Goal: Task Accomplishment & Management: Complete application form

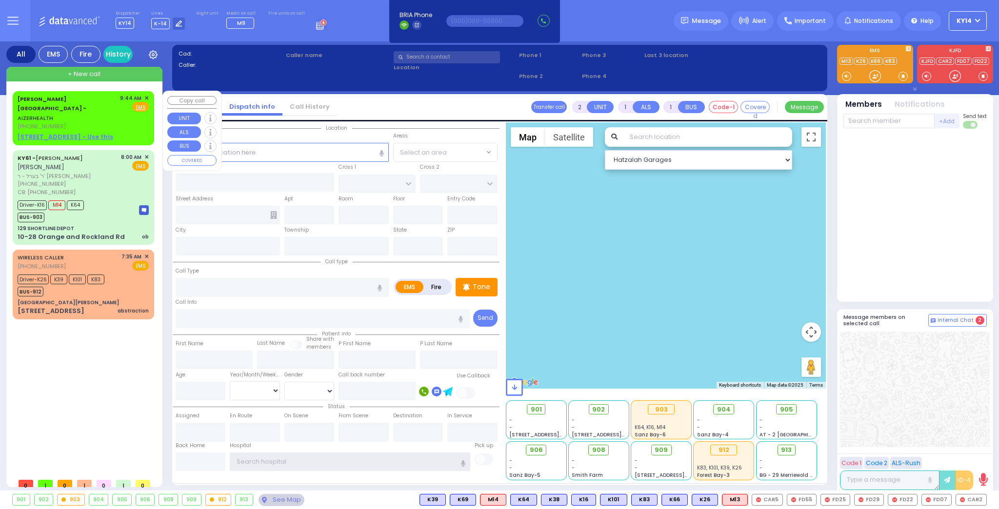
type input "ky14"
click at [86, 100] on link "Aizer Health Center - AIZERHEALTH" at bounding box center [52, 108] width 69 height 27
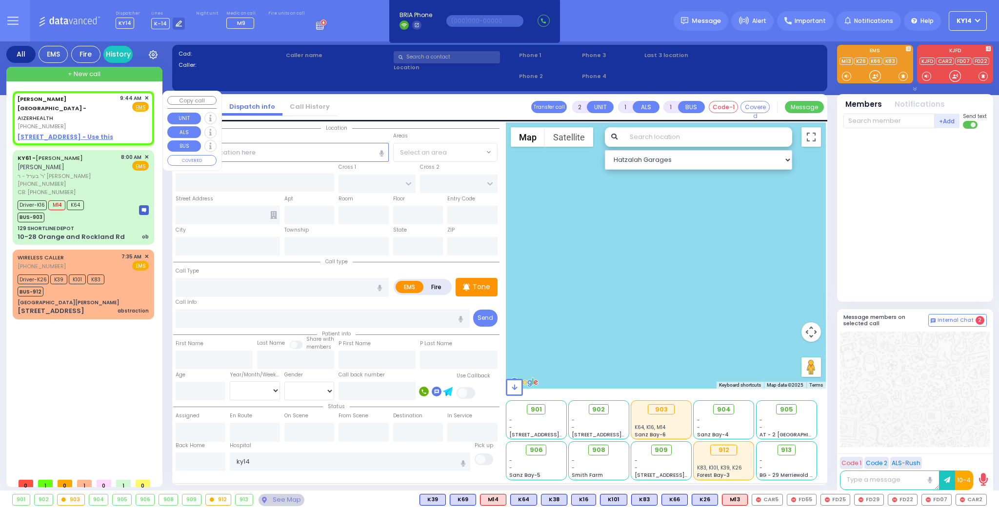
select select
radio input "true"
select select
type input "09:44"
select select "Hatzalah Garages"
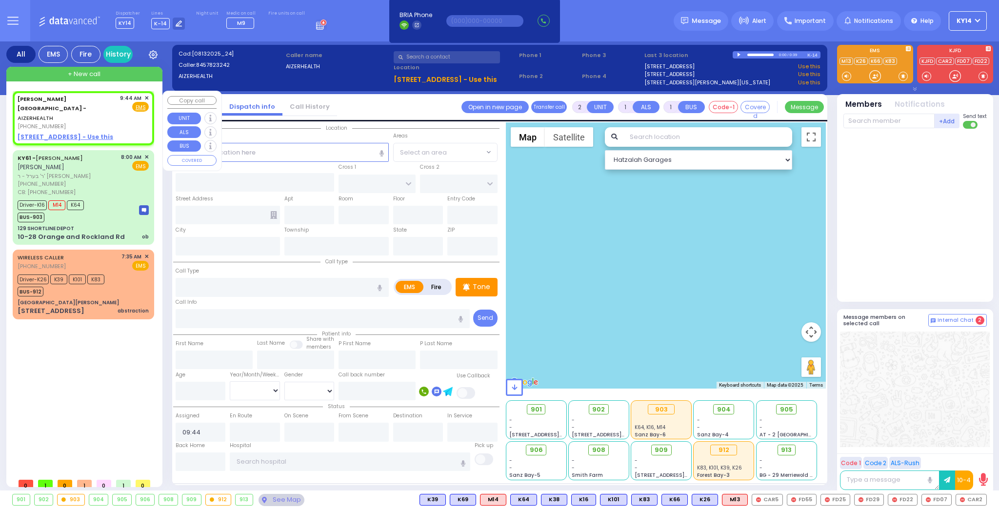
click at [57, 133] on u "49 FOREST ROAD - Use this" at bounding box center [66, 137] width 96 height 8
select select
radio input "true"
select select
select select "Hatzalah Garages"
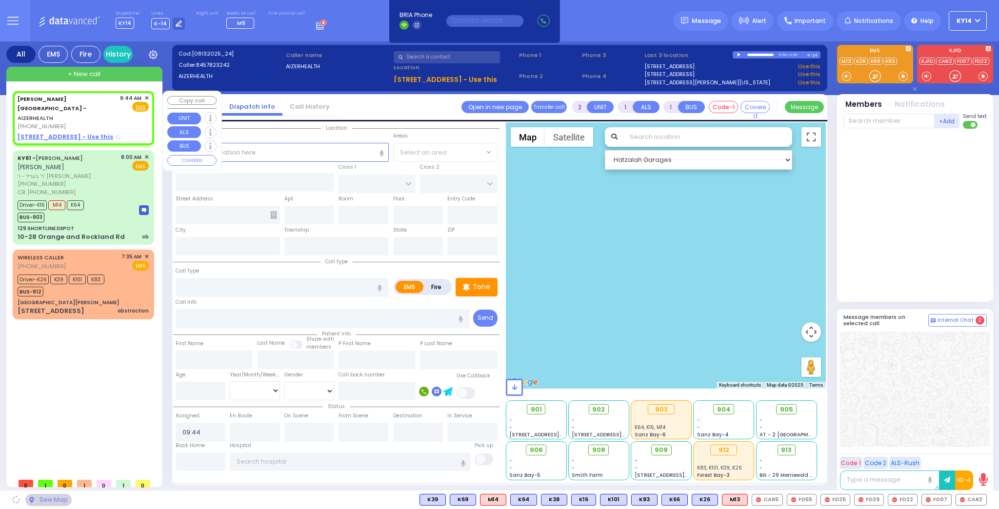
click at [51, 133] on u "49 FOREST ROAD - Use this" at bounding box center [66, 137] width 96 height 8
select select
radio input "true"
select select
select select "Hatzalah Garages"
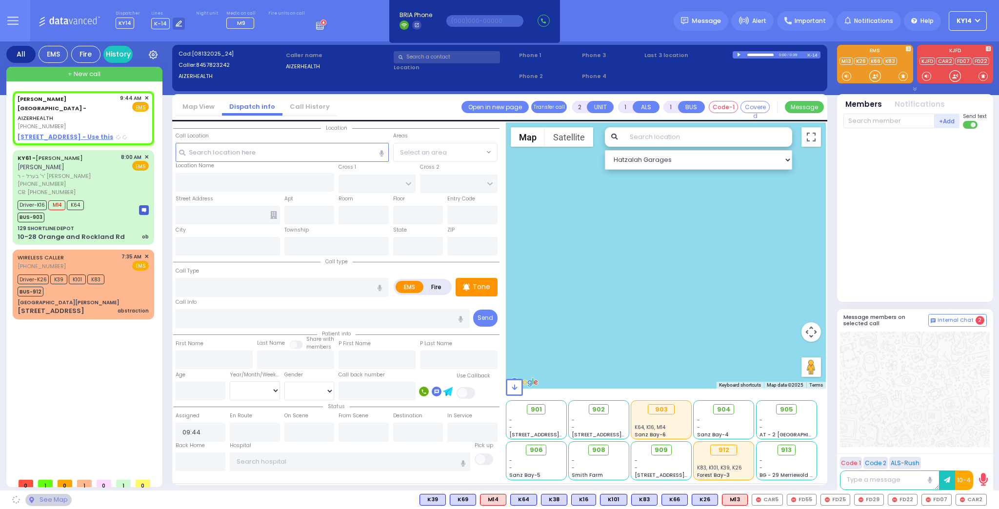
type input "[STREET_ADDRESS][PERSON_NAME]"
type input "[GEOGRAPHIC_DATA]"
type input "6112"
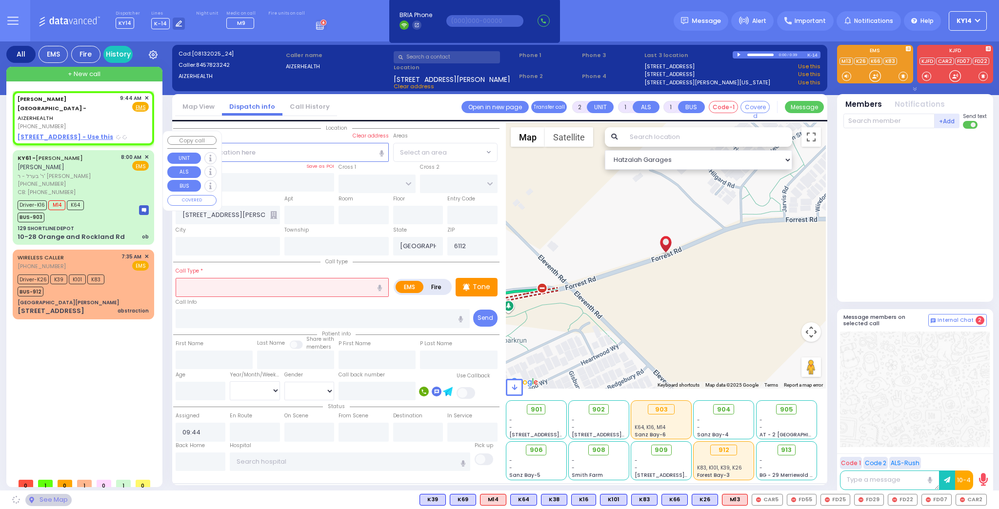
click at [121, 163] on div "8:00 AM ✕ EMS" at bounding box center [135, 174] width 28 height 43
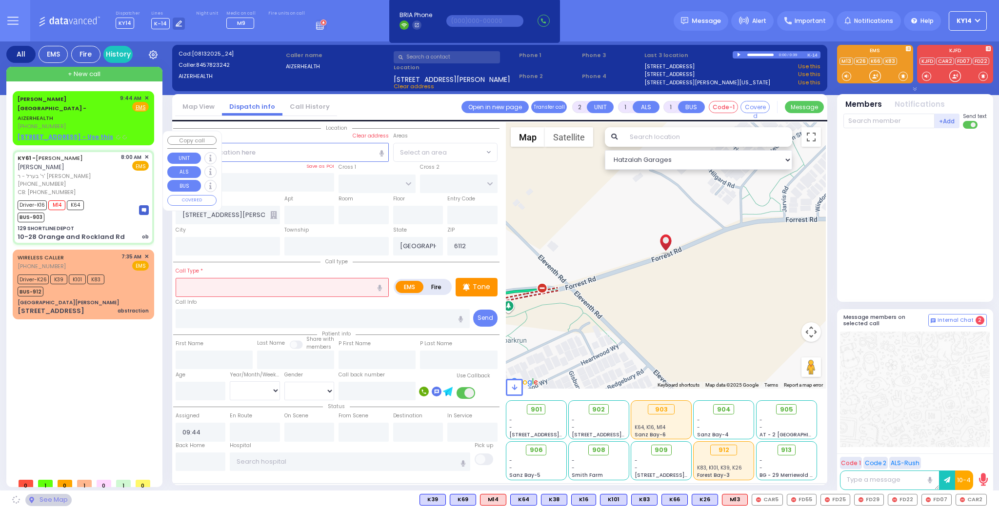
type input "6"
select select
type input "ob"
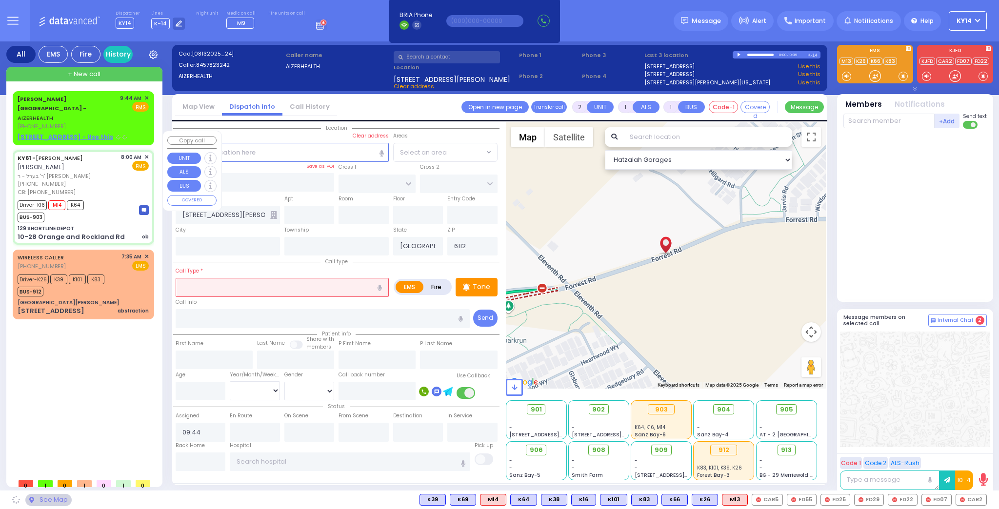
radio input "true"
type input "[PERSON_NAME]"
type input "Pomrind"
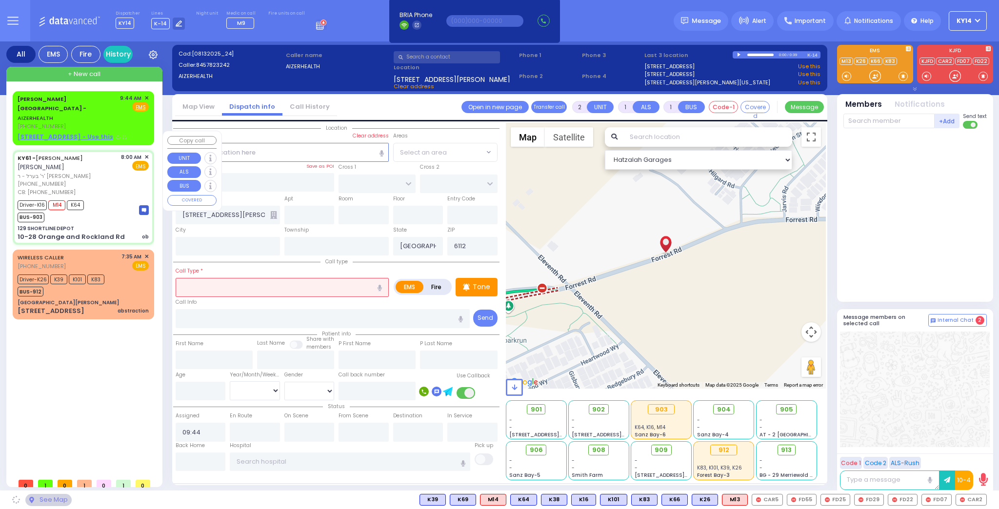
type input "25"
select select "Year"
select select "[DEMOGRAPHIC_DATA]"
type input "9173379460"
type input "08:00"
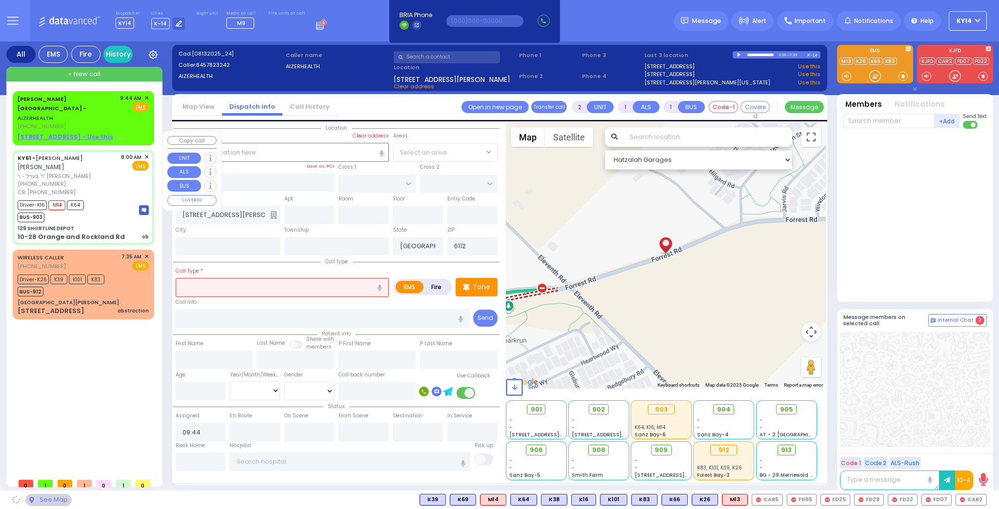
type input "08:03"
type input "08:30"
type input "08:35"
type input "09:30"
type input "09:45"
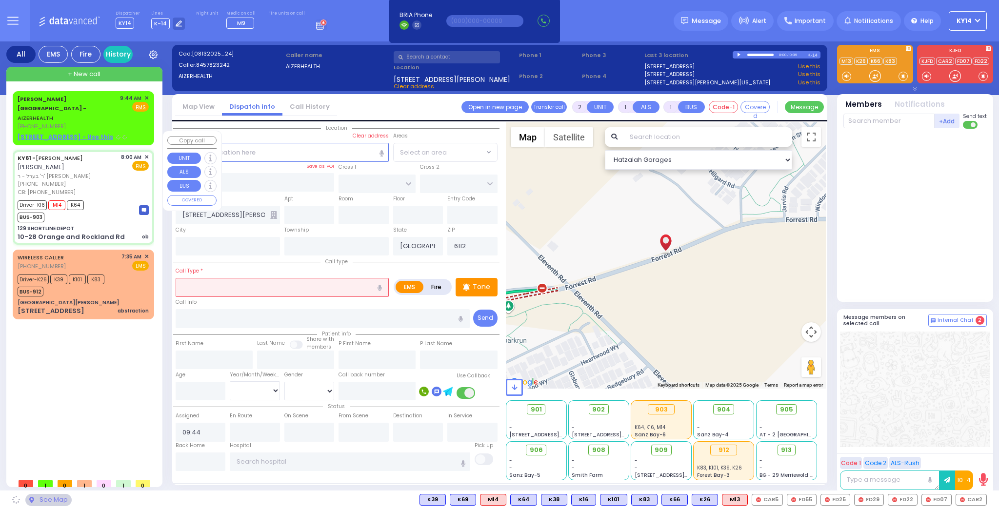
type input "[GEOGRAPHIC_DATA][PERSON_NAME] [STREET_ADDRESS] [US_STATE][GEOGRAPHIC_DATA]"
select select "Hatzalah Garages"
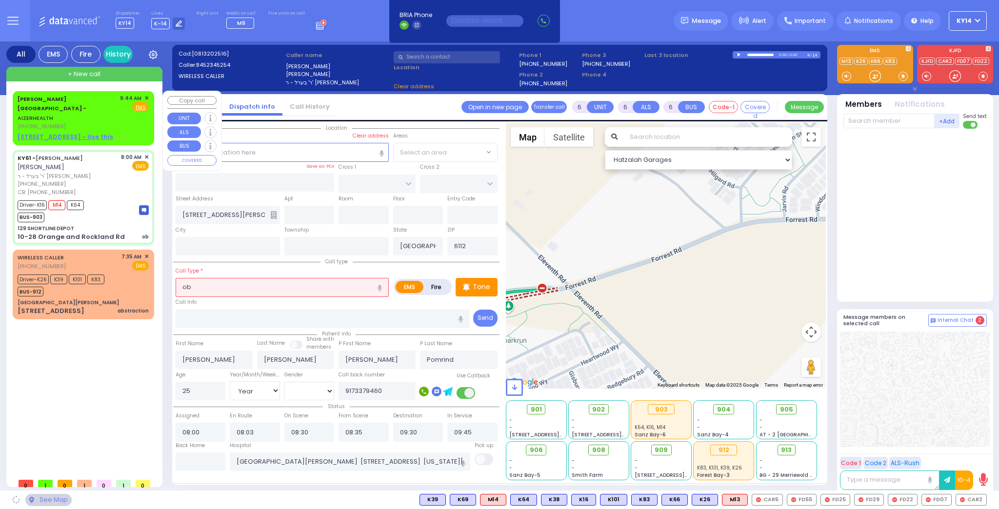
type input "129 SHORTLINE DEPOT"
type input "10-28 Orange and Rockland Rd"
type input "Monroe"
type input "[US_STATE]"
type input "10950"
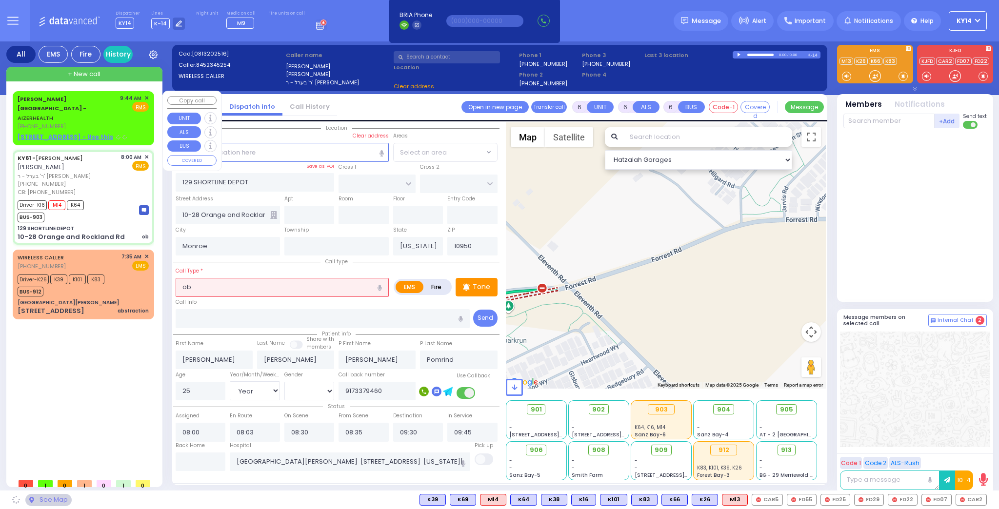
click at [85, 112] on div "Aizer Health Center - AIZERHEALTH (845) 782-3242 9:44 AM ✕ Fire EMS" at bounding box center [84, 118] width 138 height 51
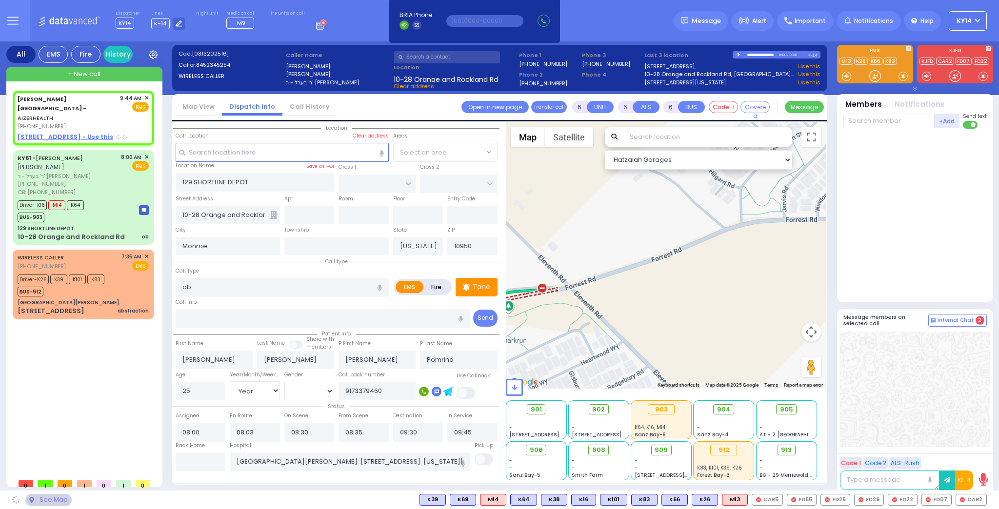
type input "2"
type input "1"
select select
radio input "true"
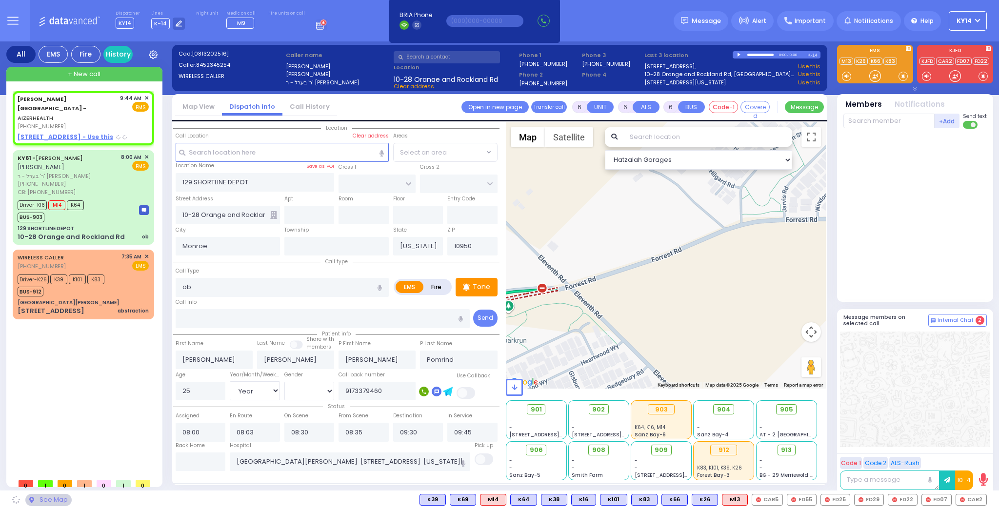
select select
type input "09:44"
select select "Hatzalah Garages"
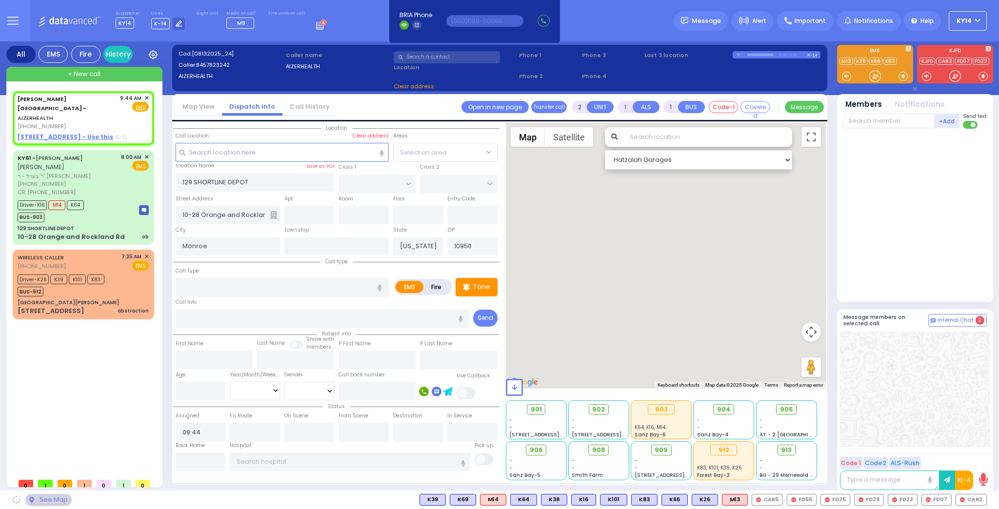
type input "[STREET_ADDRESS][PERSON_NAME]"
type input "[GEOGRAPHIC_DATA]"
type input "6112"
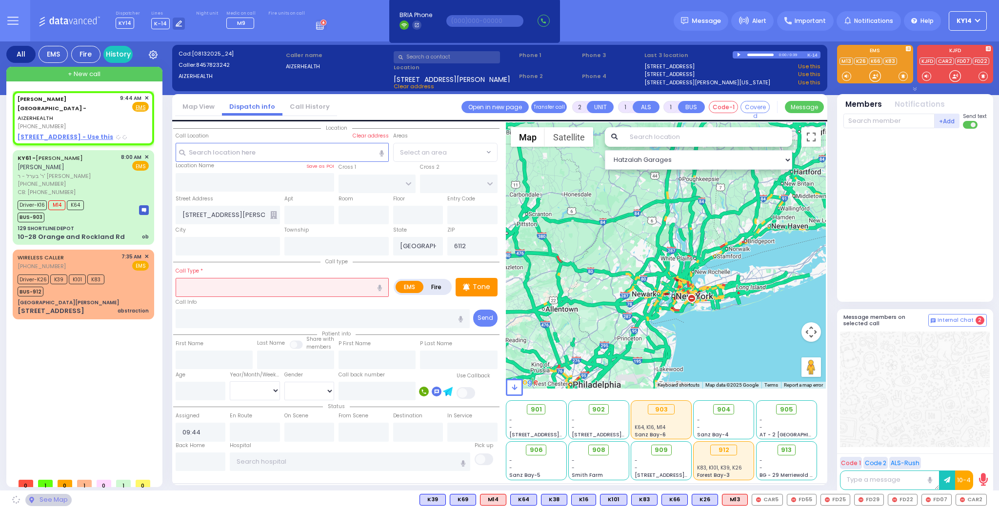
click at [201, 283] on input "text" at bounding box center [282, 287] width 213 height 19
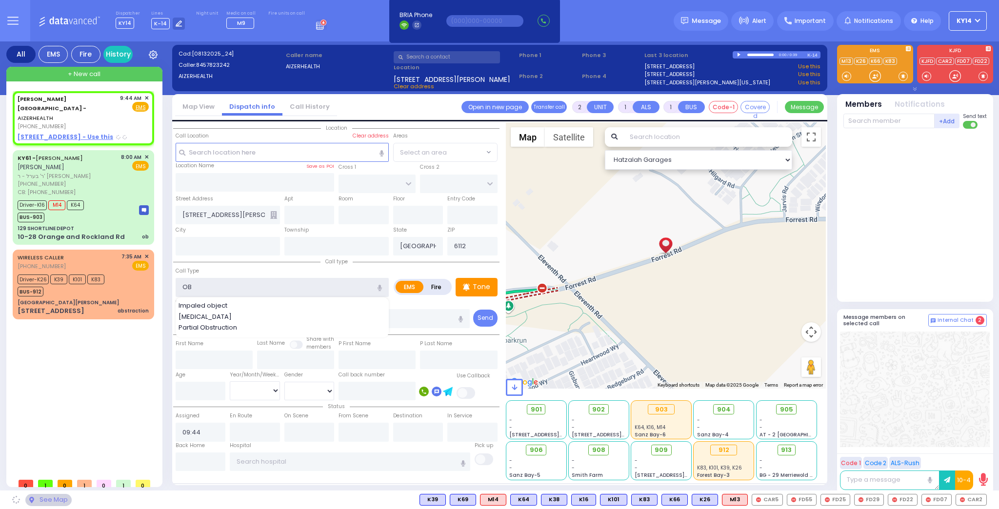
click at [195, 287] on input "OB" at bounding box center [282, 287] width 213 height 19
type input "OB"
click at [131, 319] on div "Aizer Health Center - AIZERHEALTH (845) 782-3242 9:44 AM ✕ EMS" at bounding box center [85, 282] width 145 height 382
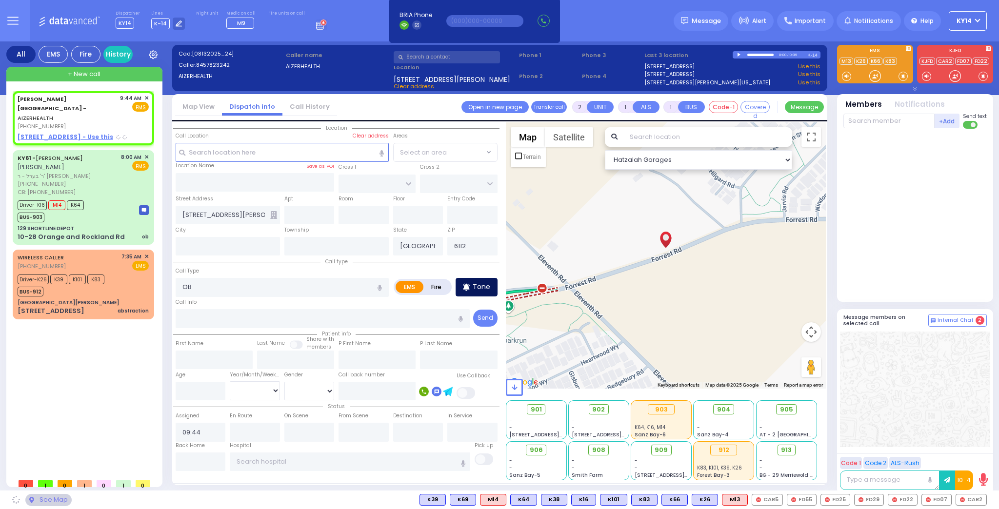
click at [480, 288] on p "Tone" at bounding box center [482, 287] width 18 height 10
select select
radio input "true"
select select
select select "Hatzalah Garages"
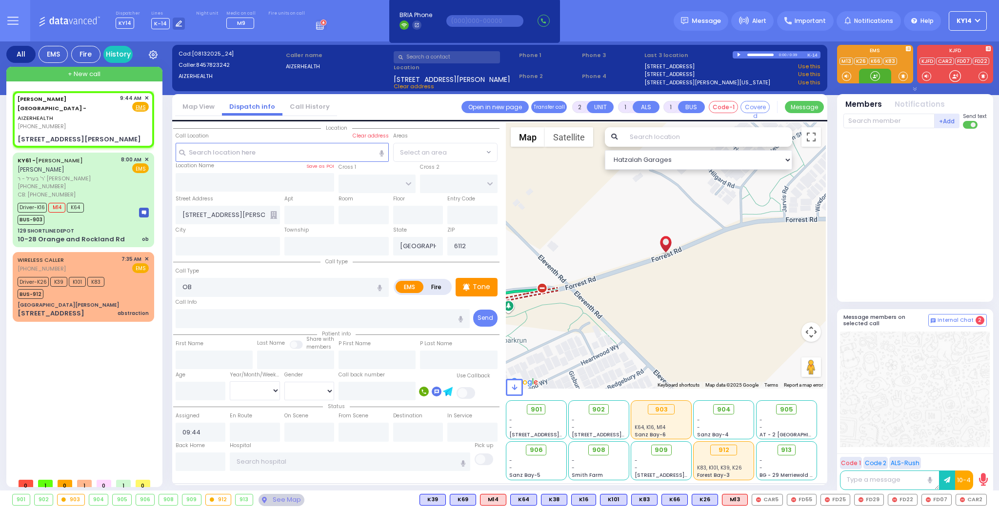
select select
radio input "true"
select select
select select "Hatzalah Garages"
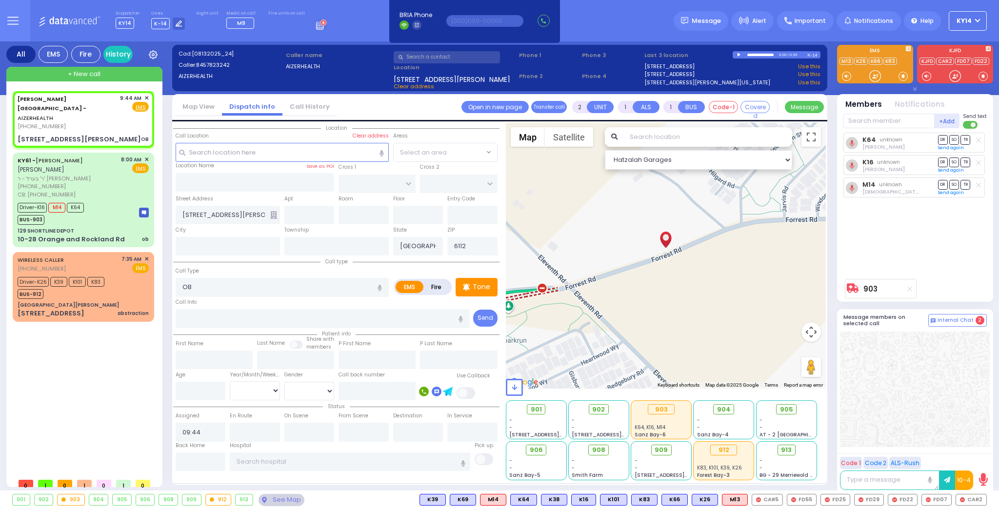
select select
radio input "true"
select select
select select "Hatzalah Garages"
click at [974, 502] on span "M9" at bounding box center [974, 499] width 23 height 11
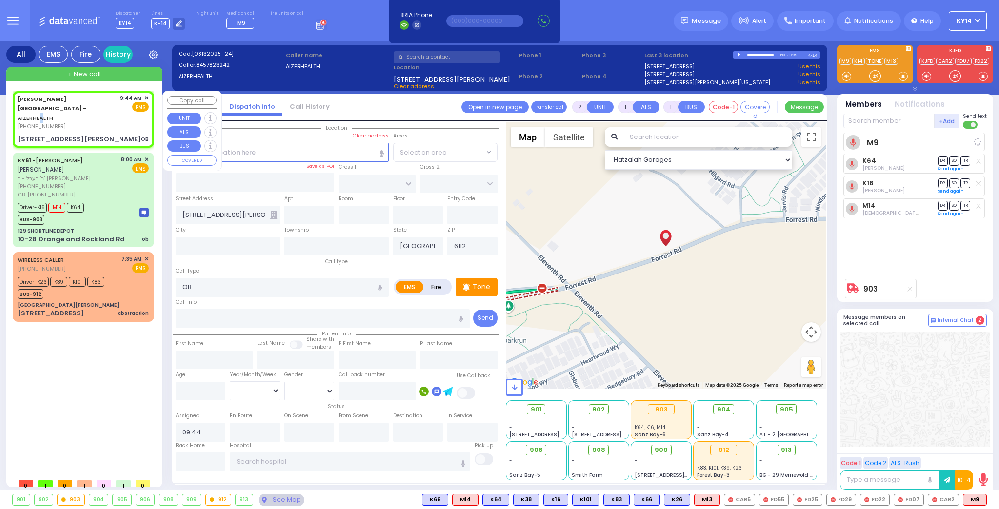
click at [99, 102] on div "Aizer Health Center - AIZERHEALTH" at bounding box center [67, 108] width 99 height 29
select select
radio input "true"
select select
type input "09:46"
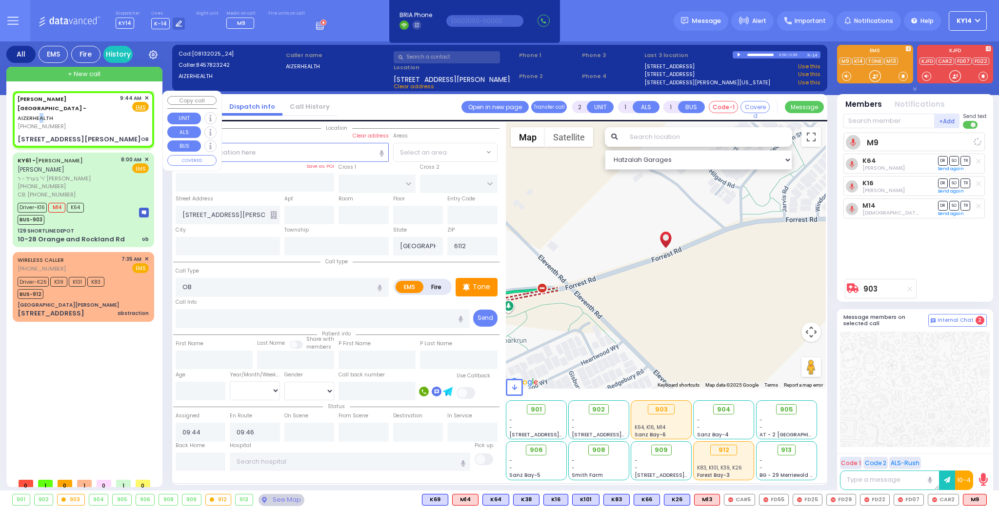
select select "Hatzalah Garages"
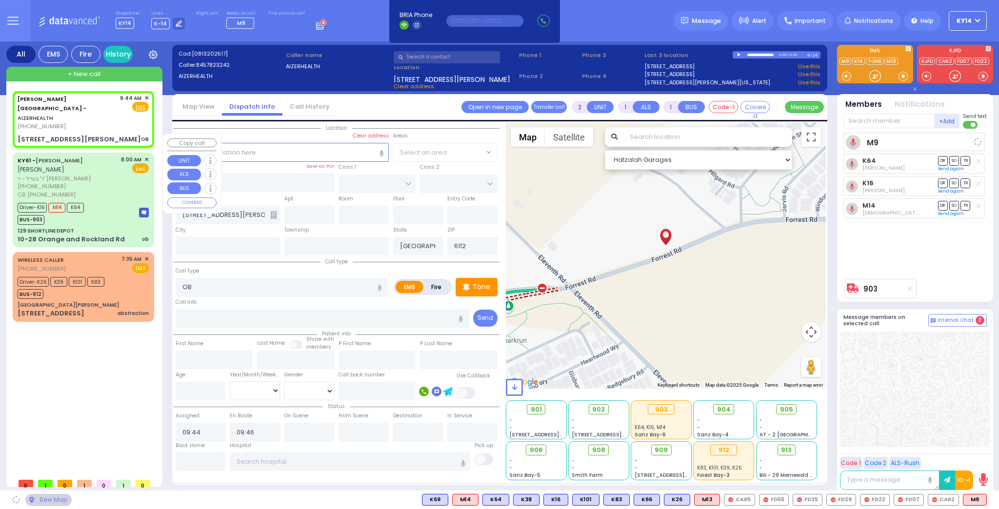
click at [80, 191] on div "CB: [PHONE_NUMBER]" at bounding box center [68, 195] width 100 height 8
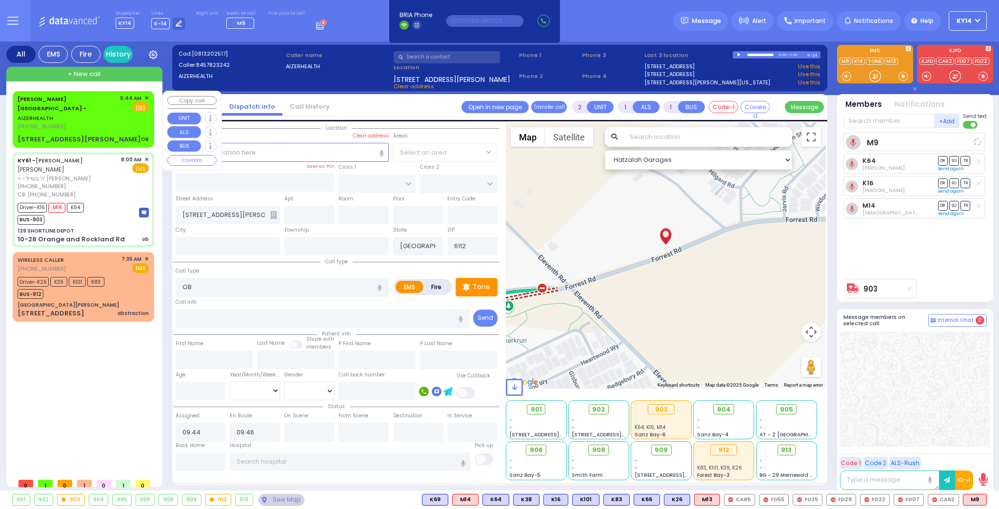
click at [89, 122] on div "[PHONE_NUMBER]" at bounding box center [67, 126] width 99 height 8
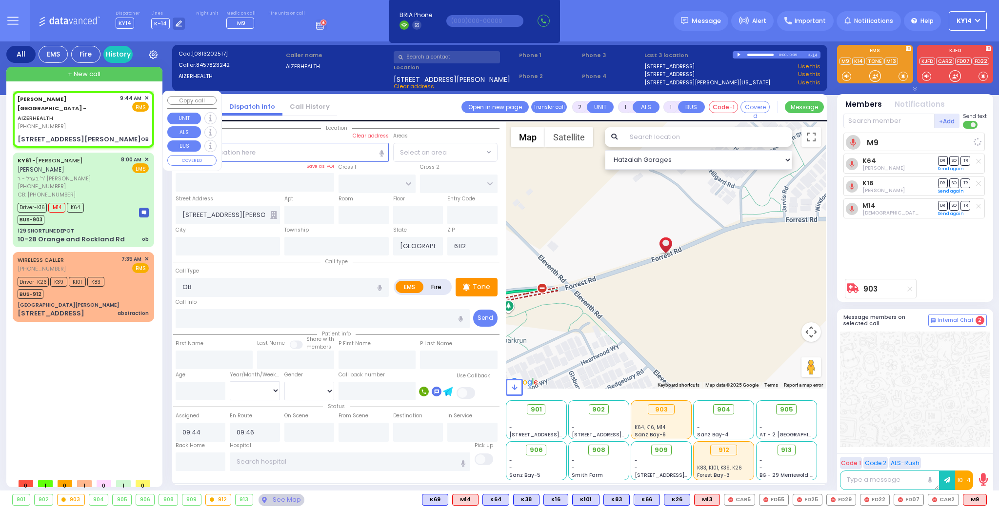
select select
radio input "true"
select select
type input "6"
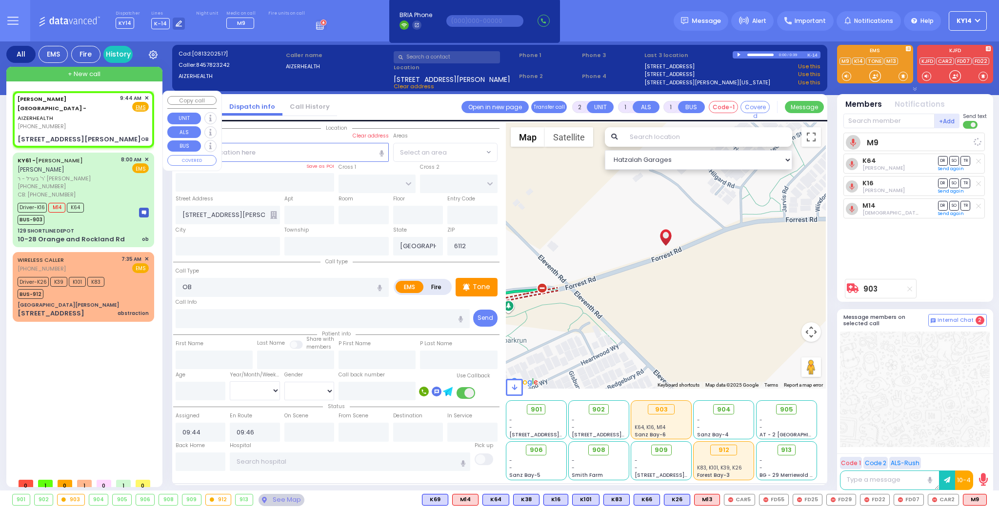
type input "6"
select select
type input "ob"
radio input "true"
type input "[PERSON_NAME]"
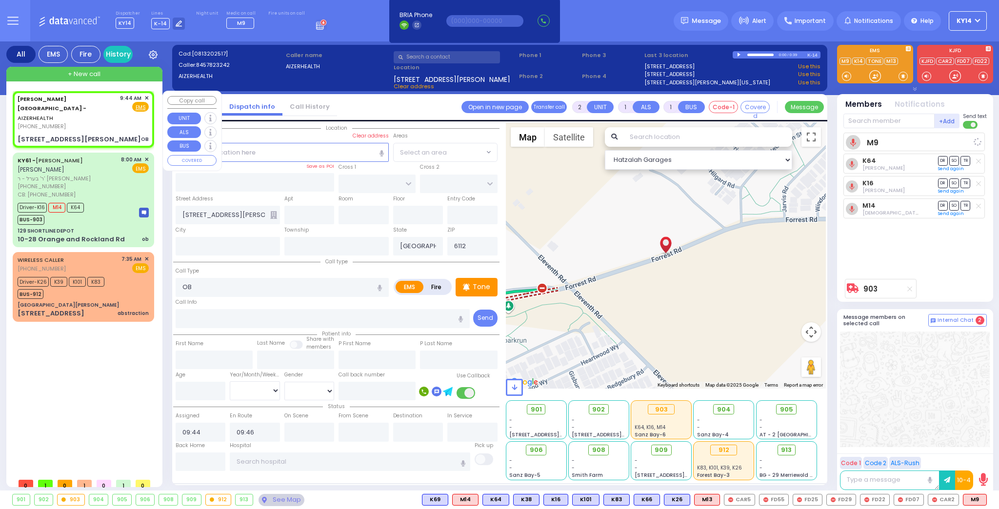
type input "[PERSON_NAME]"
type input "Pomrind"
type input "25"
select select "Year"
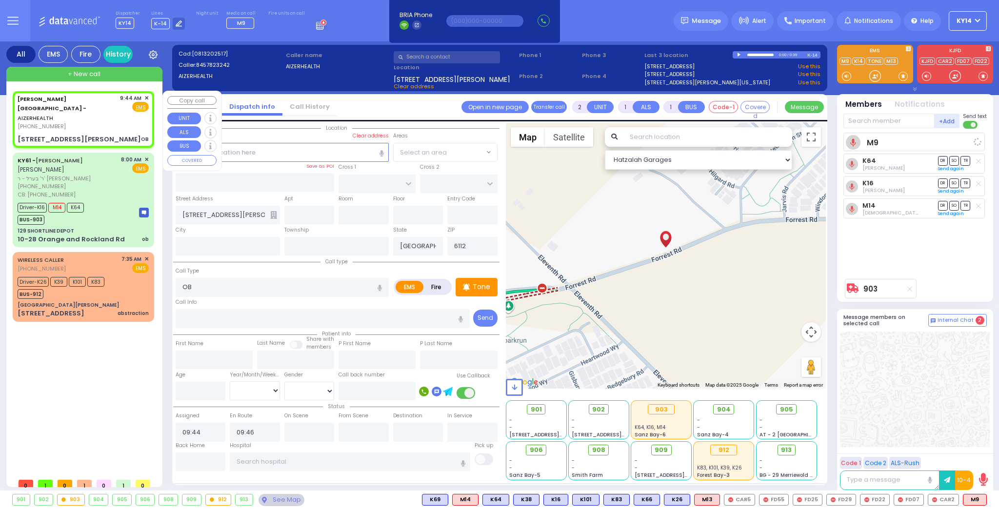
select select "[DEMOGRAPHIC_DATA]"
type input "9173379460"
type input "08:00"
type input "08:03"
type input "08:30"
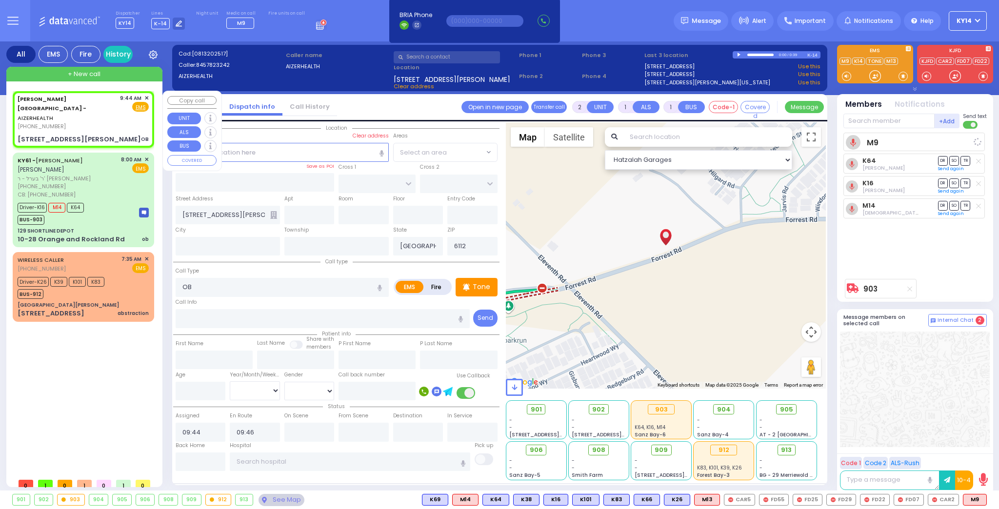
type input "08:35"
type input "09:30"
type input "09:45"
type input "[GEOGRAPHIC_DATA][PERSON_NAME] [STREET_ADDRESS] [US_STATE][GEOGRAPHIC_DATA]"
select select "Hatzalah Garages"
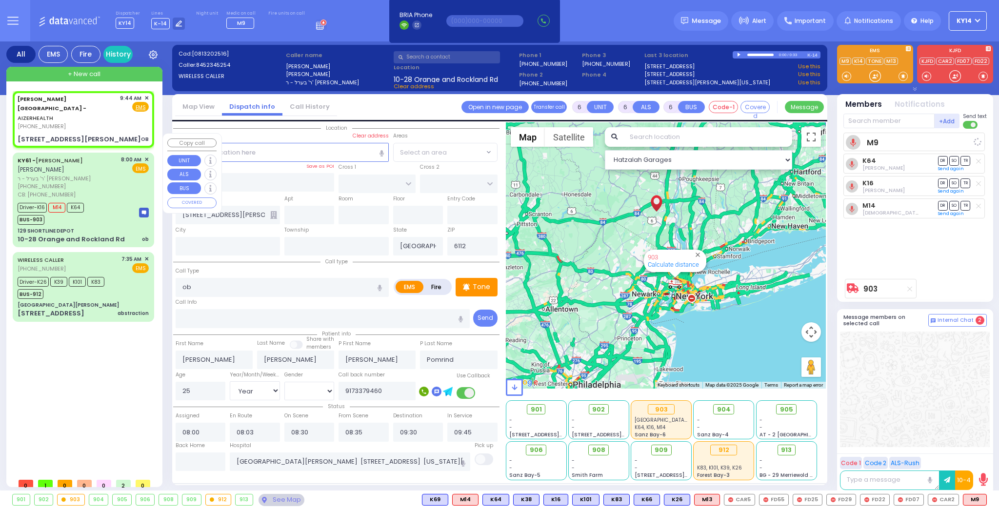
click at [123, 167] on div "8:00 AM ✕ EMS" at bounding box center [135, 177] width 28 height 43
select select
radio input "true"
select select "Year"
select select "[DEMOGRAPHIC_DATA]"
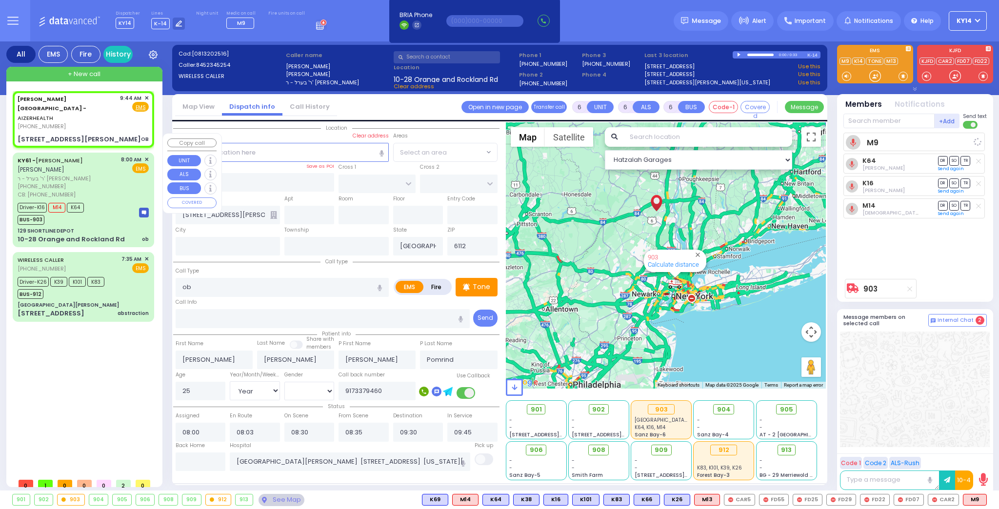
select select "Hatzalah Garages"
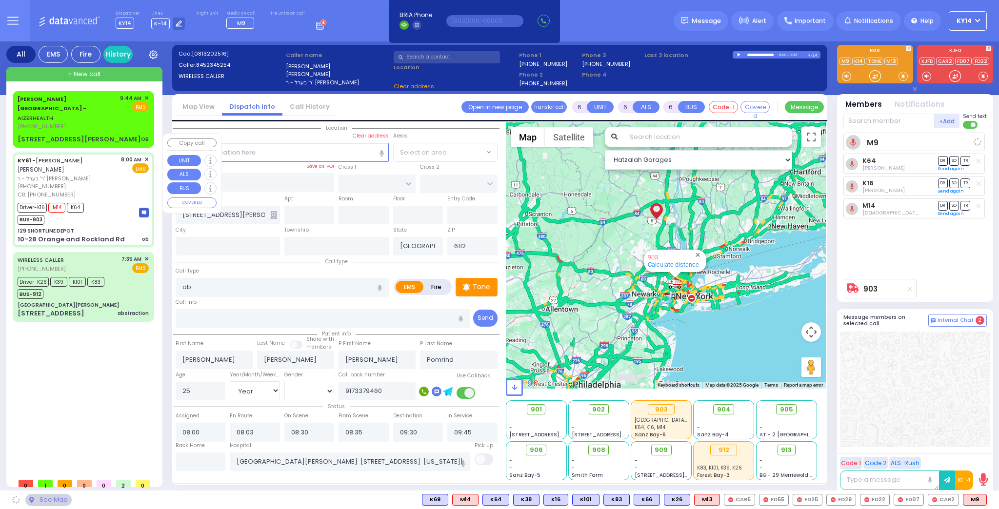
type input "129 SHORTLINE DEPOT"
type input "10-28 Orange and Rockland Rd"
type input "Monroe"
type input "[US_STATE]"
type input "10950"
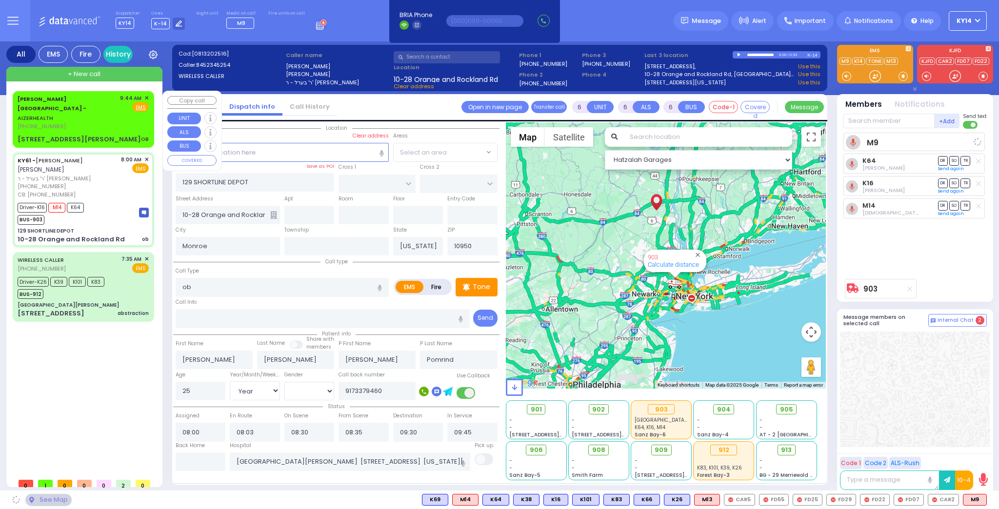
click at [98, 122] on div "[PHONE_NUMBER]" at bounding box center [67, 126] width 99 height 8
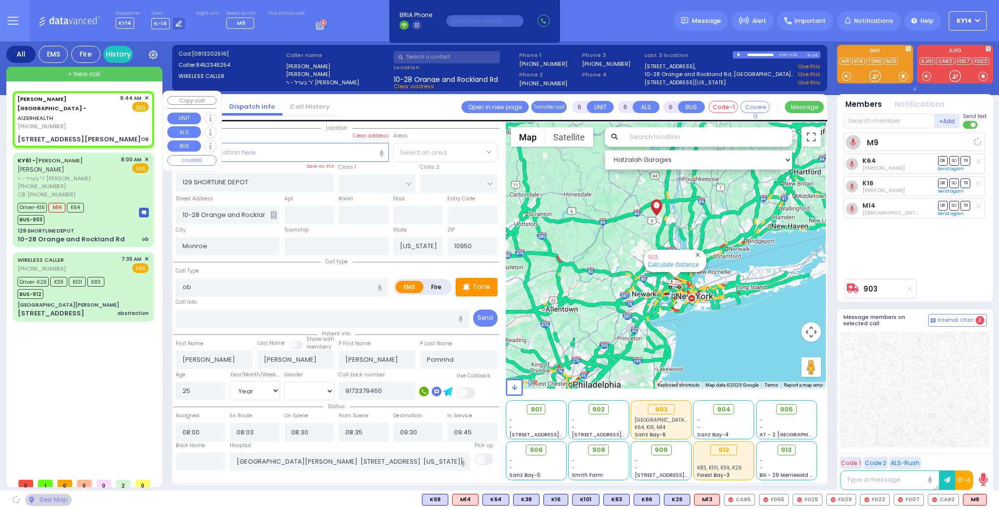
type input "2"
type input "1"
select select
type input "OB"
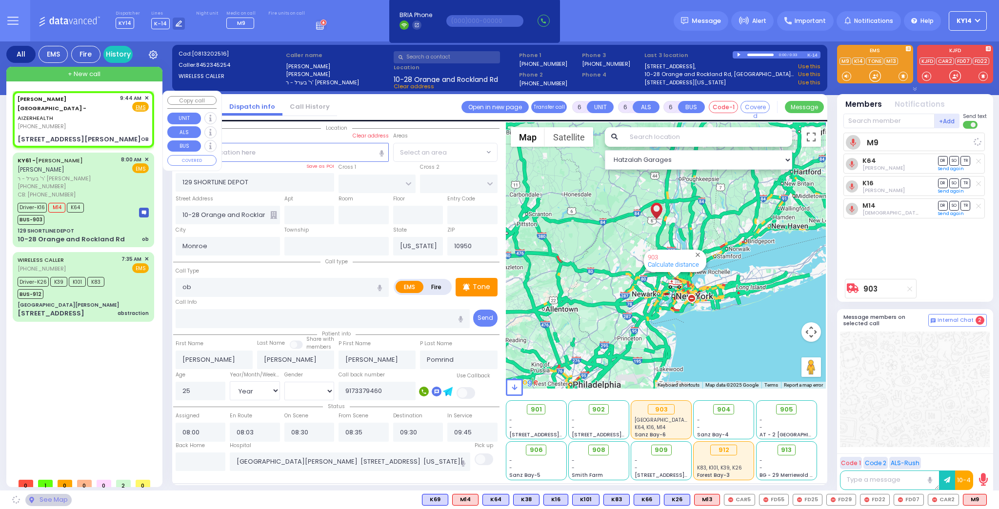
radio input "true"
select select
type input "09:44"
type input "09:46"
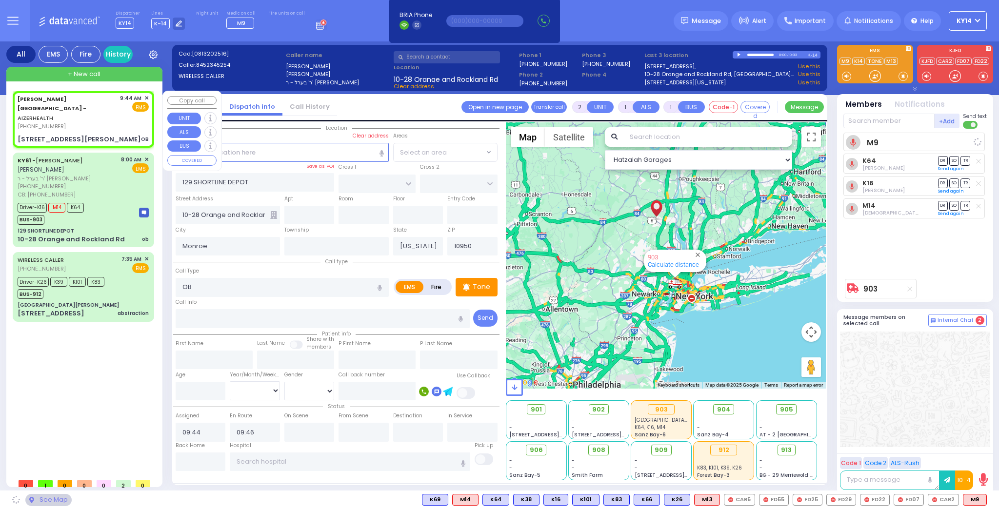
select select "Hatzalah Garages"
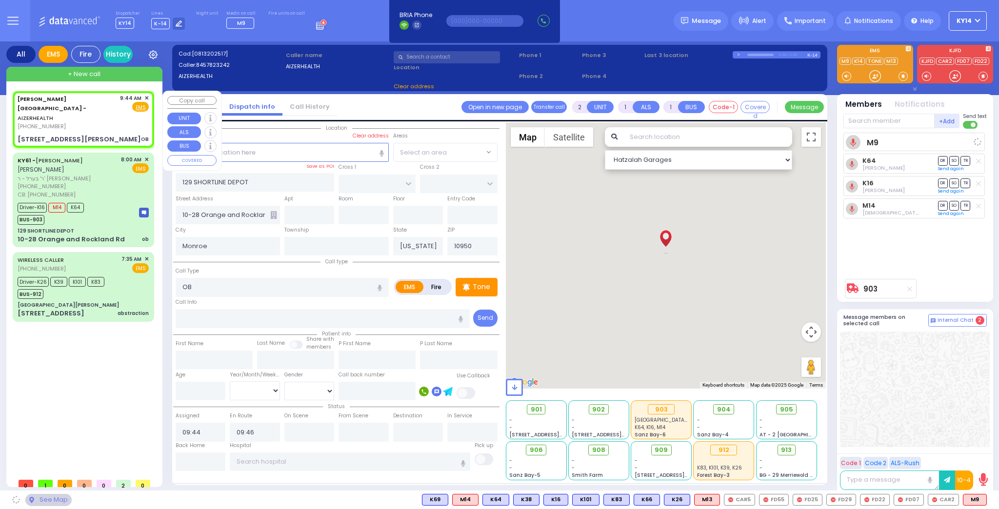
type input "[STREET_ADDRESS][PERSON_NAME]"
type input "[GEOGRAPHIC_DATA]"
type input "6112"
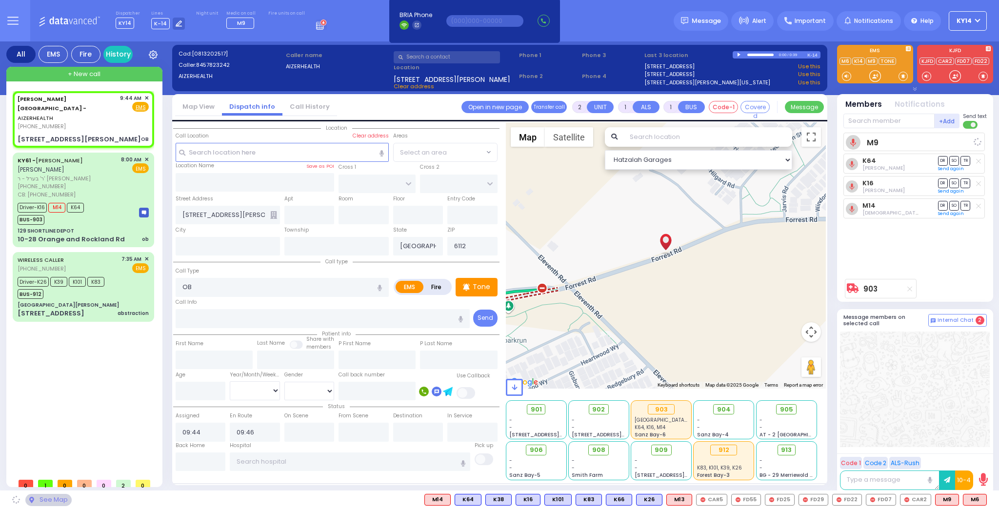
select select
radio input "true"
select select
select select "Hatzalah Garages"
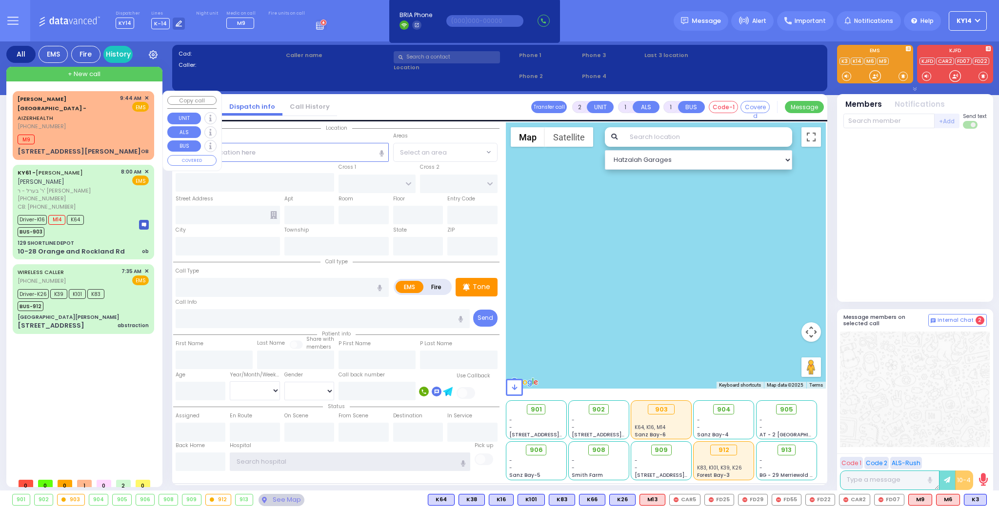
type input "ky14"
click at [94, 122] on div "[PHONE_NUMBER]" at bounding box center [67, 126] width 99 height 8
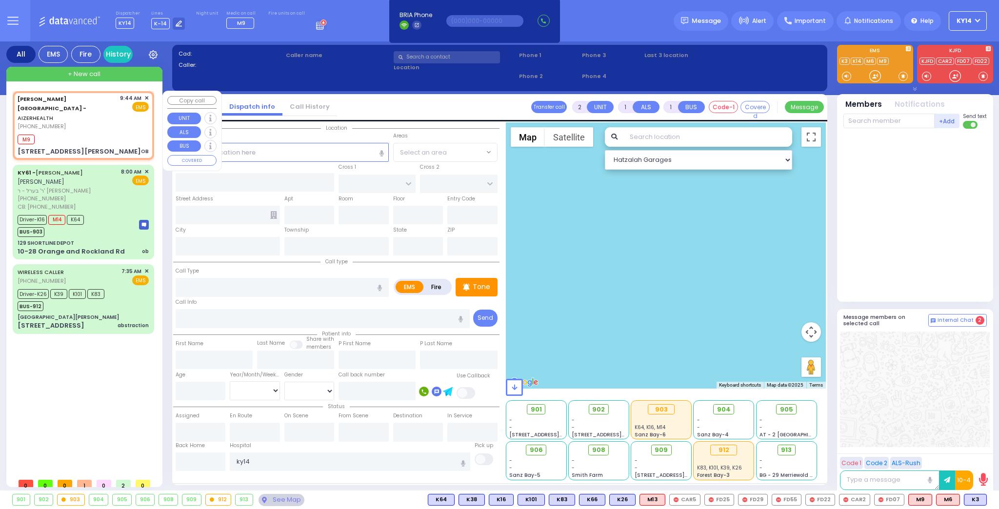
select select
type input "OB"
radio input "true"
select select
type input "09:44"
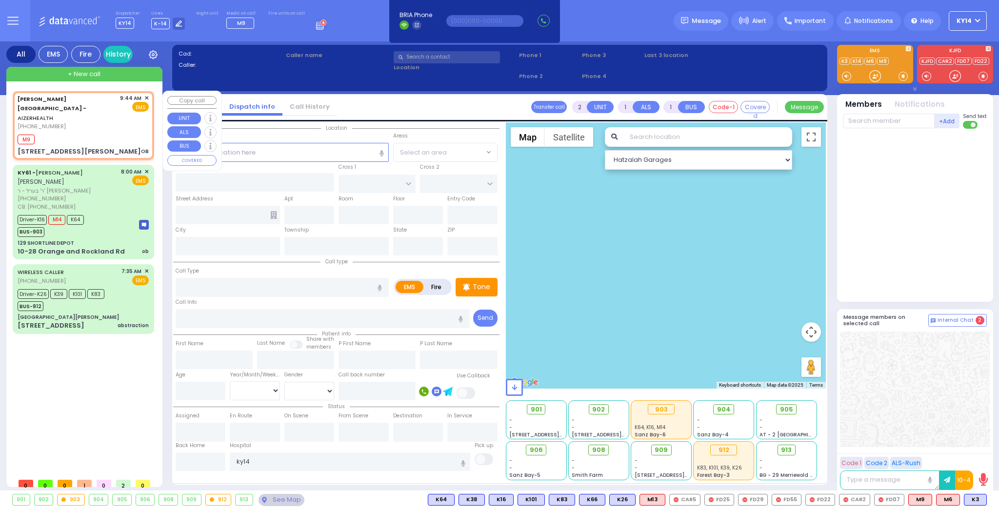
type input "09:46"
type input "[STREET_ADDRESS][PERSON_NAME]"
type input "[GEOGRAPHIC_DATA]"
type input "6112"
select select "Hatzalah Garages"
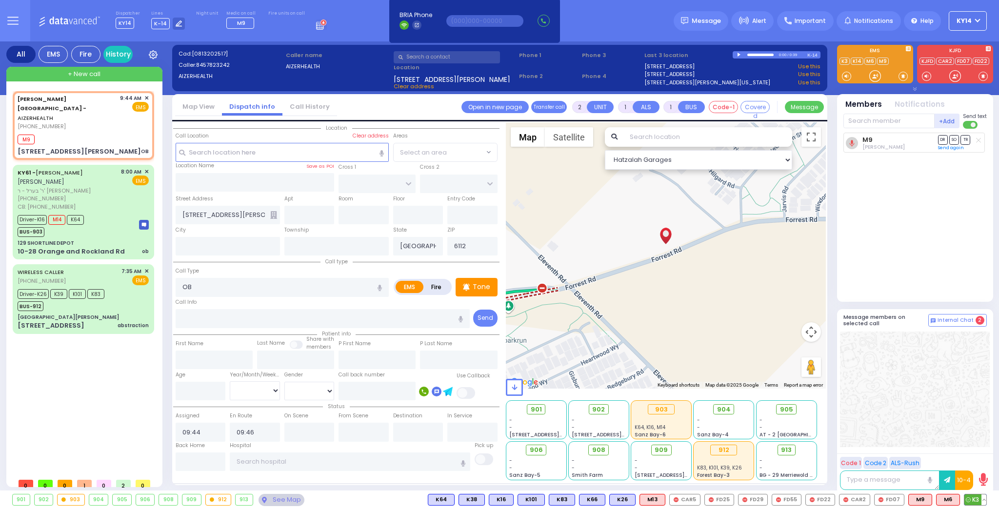
click at [972, 499] on span "K3" at bounding box center [975, 499] width 22 height 11
click at [860, 119] on input "text" at bounding box center [888, 121] width 91 height 15
type input "101"
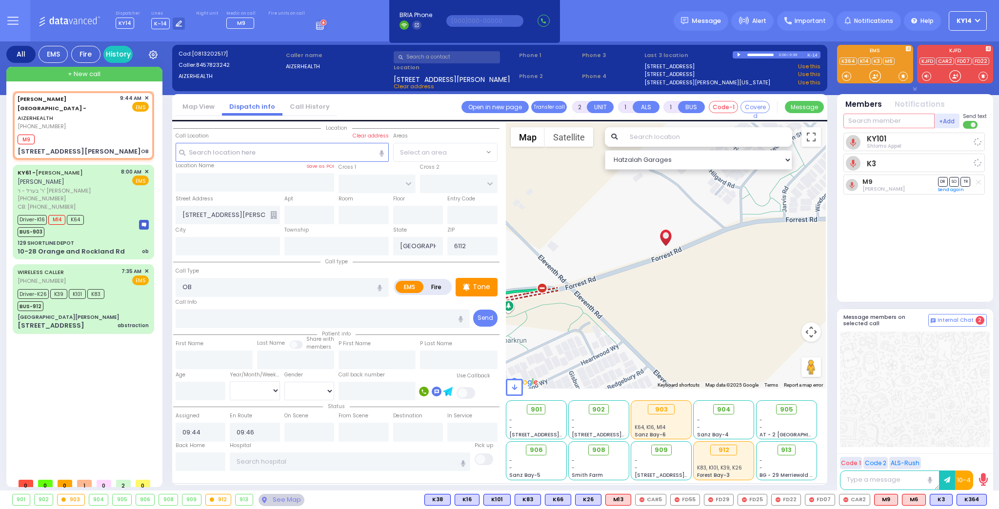
select select
radio input "true"
select select
select select "Hatzalah Garages"
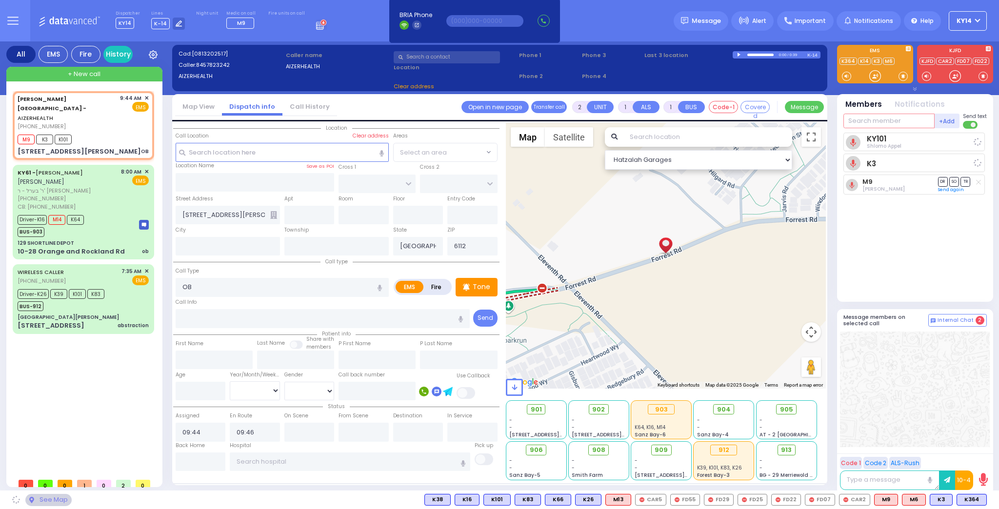
select select
radio input "true"
select select
select select "Hatzalah Garages"
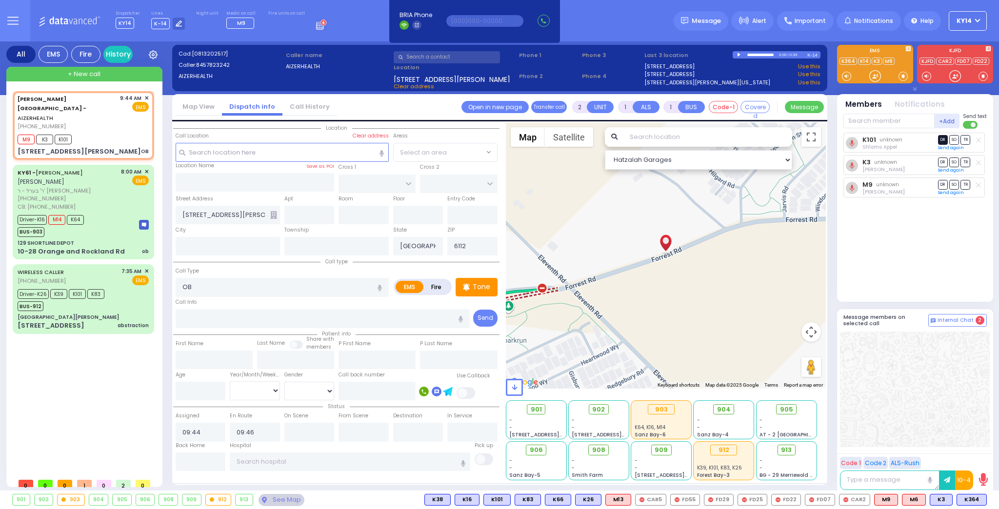
click at [947, 138] on span "DR" at bounding box center [943, 139] width 10 height 9
select select
radio input "true"
select select
select select "Hatzalah Garages"
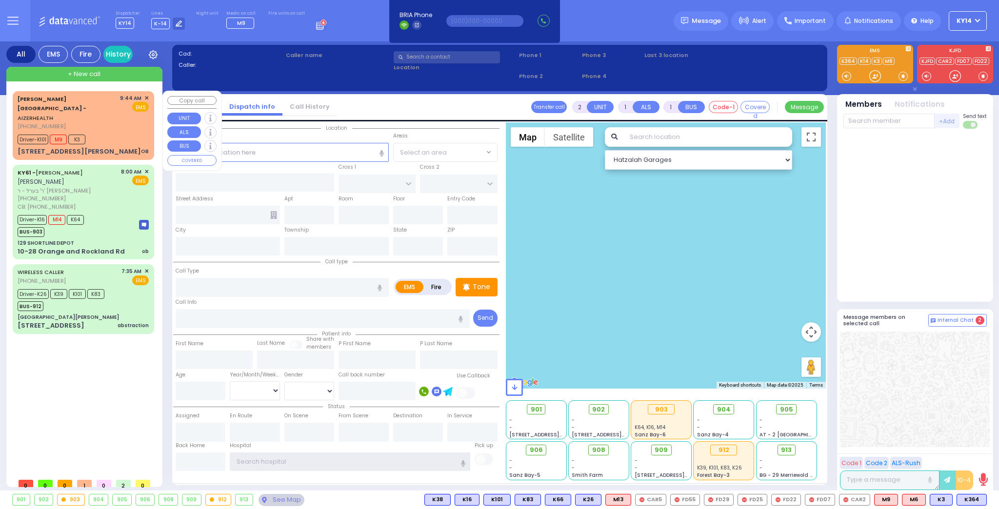
type input "ky14"
click at [126, 132] on div "Driver-K101 M9 K3" at bounding box center [83, 138] width 131 height 12
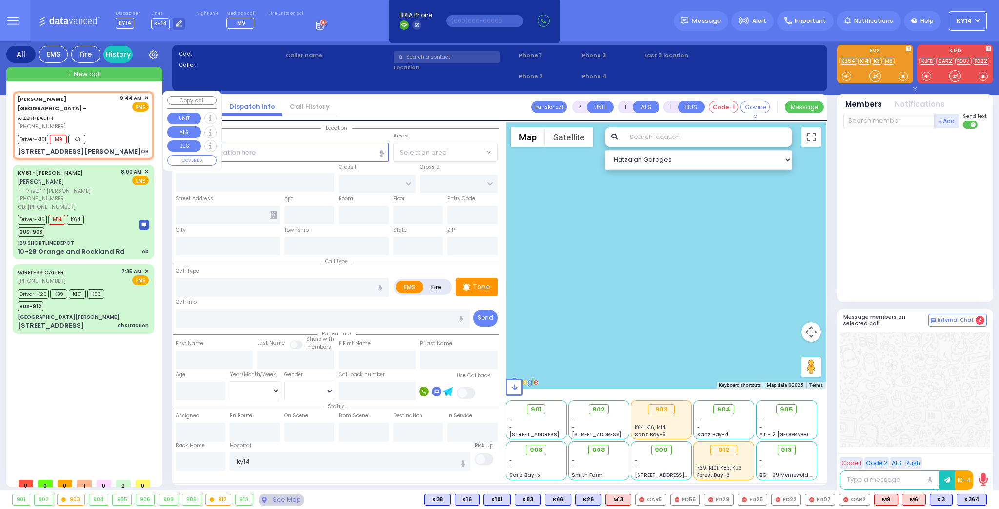
select select
type input "OB"
radio input "true"
select select
type input "09:44"
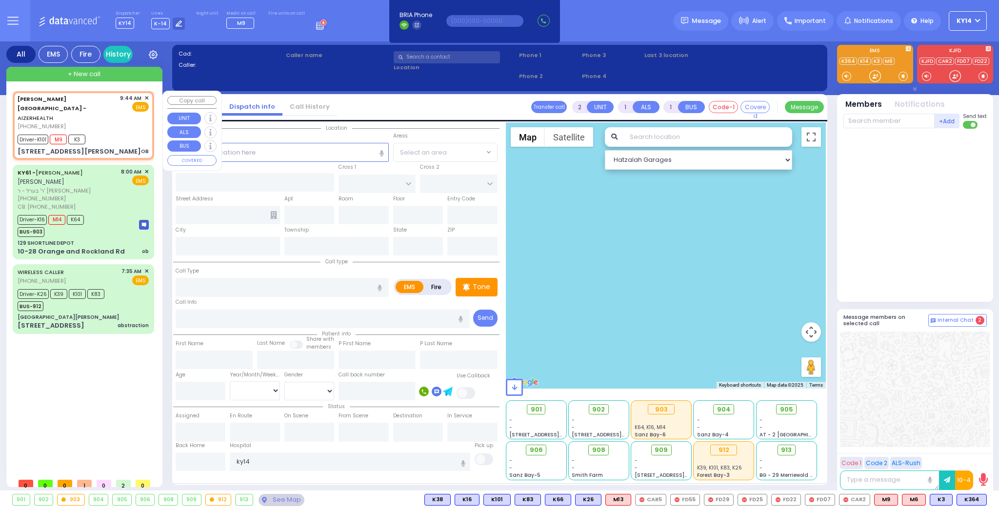
type input "09:46"
select select "Hatzalah Garages"
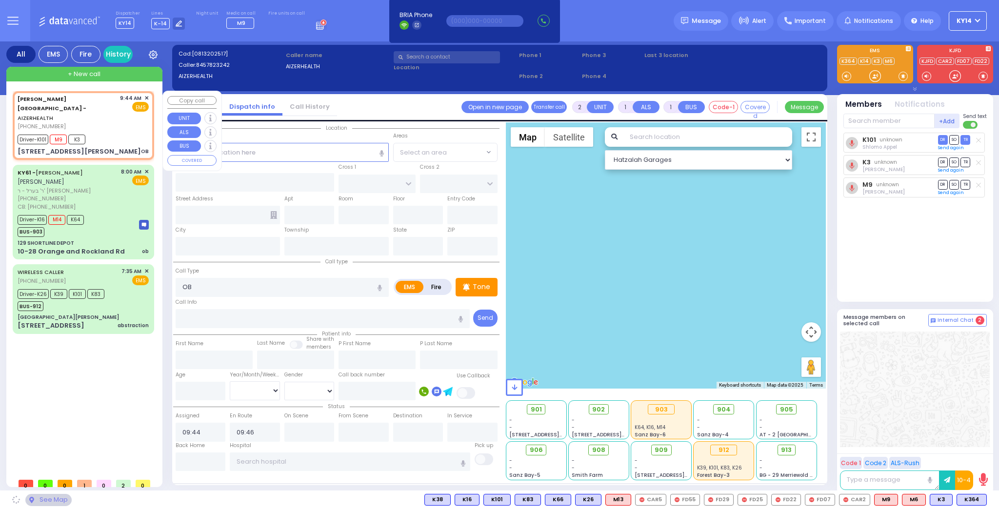
type input "[STREET_ADDRESS][PERSON_NAME]"
type input "[GEOGRAPHIC_DATA]"
type input "6112"
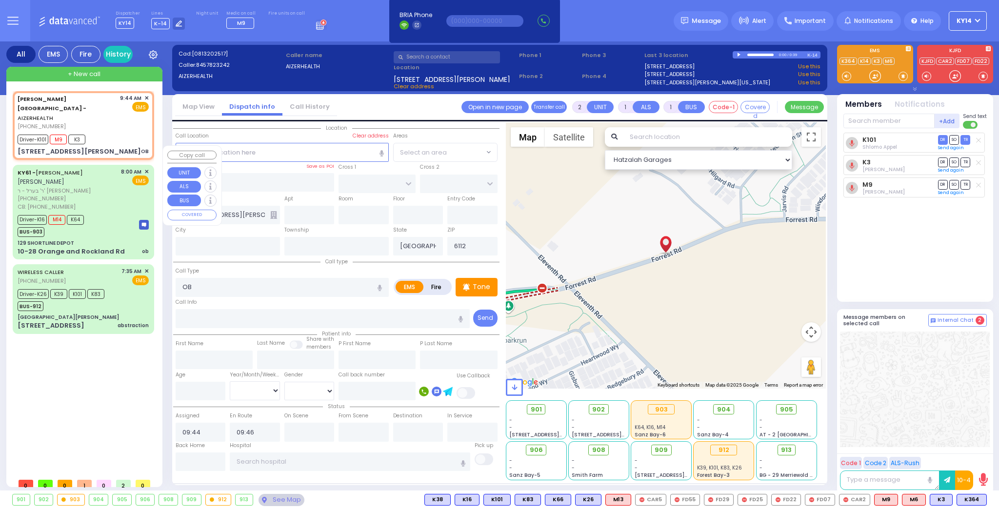
click at [116, 195] on div "[PHONE_NUMBER]" at bounding box center [68, 199] width 100 height 8
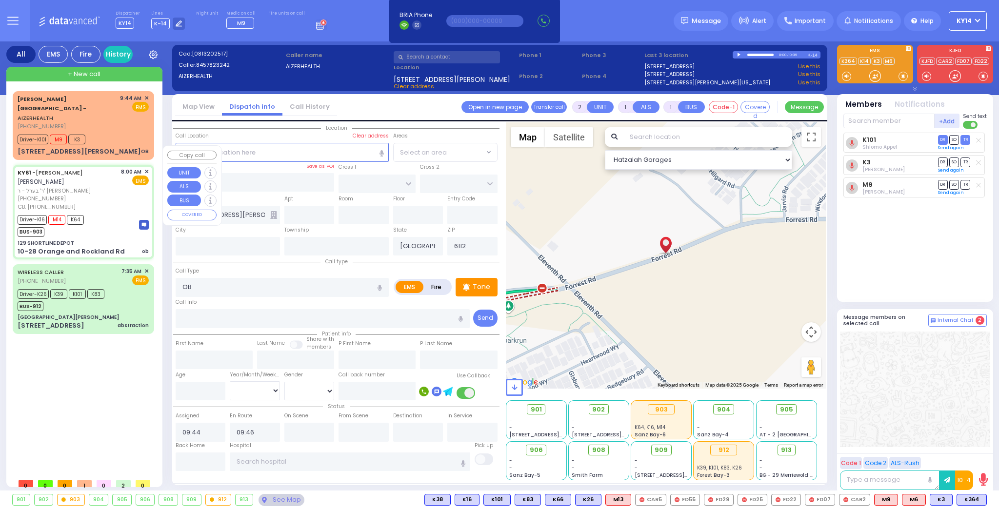
type input "6"
select select
type input "ob"
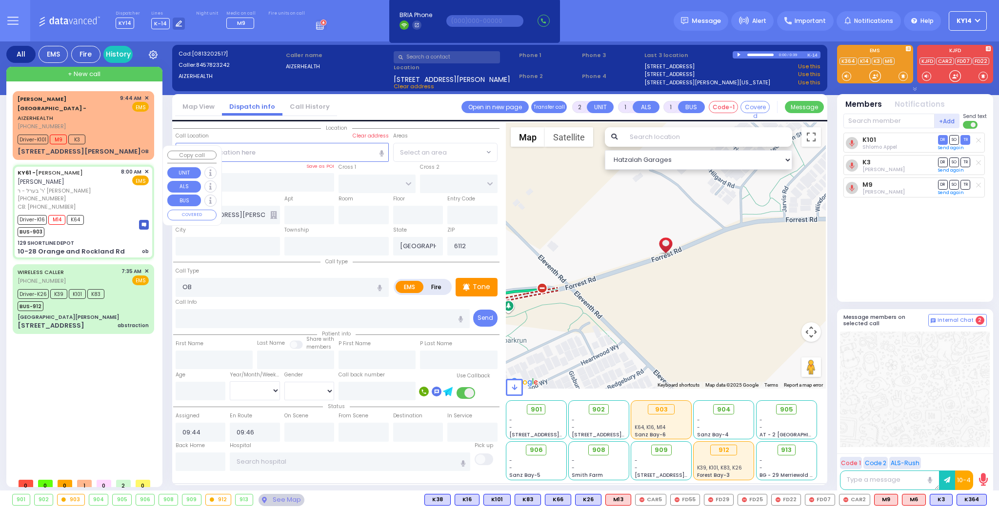
radio input "true"
type input "[PERSON_NAME]"
type input "Pomrind"
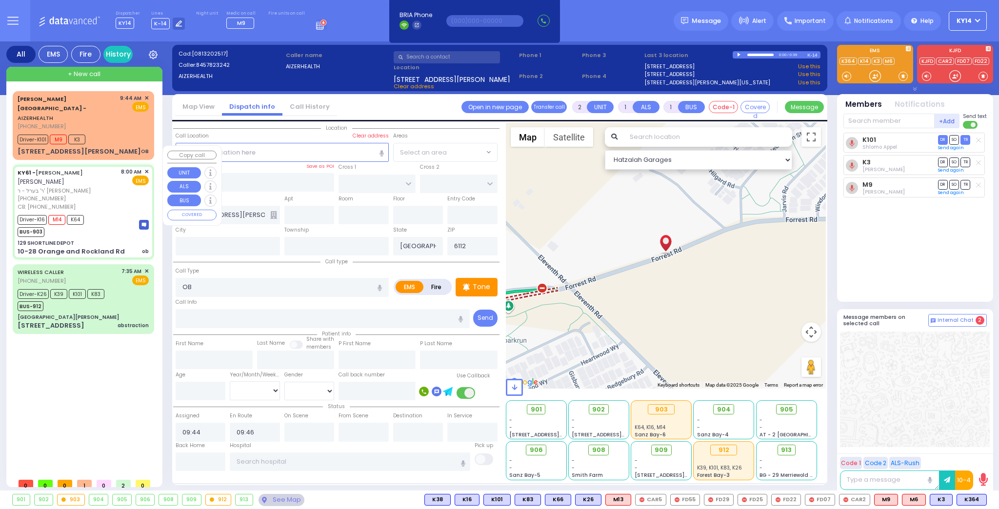
type input "25"
select select "Year"
select select "[DEMOGRAPHIC_DATA]"
type input "9173379460"
type input "08:00"
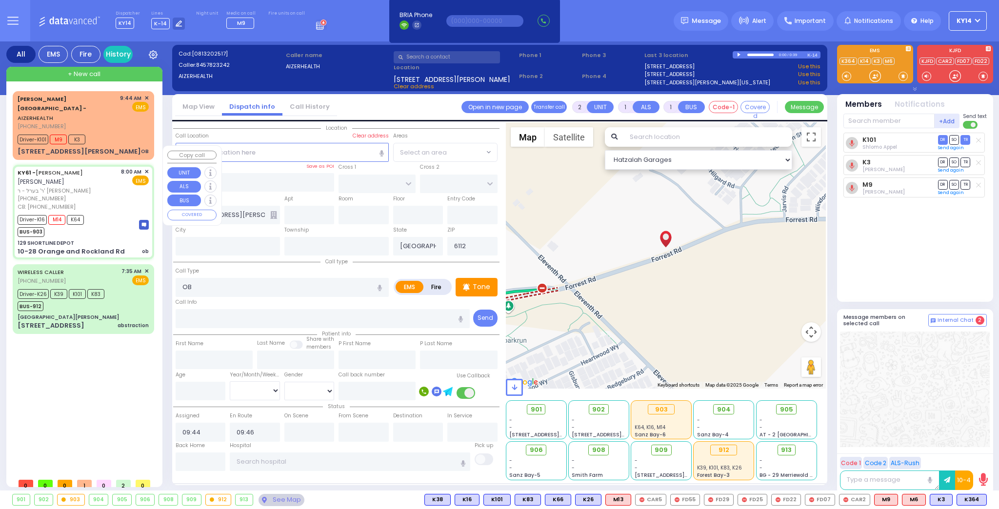
type input "08:03"
type input "08:30"
type input "08:35"
type input "09:30"
type input "09:45"
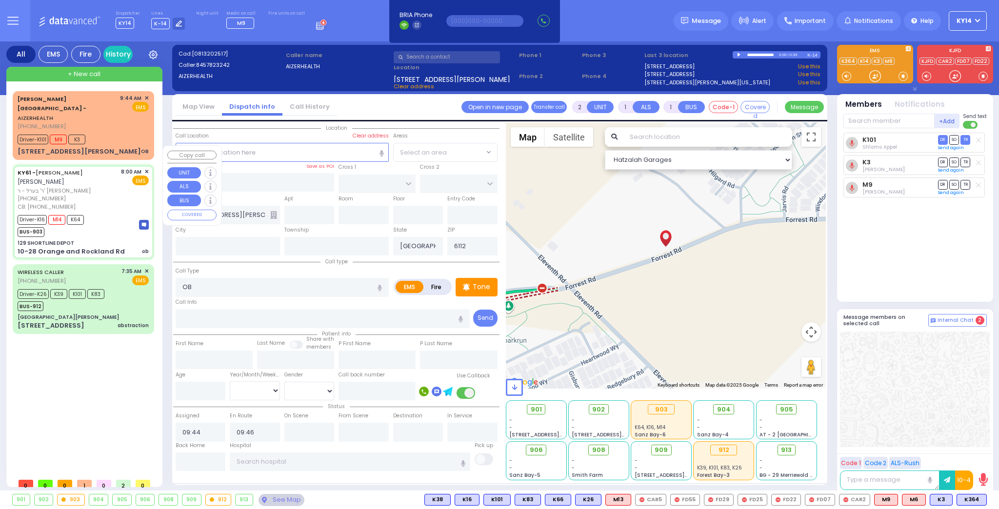
type input "[GEOGRAPHIC_DATA][PERSON_NAME] [STREET_ADDRESS] [US_STATE][GEOGRAPHIC_DATA]"
select select "Hatzalah Garages"
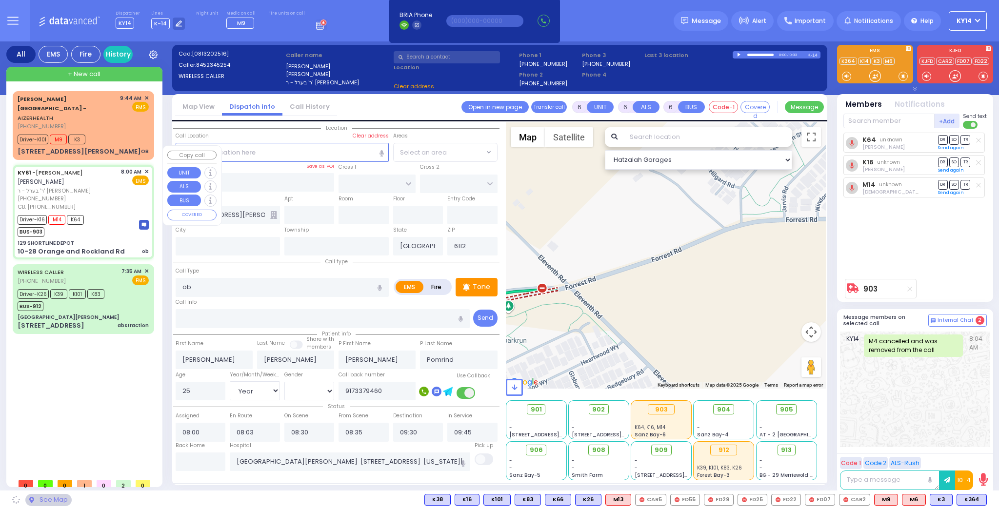
type input "129 SHORTLINE DEPOT"
type input "10-28 Orange and Rockland Rd"
type input "Monroe"
type input "[US_STATE]"
type input "10950"
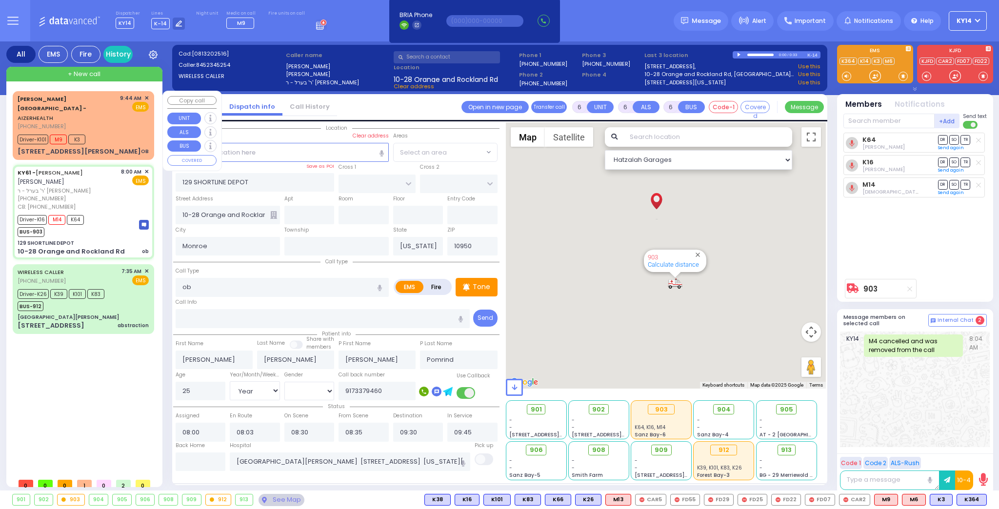
click at [102, 122] on div "[PHONE_NUMBER]" at bounding box center [67, 126] width 99 height 8
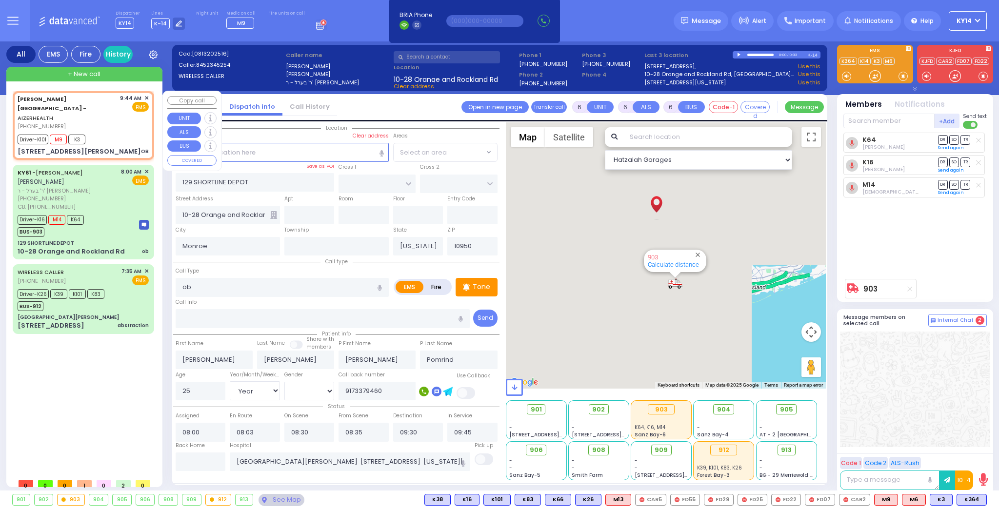
type input "2"
type input "1"
select select
type input "OB"
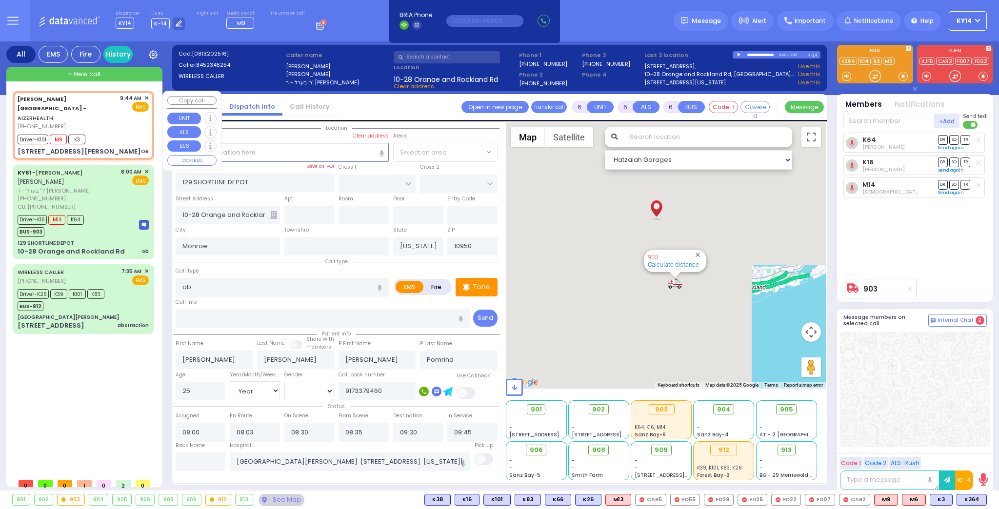
radio input "true"
select select
type input "09:44"
type input "09:46"
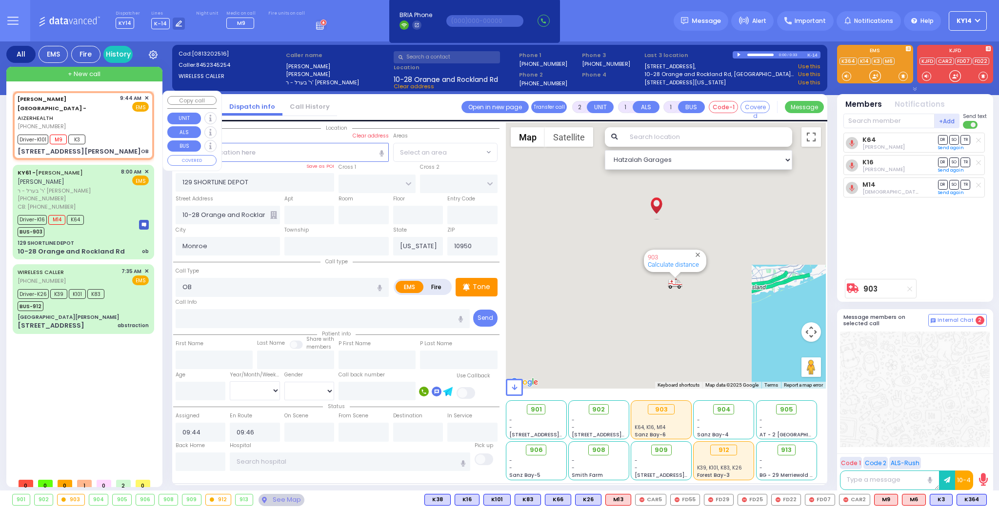
type input "[STREET_ADDRESS][PERSON_NAME]"
type input "[GEOGRAPHIC_DATA]"
type input "6112"
select select "Hatzalah Garages"
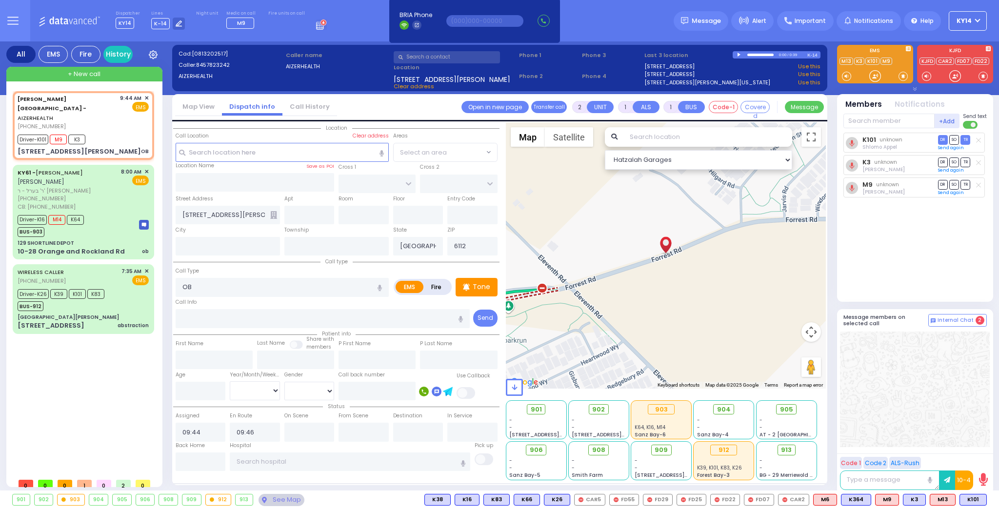
type input "6"
select select
radio input "true"
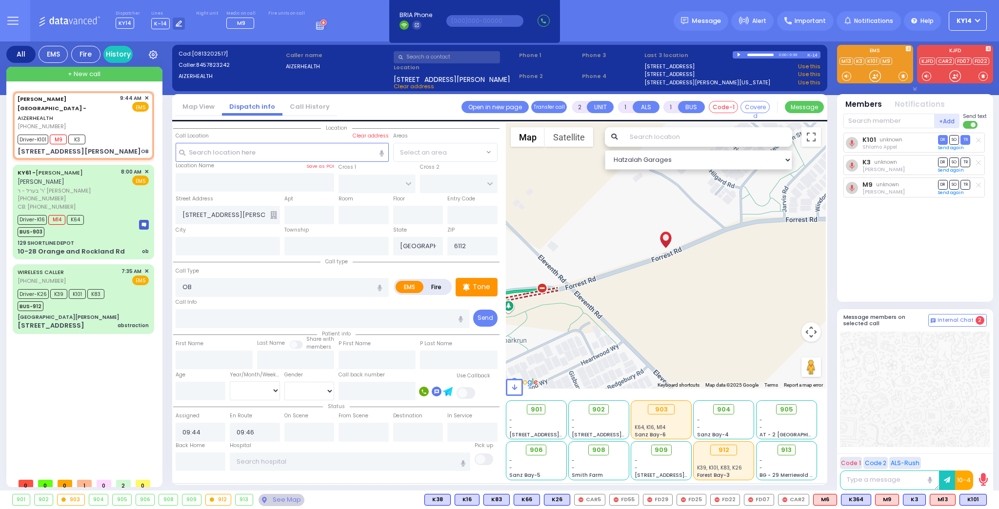
type input "Unknown"
select select "Year"
select select "Hatzalah Garages"
select select
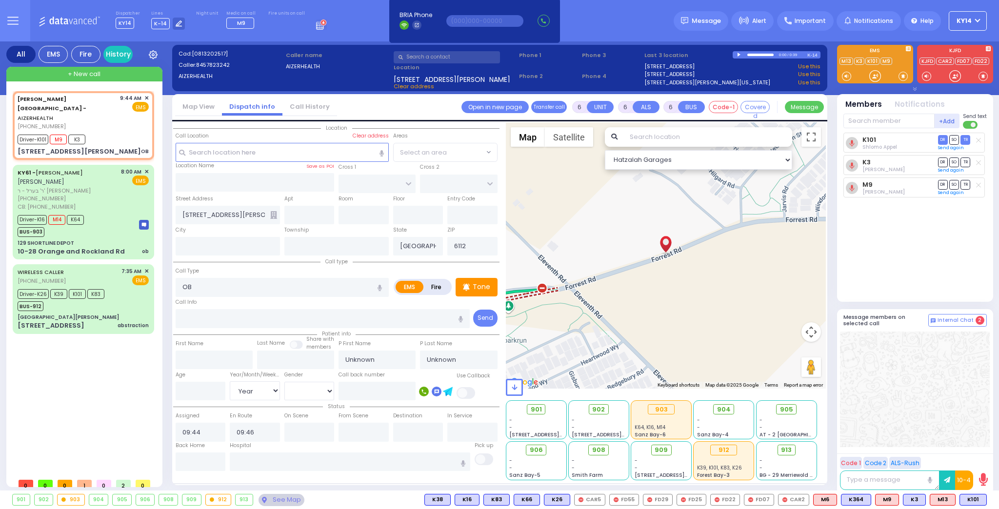
radio input "true"
select select "Year"
type input "10:00"
select select "Hatzalah Garages"
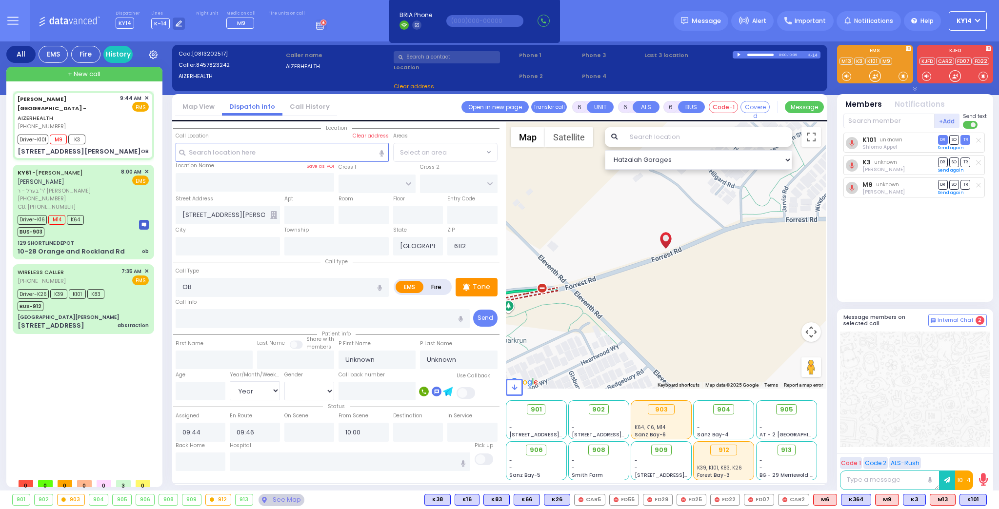
select select
radio input "true"
select select "Year"
select select "Hatzalah Garages"
select select
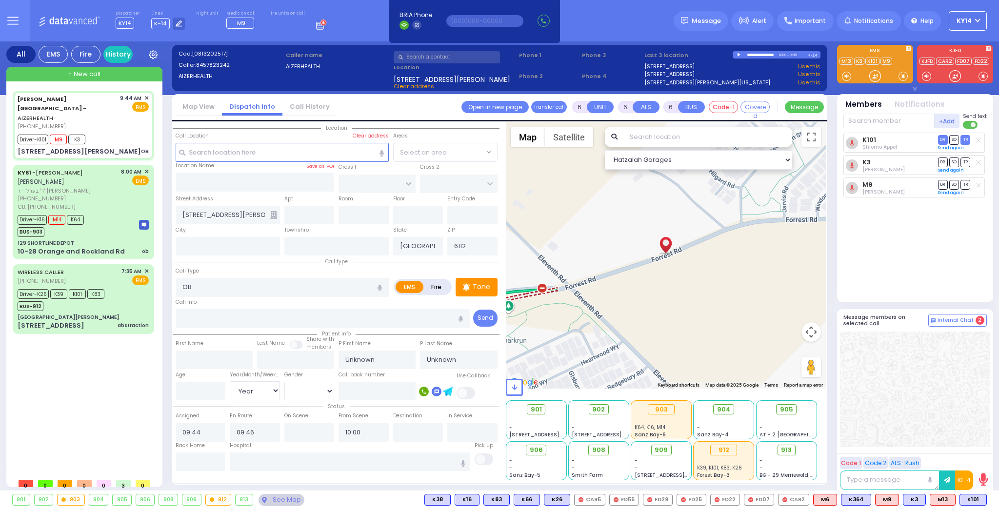
radio input "true"
select select "Year"
select select "Hatzalah Garages"
select select
radio input "true"
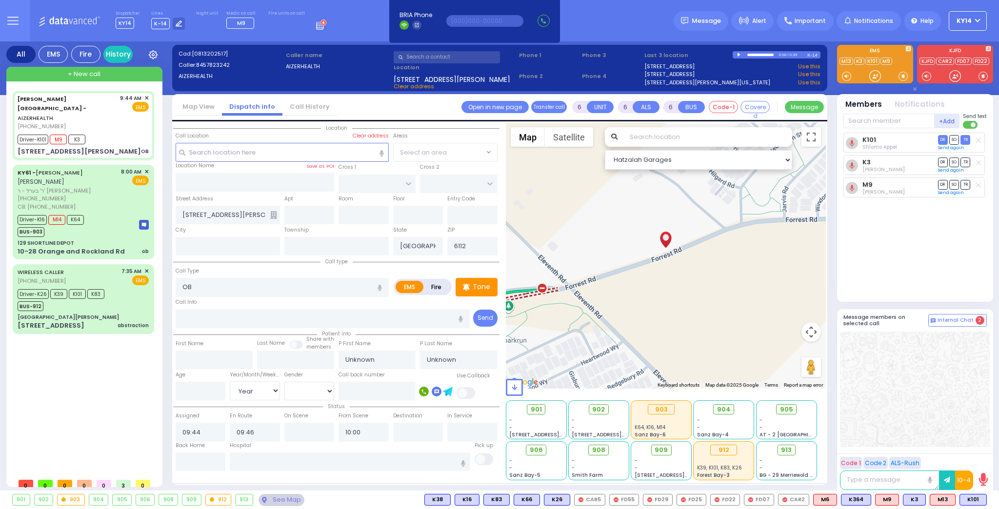
select select "Year"
select select "Hatzalah Garages"
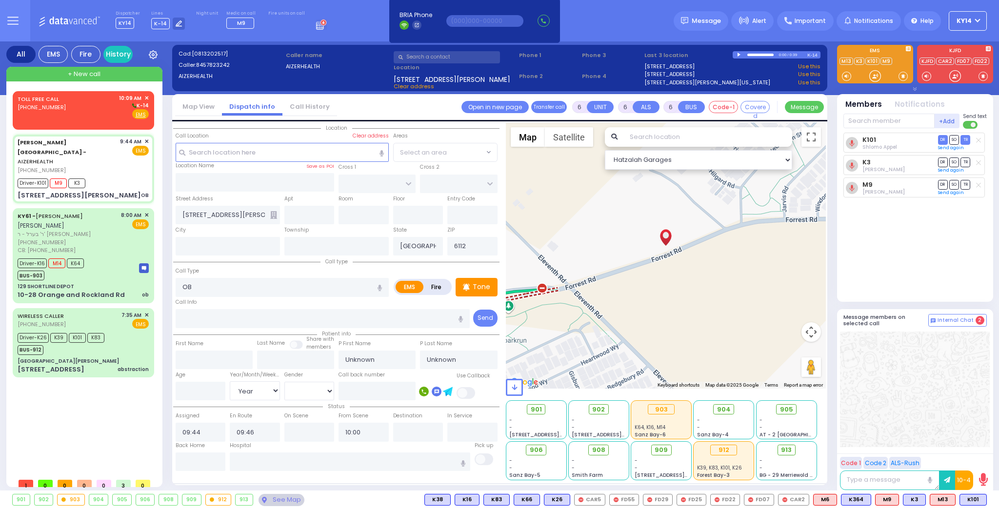
select select
radio input "true"
type input "Baila"
type input "Stauber"
type input "22"
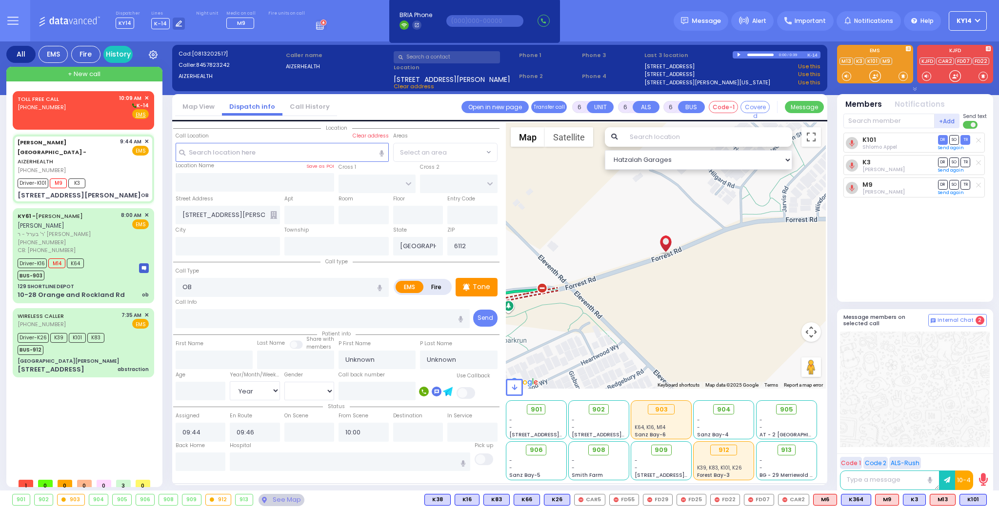
select select "Year"
select select "[DEMOGRAPHIC_DATA]"
select select "Hatzalah Garages"
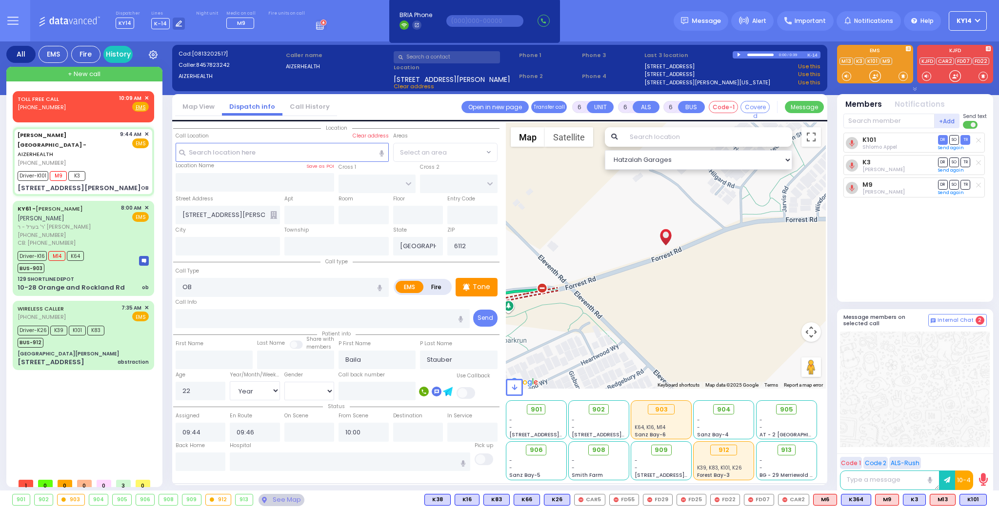
select select
radio input "true"
select select "Year"
select select "[DEMOGRAPHIC_DATA]"
select select "Hatzalah Garages"
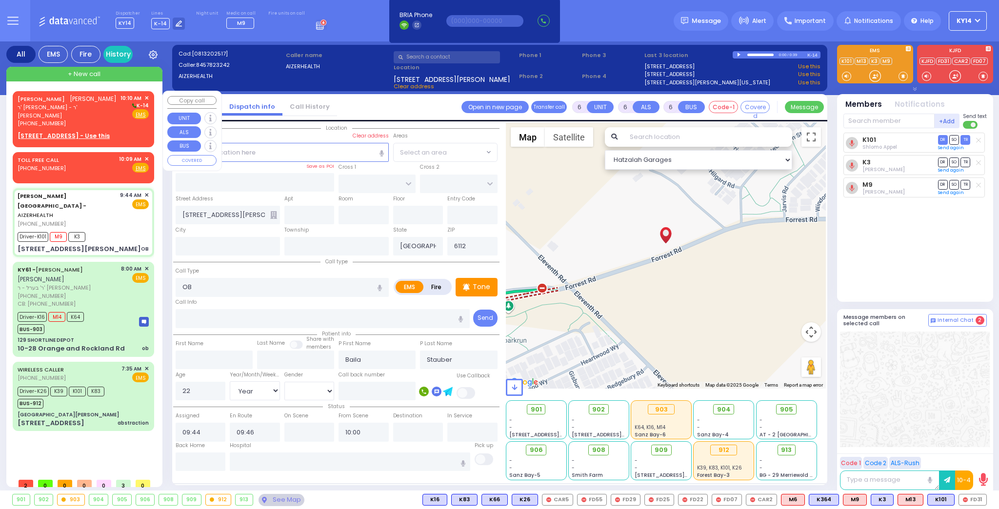
click at [104, 110] on span "ר' [PERSON_NAME] - ר' [PERSON_NAME]" at bounding box center [67, 111] width 99 height 16
type input "2"
type input "1"
select select
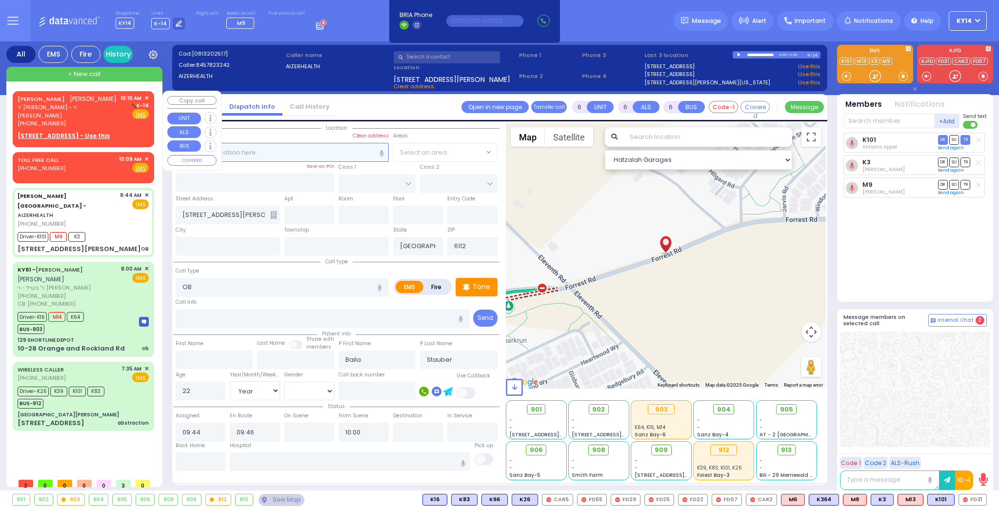
radio input "true"
type input "[PERSON_NAME]"
type input "NEUSTAT"
select select
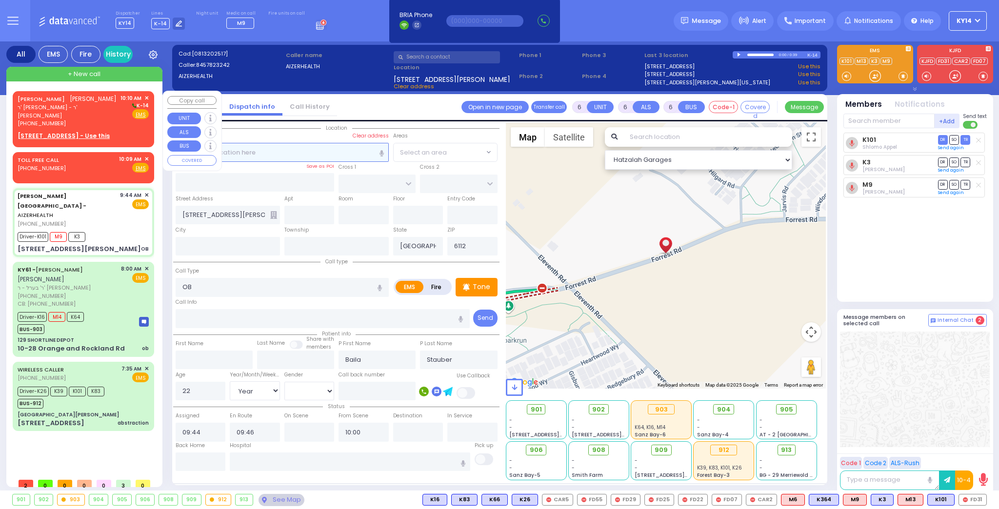
type input "10:10"
select select "Hatzalah Garages"
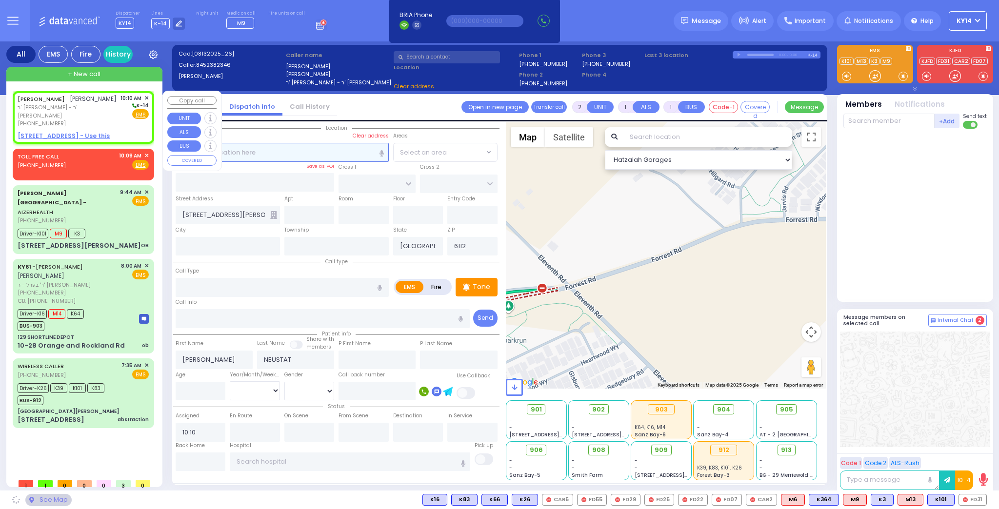
select select
radio input "true"
select select
select select "Hatzalah Garages"
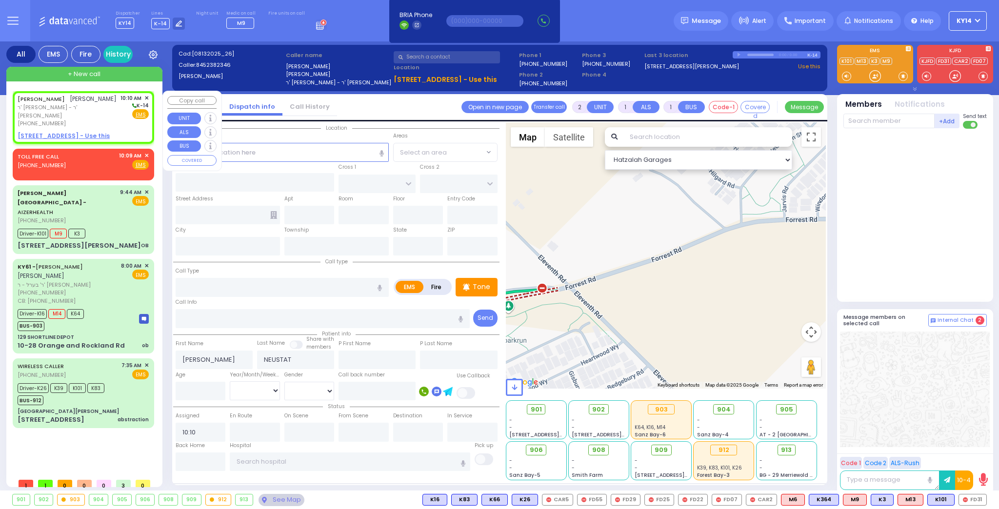
click at [51, 132] on u "[STREET_ADDRESS] - Use this" at bounding box center [64, 136] width 92 height 8
select select
radio input "true"
select select
select select "Hatzalah Garages"
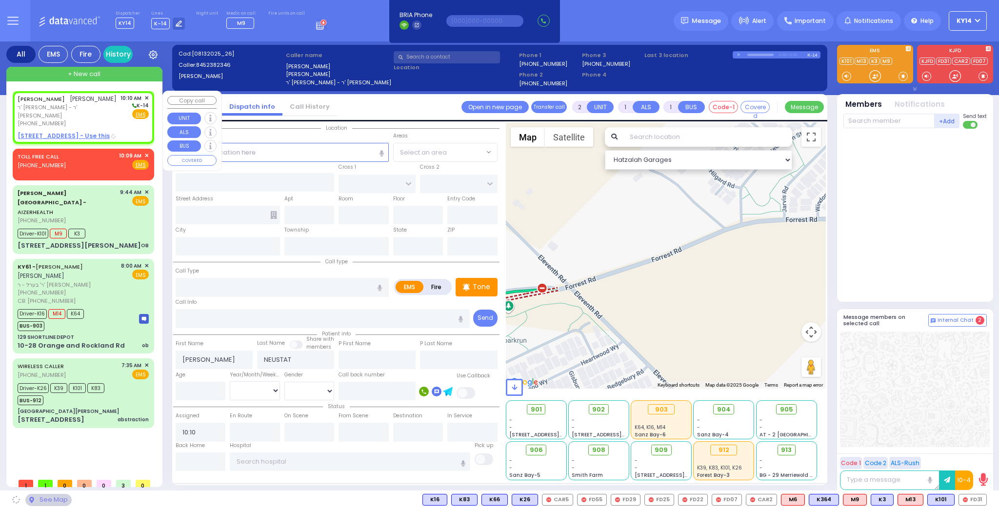
type input "LAKE SHORE DR"
type input "[STREET_ADDRESS]"
type input "Monroe"
type input "[US_STATE]"
type input "10950"
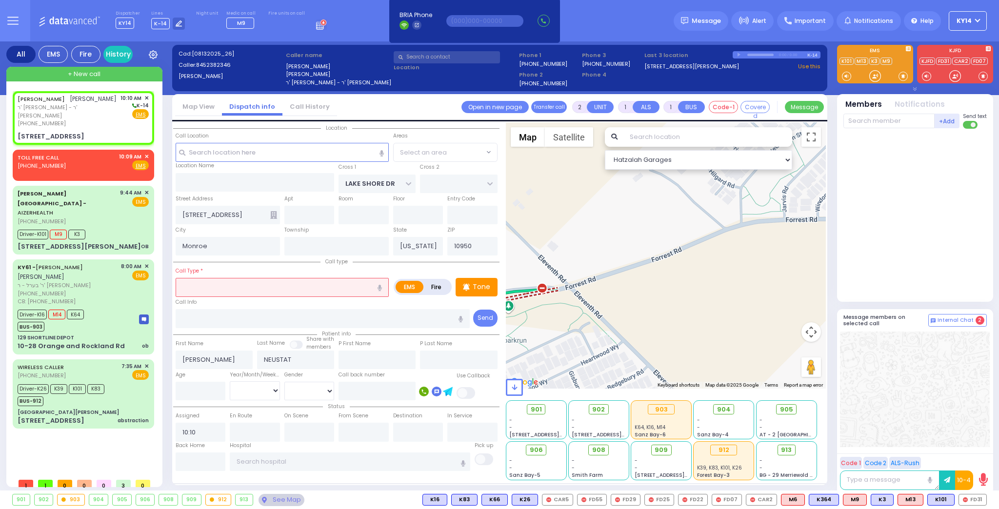
select select
radio input "true"
select select
select select "[GEOGRAPHIC_DATA]"
select select "Hatzalah Garages"
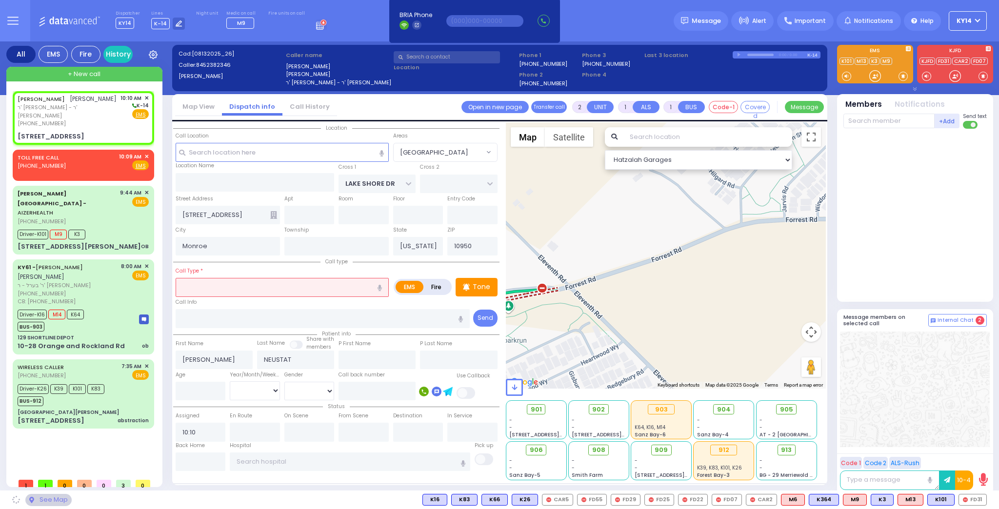
select select "[GEOGRAPHIC_DATA]"
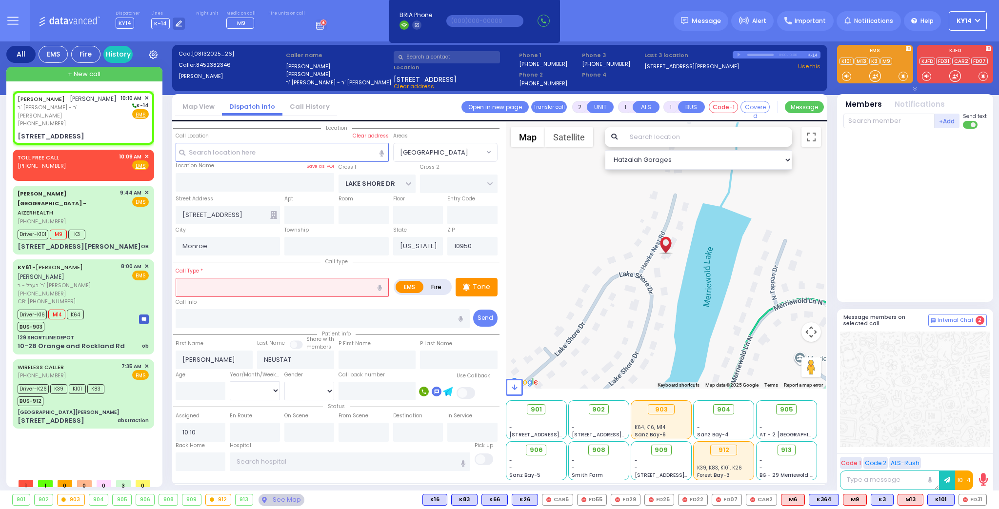
click at [225, 285] on input "text" at bounding box center [282, 287] width 213 height 19
select select
radio input "true"
select select
select select "Hatzalah Garages"
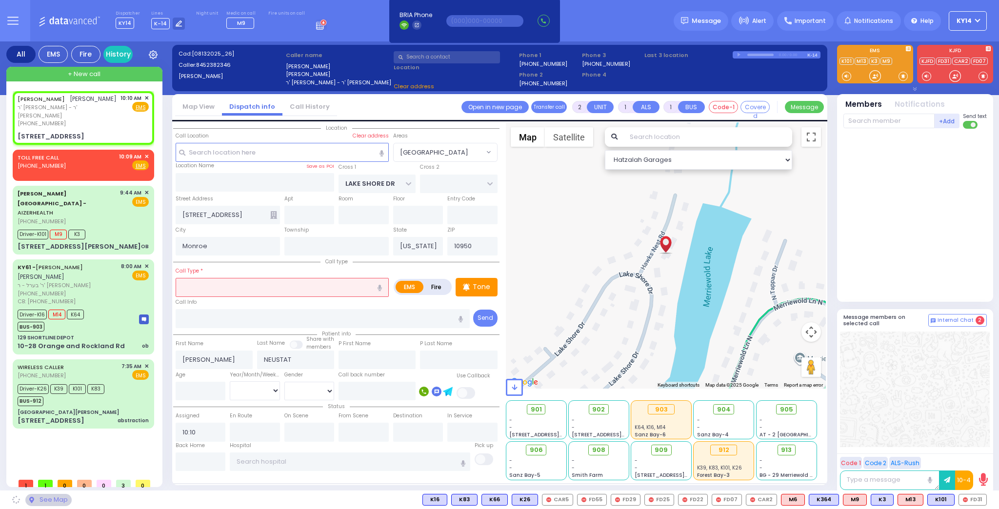
select select "[GEOGRAPHIC_DATA]"
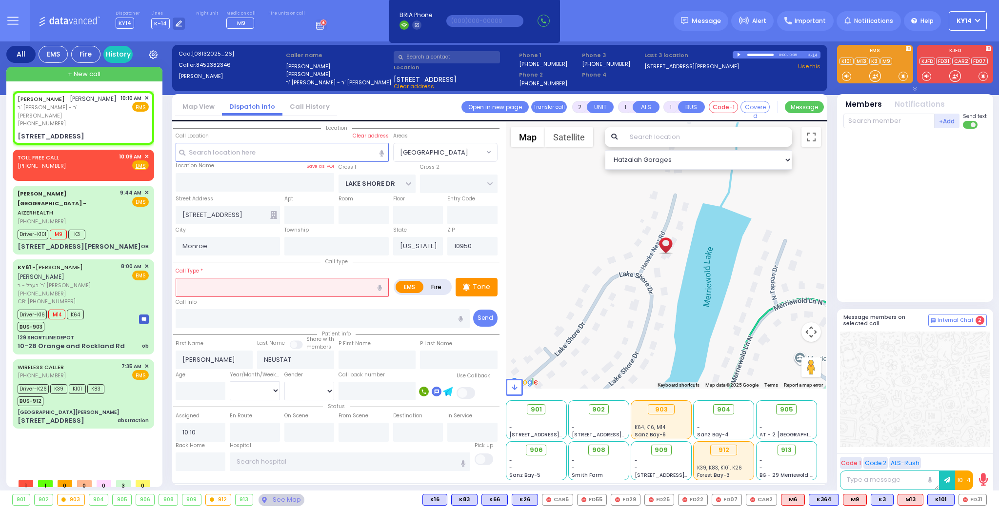
select select
radio input "true"
select select
select select "[GEOGRAPHIC_DATA]"
select select "Hatzalah Garages"
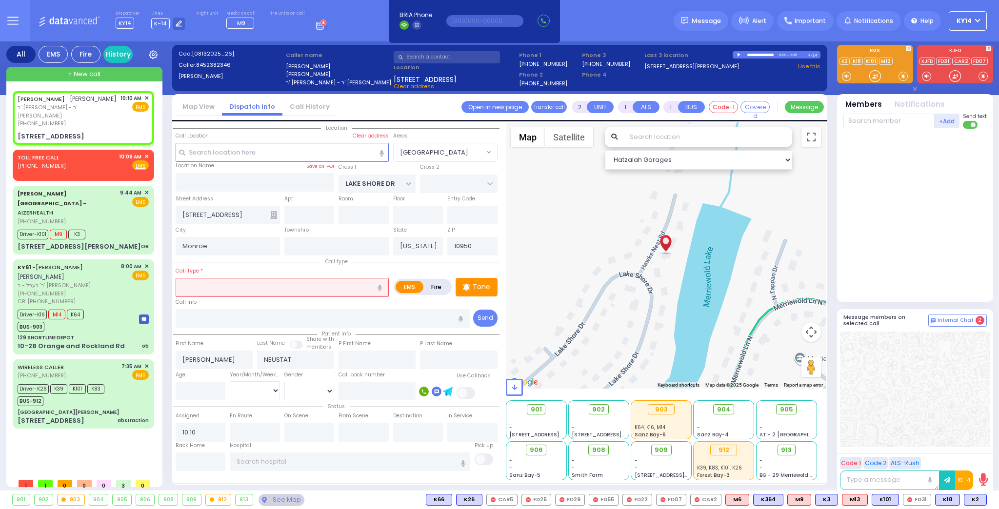
click at [226, 282] on input "text" at bounding box center [282, 287] width 213 height 19
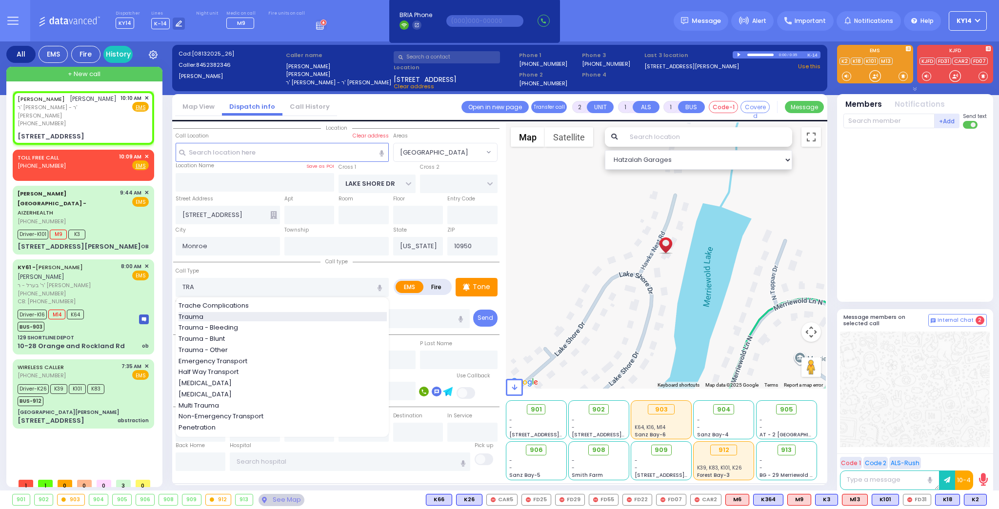
click at [210, 317] on div "Trauma" at bounding box center [282, 317] width 208 height 10
type input "Trauma"
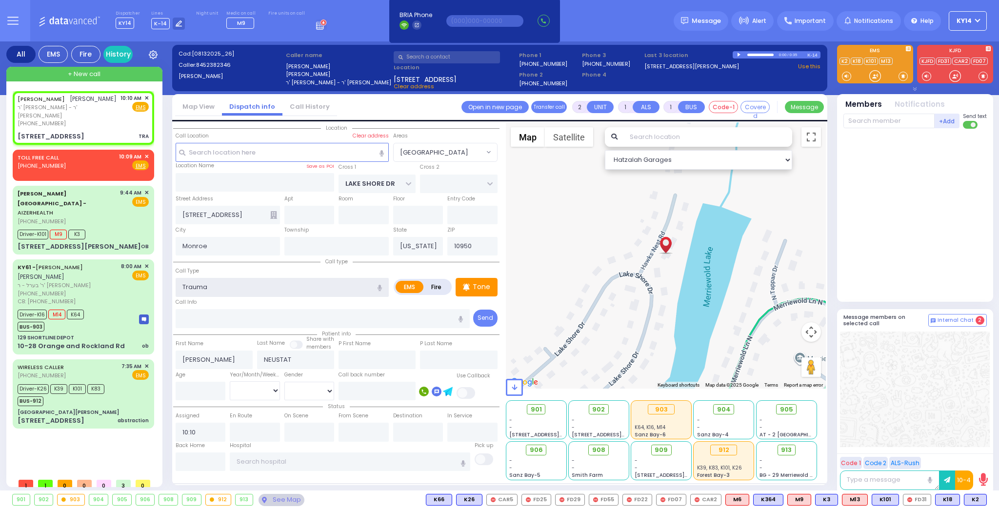
type input "0"
type input "1"
select select
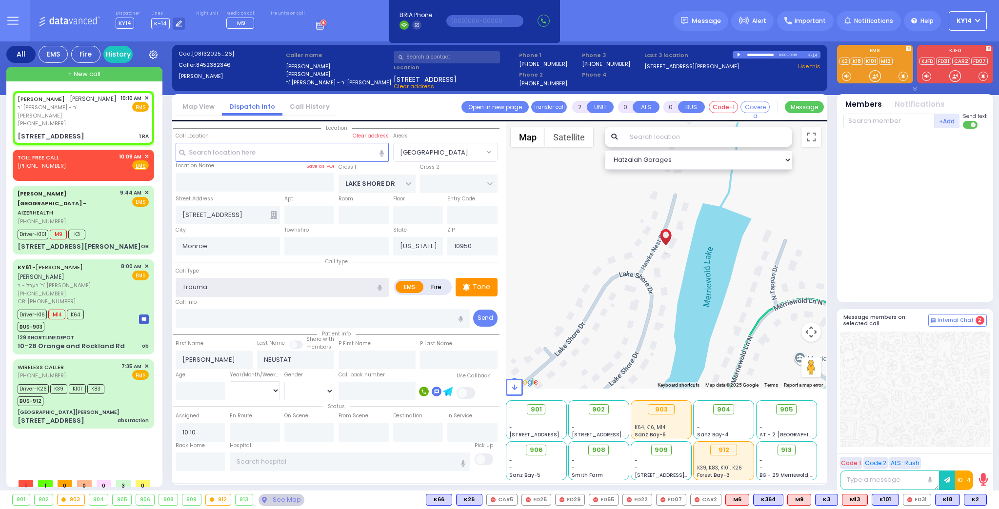
radio input "true"
select select
select select "Hatzalah Garages"
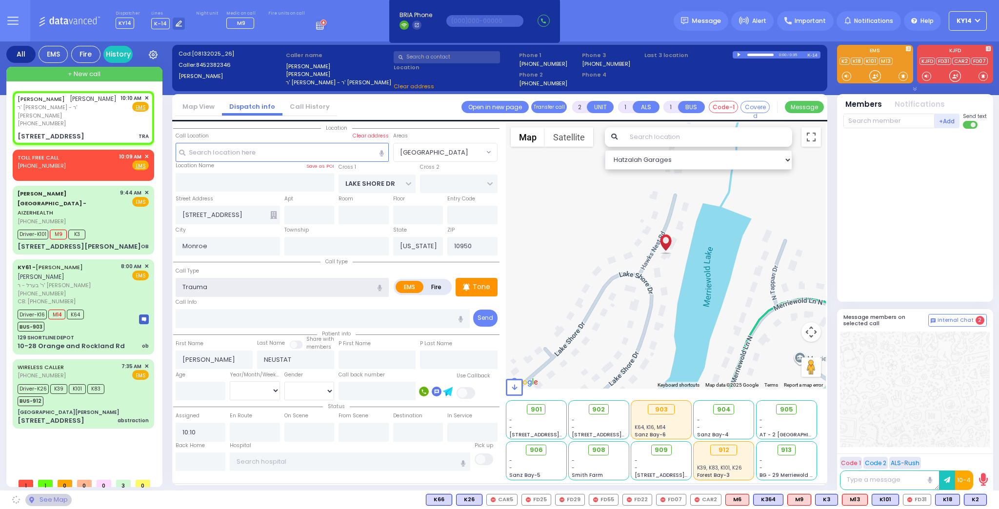
select select "[GEOGRAPHIC_DATA]"
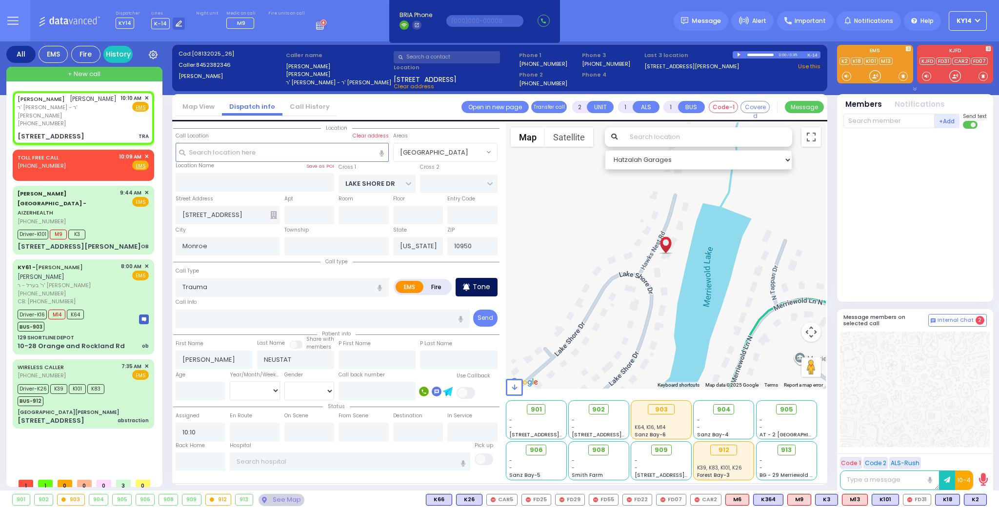
click at [493, 283] on div "Tone" at bounding box center [476, 287] width 42 height 19
type input "0"
select select
radio input "true"
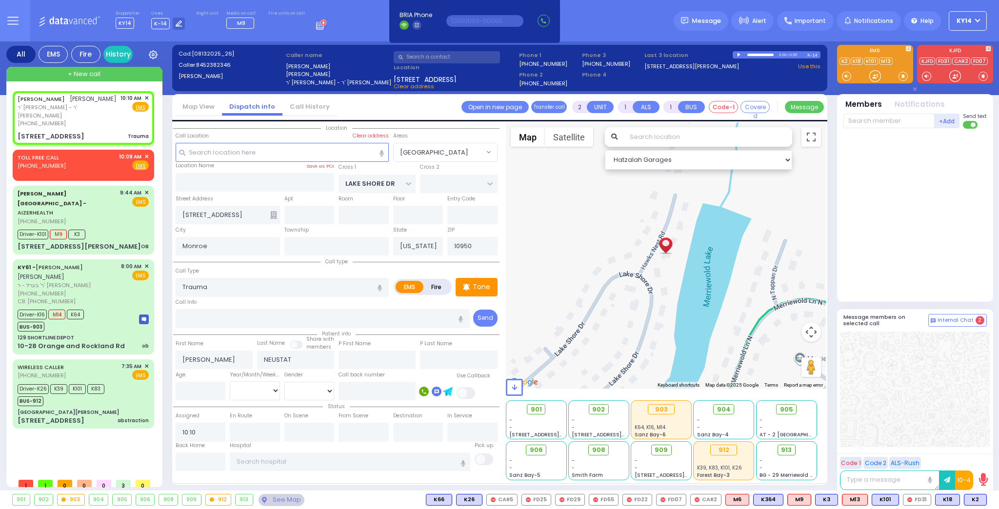
select select
select select "Hatzalah Garages"
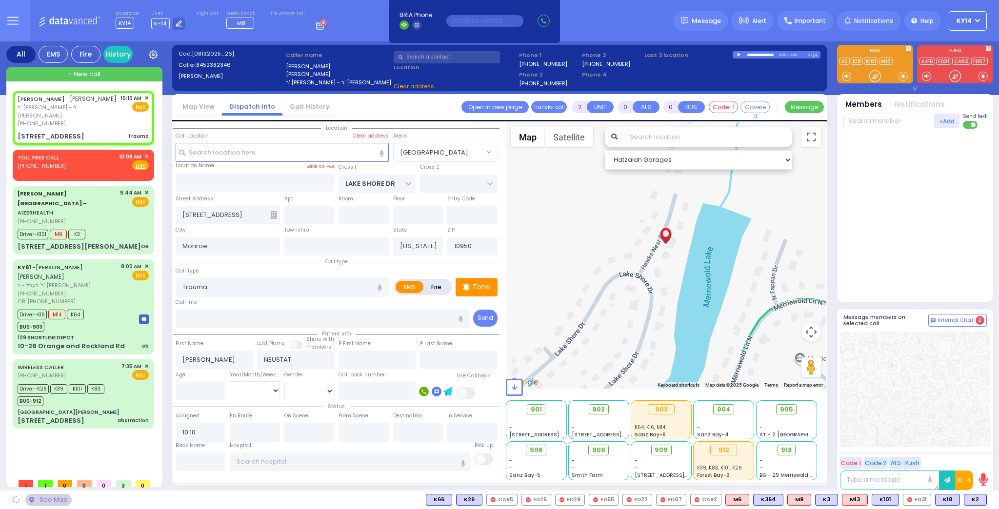
select select "[GEOGRAPHIC_DATA]"
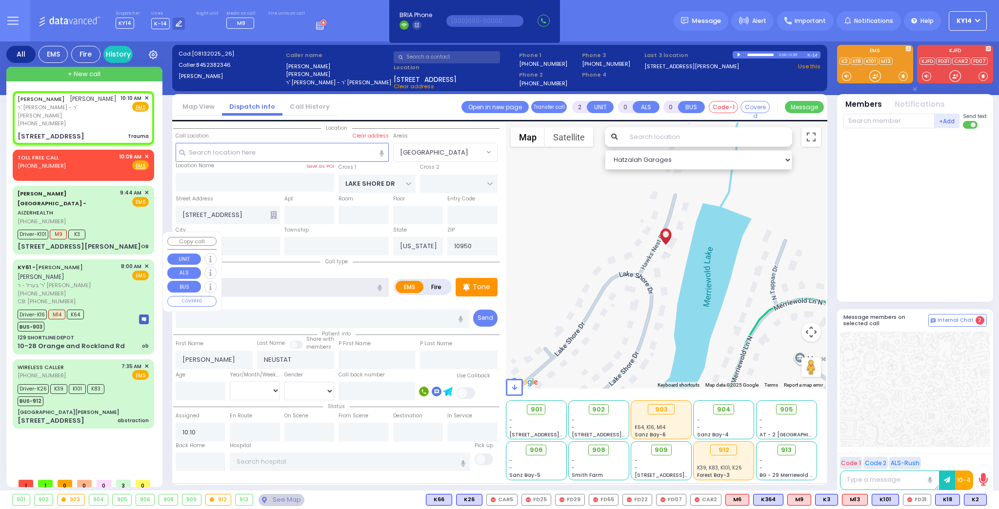
drag, startPoint x: 238, startPoint y: 280, endPoint x: 141, endPoint y: 283, distance: 97.1
click at [141, 283] on div "All EMS Fire History Settings" at bounding box center [499, 267] width 987 height 453
select select
radio input "true"
select select
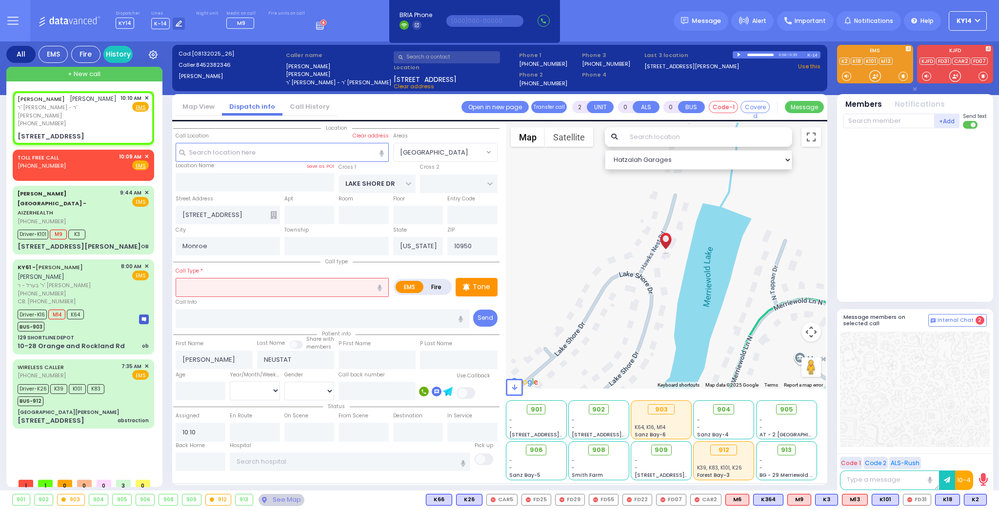
select select "Hatzalah Garages"
select select "[GEOGRAPHIC_DATA]"
select select
radio input "true"
select select
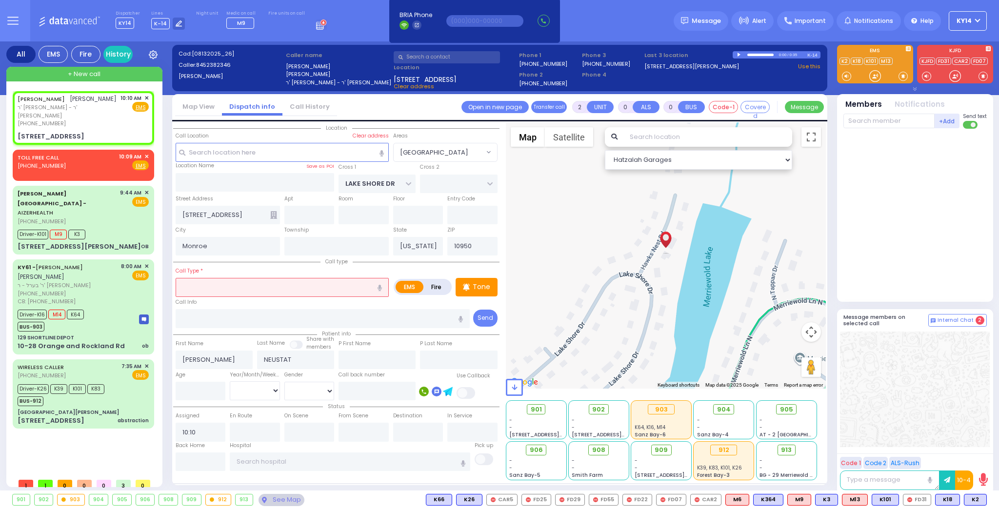
select select "Hatzalah Garages"
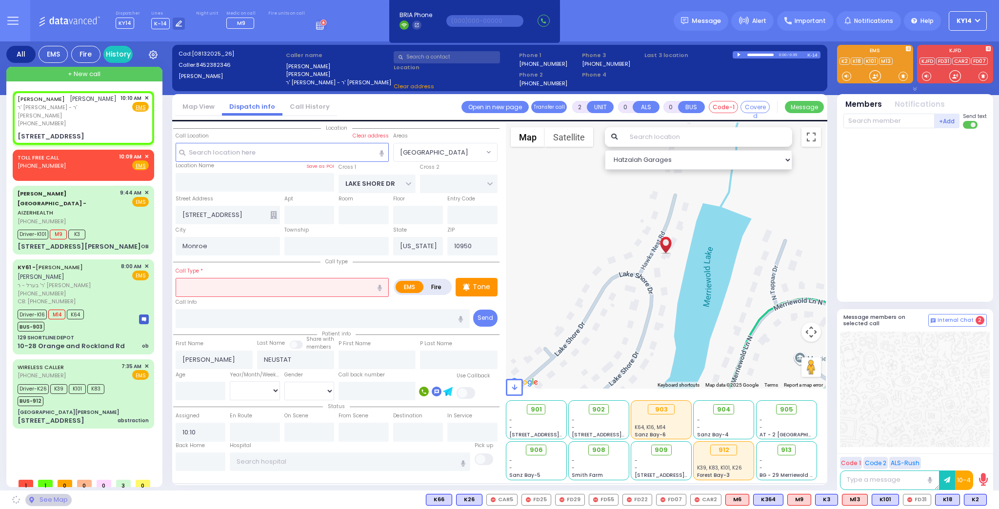
select select "[GEOGRAPHIC_DATA]"
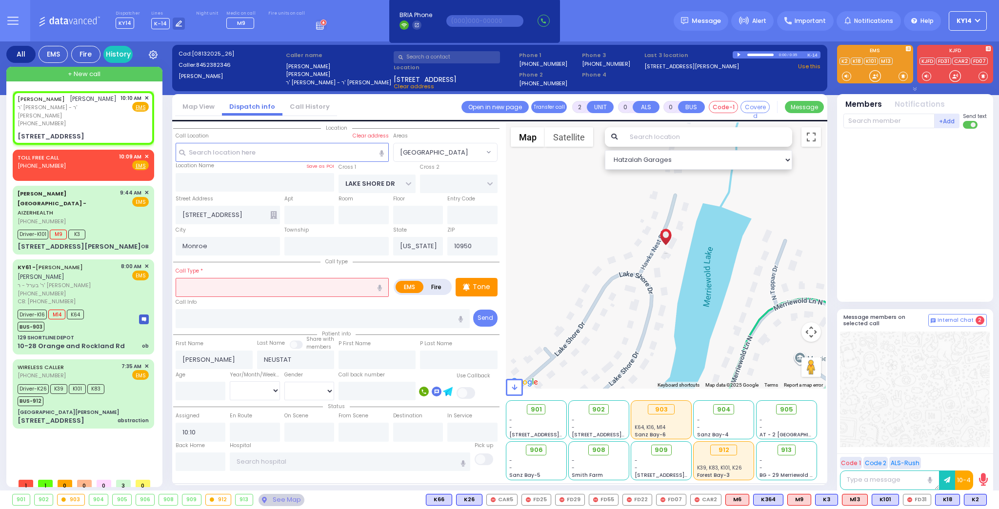
click at [382, 287] on icon "button" at bounding box center [379, 288] width 4 height 6
type input "salvation fell"
select select
radio input "true"
select select
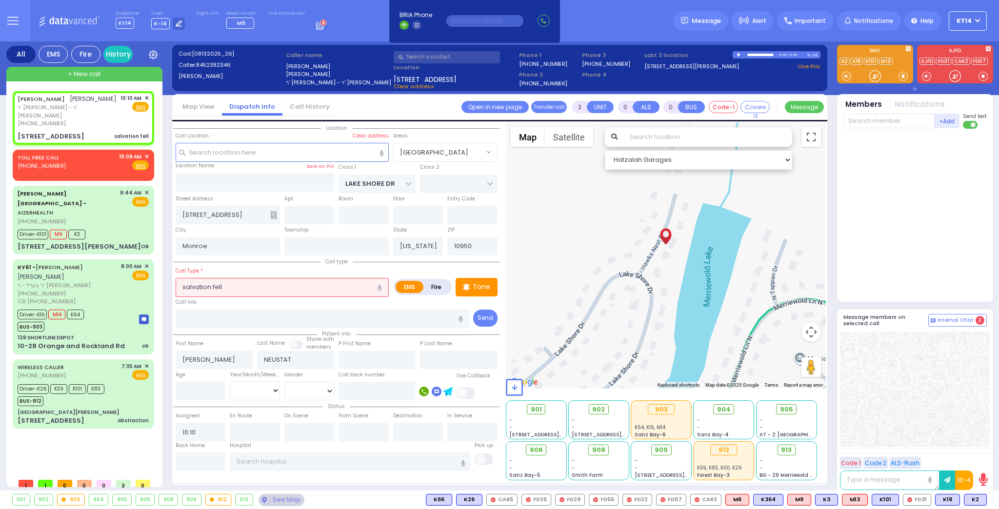
select select "Hatzalah Garages"
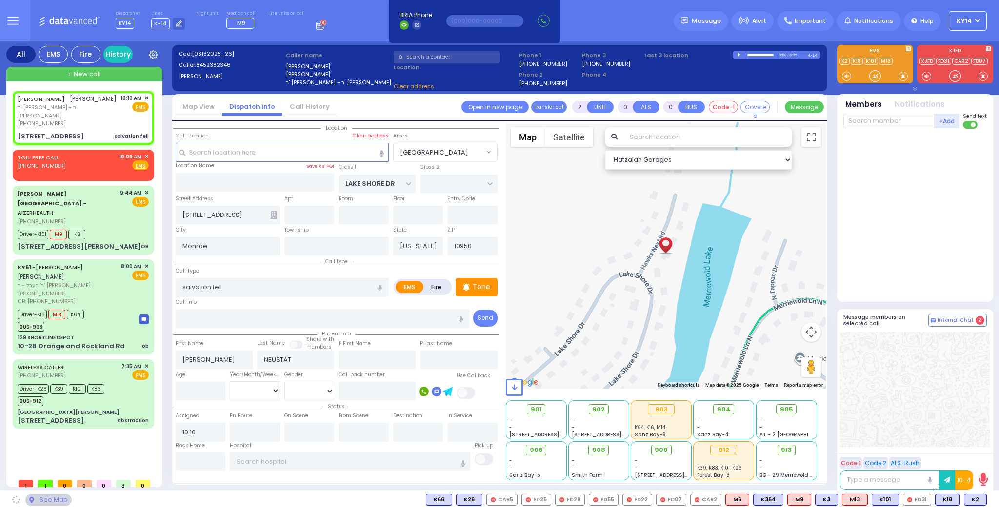
select select "[GEOGRAPHIC_DATA]"
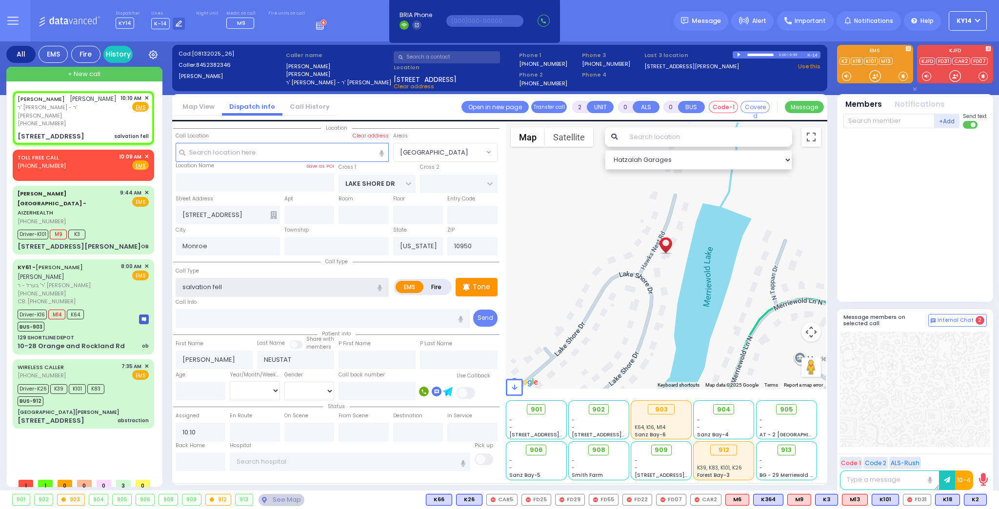
drag, startPoint x: 199, startPoint y: 279, endPoint x: 119, endPoint y: 287, distance: 80.4
click at [119, 287] on div "All EMS Fire History Settings" at bounding box center [499, 267] width 987 height 453
select select
radio input "true"
select select
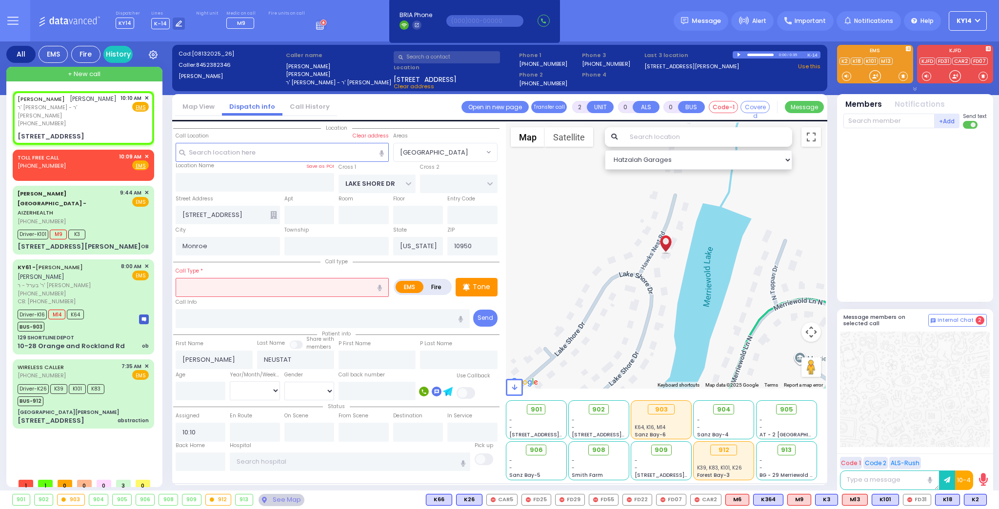
select select "Hatzalah Garages"
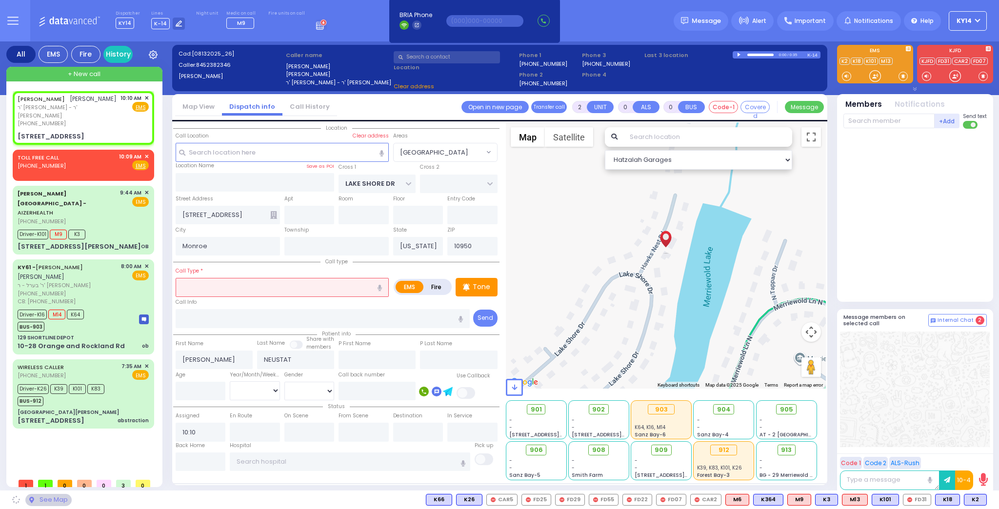
select select
radio input "true"
select select
click at [380, 286] on icon "button" at bounding box center [379, 288] width 4 height 6
select select "Hatzalah Garages"
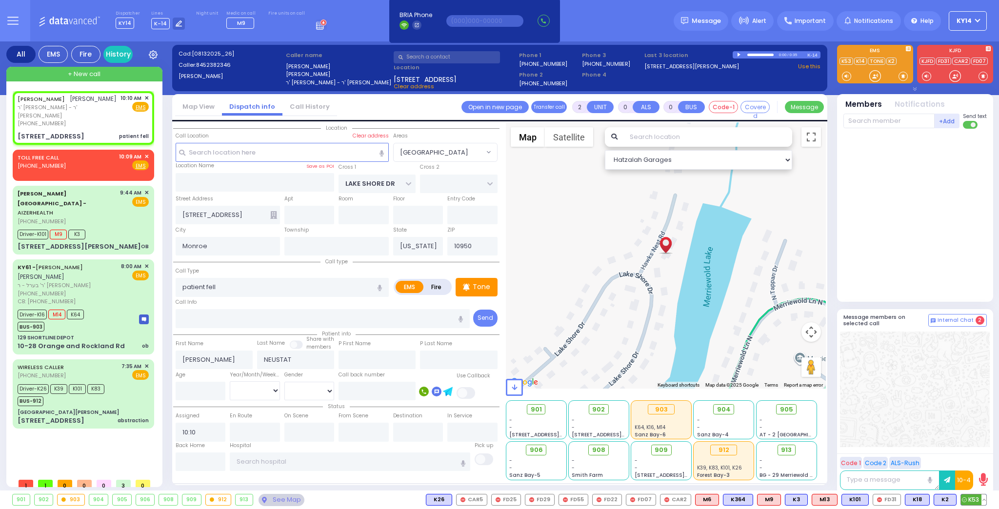
click at [975, 500] on span "K53" at bounding box center [973, 499] width 25 height 11
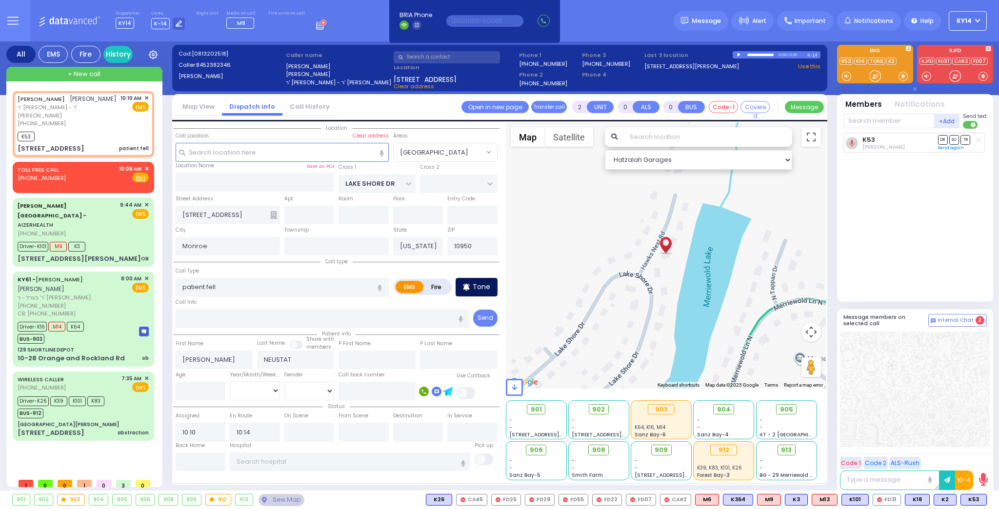
click at [485, 284] on p "Tone" at bounding box center [482, 287] width 18 height 10
click at [924, 209] on div "K53 [PERSON_NAME] DR SO TR" at bounding box center [915, 213] width 145 height 161
click at [146, 165] on span "✕" at bounding box center [146, 169] width 4 height 8
click at [147, 165] on span "✕" at bounding box center [146, 169] width 4 height 8
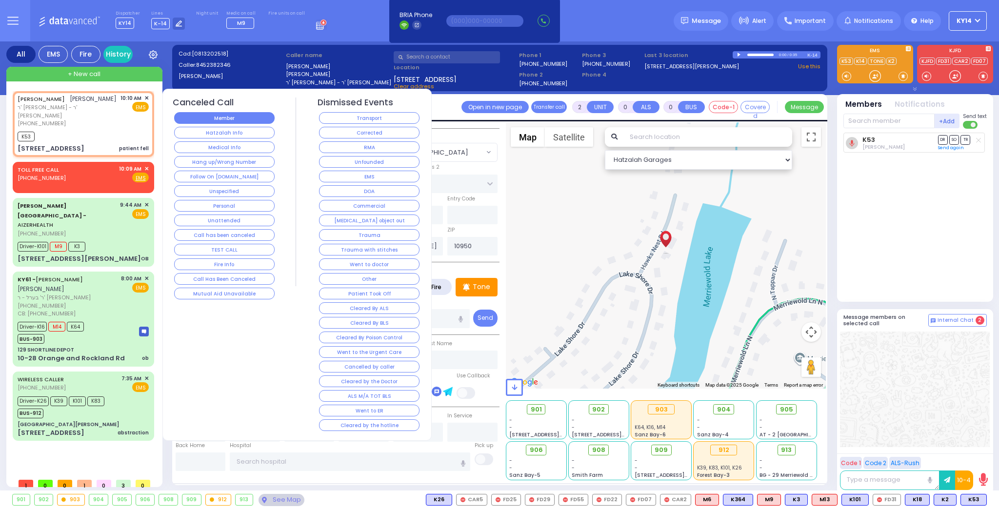
click at [223, 122] on button "Member" at bounding box center [224, 118] width 100 height 12
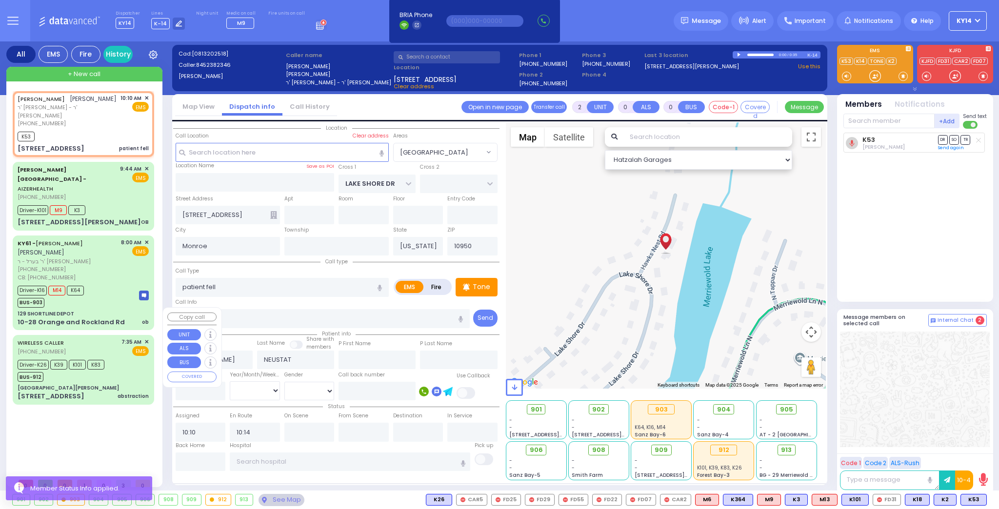
click at [98, 360] on span "K83" at bounding box center [95, 365] width 17 height 10
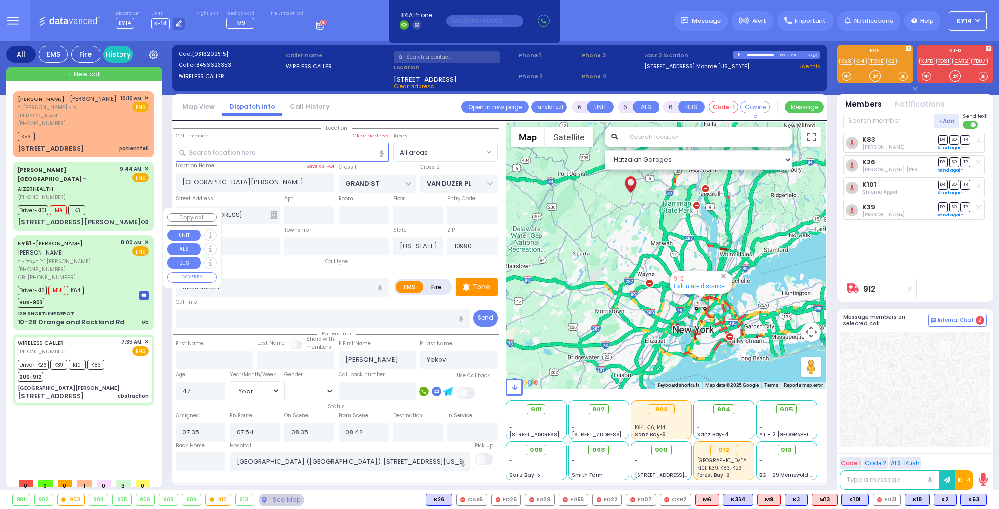
click at [91, 274] on div "CB: [PHONE_NUMBER]" at bounding box center [68, 278] width 100 height 8
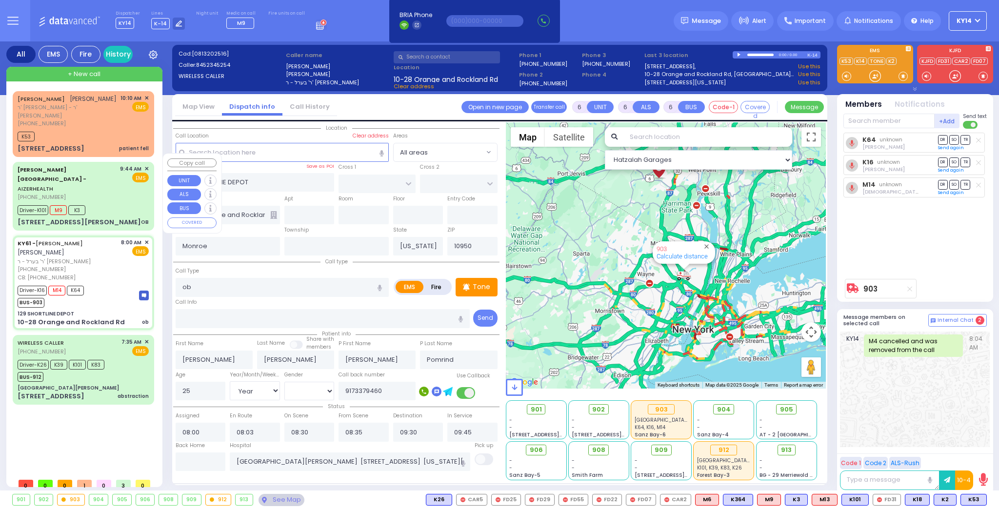
click at [108, 203] on div "Driver-K101 M9 K3" at bounding box center [83, 209] width 131 height 12
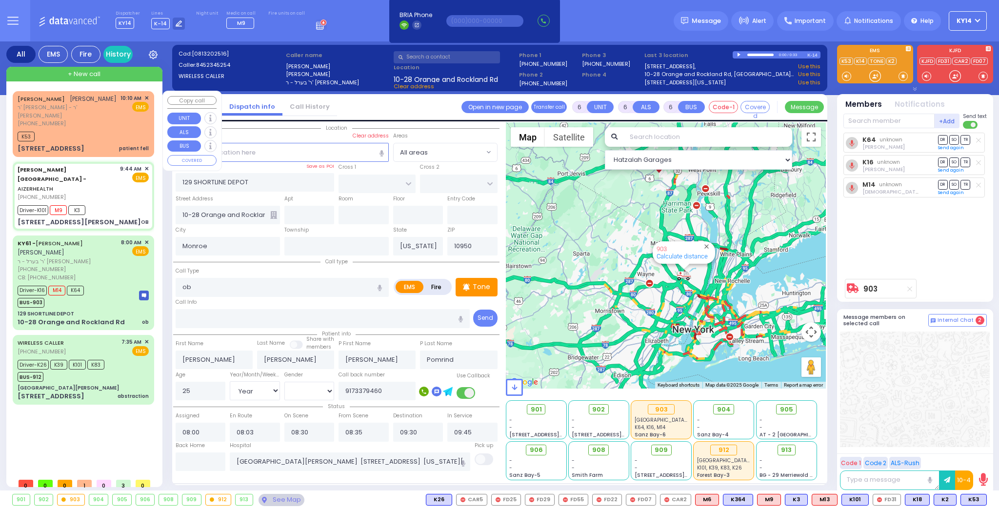
click at [96, 119] on div "[PHONE_NUMBER]" at bounding box center [67, 123] width 99 height 8
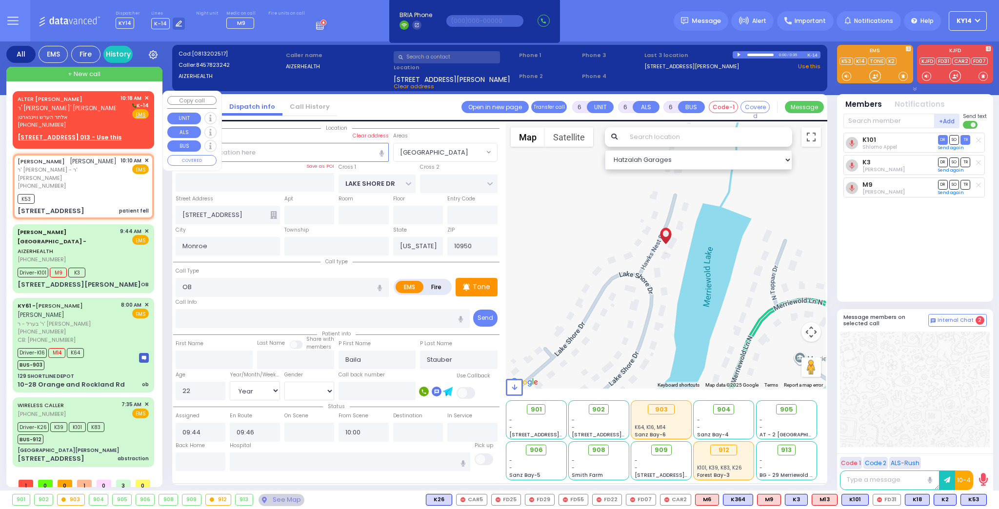
select select "[GEOGRAPHIC_DATA]"
select select "Year"
select select "[DEMOGRAPHIC_DATA]"
click at [96, 119] on span "אלתר הערש וויינגארטן" at bounding box center [67, 117] width 99 height 8
type input "2"
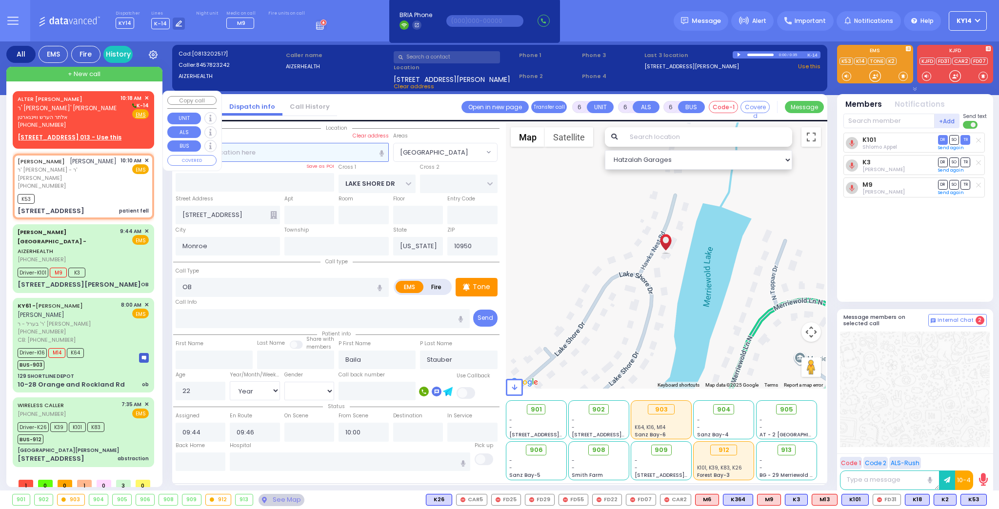
type input "1"
select select
radio input "true"
type input "ALTER HERSH"
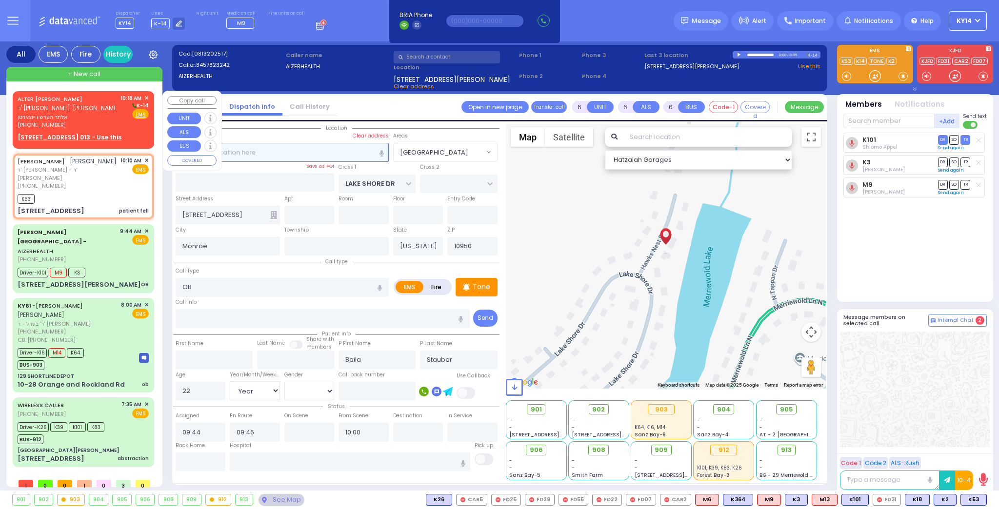
type input "WEINGARTEN"
select select
type input "10:18"
select select "Hatzalah Garages"
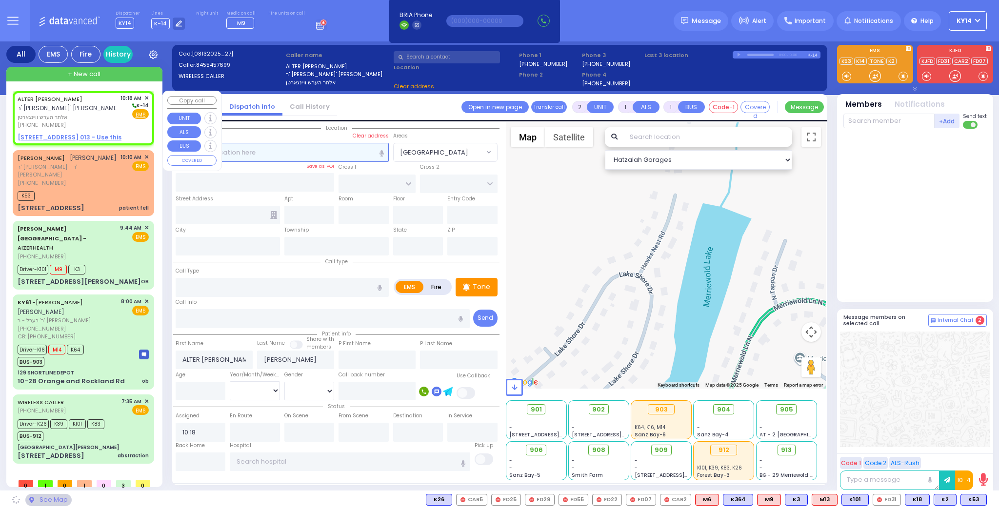
select select
radio input "true"
select select
select select "Hatzalah Garages"
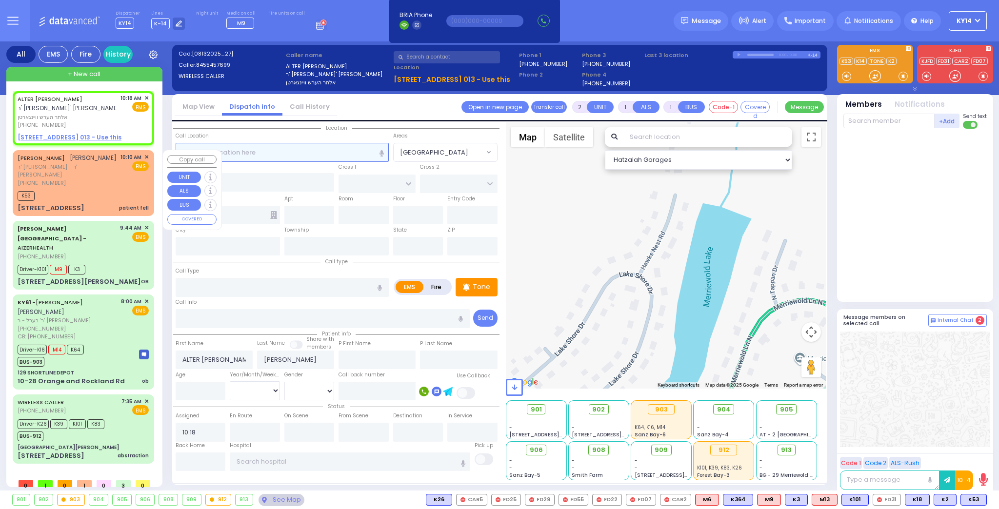
select select
radio input "true"
select select
select select "Hatzalah Garages"
click at [93, 189] on div "K53" at bounding box center [83, 195] width 131 height 12
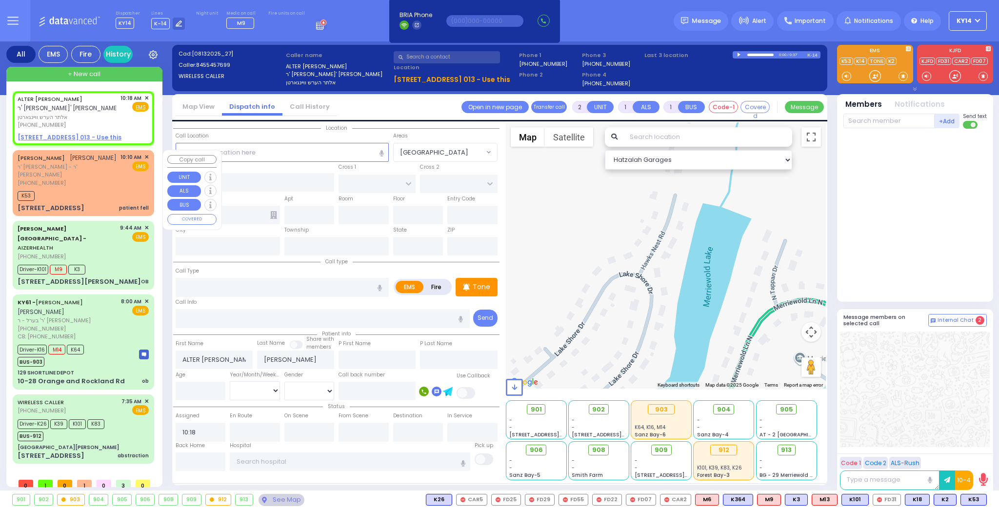
type input "0"
select select
type input "patient fell"
radio input "true"
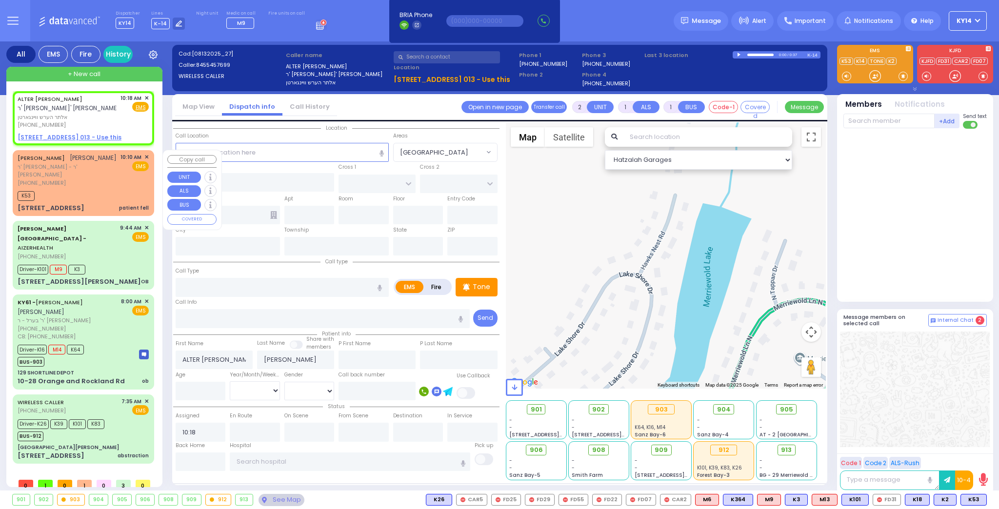
type input "[PERSON_NAME]"
type input "NEUSTAT"
select select
type input "10:10"
type input "10:14"
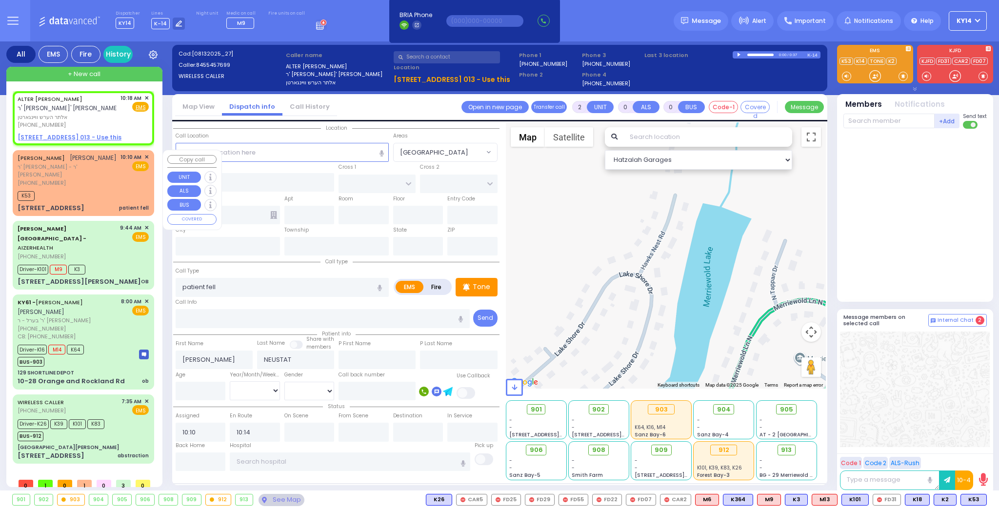
select select "Hatzalah Garages"
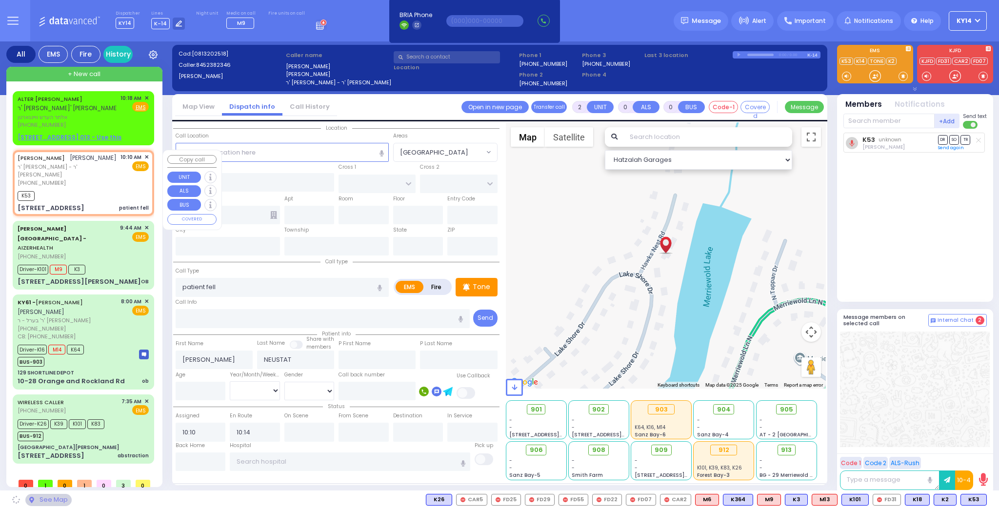
type input "LAKE SHORE DR"
type input "[STREET_ADDRESS]"
type input "Monroe"
type input "[US_STATE]"
type input "10950"
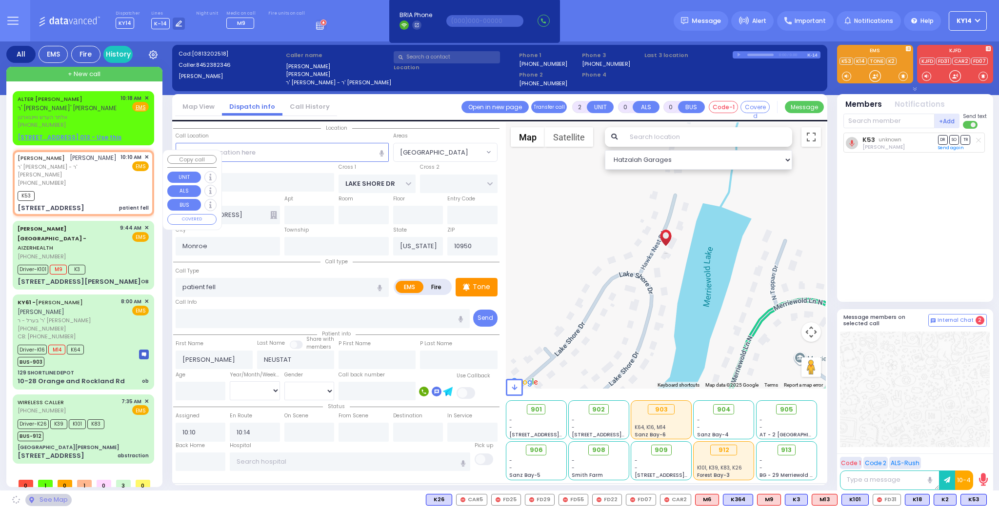
select select "[GEOGRAPHIC_DATA]"
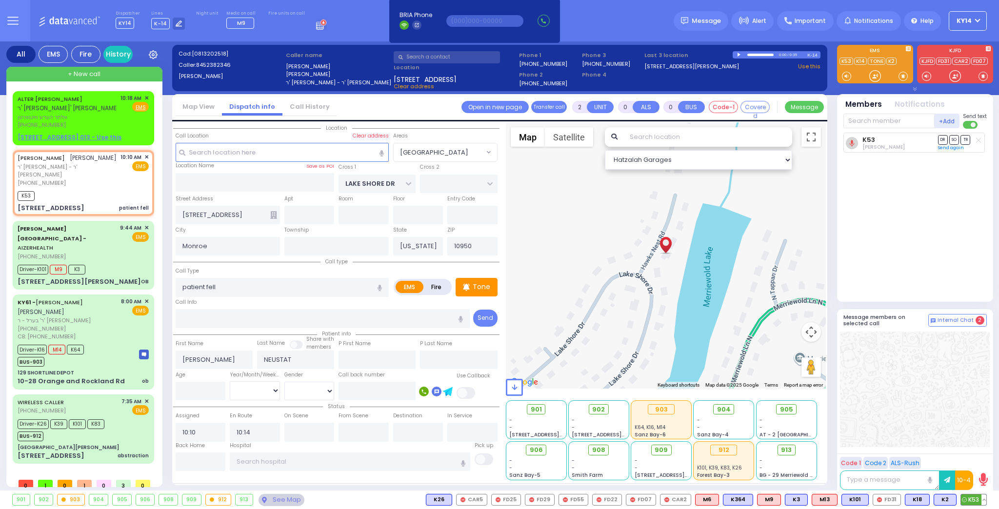
click at [984, 499] on button at bounding box center [983, 499] width 5 height 11
click at [974, 455] on icon at bounding box center [976, 457] width 10 height 10
click at [492, 286] on div "Tone" at bounding box center [476, 287] width 42 height 19
click at [872, 76] on div at bounding box center [875, 76] width 10 height 10
click at [874, 260] on div "K53 [PERSON_NAME] DR SO TR" at bounding box center [915, 213] width 145 height 161
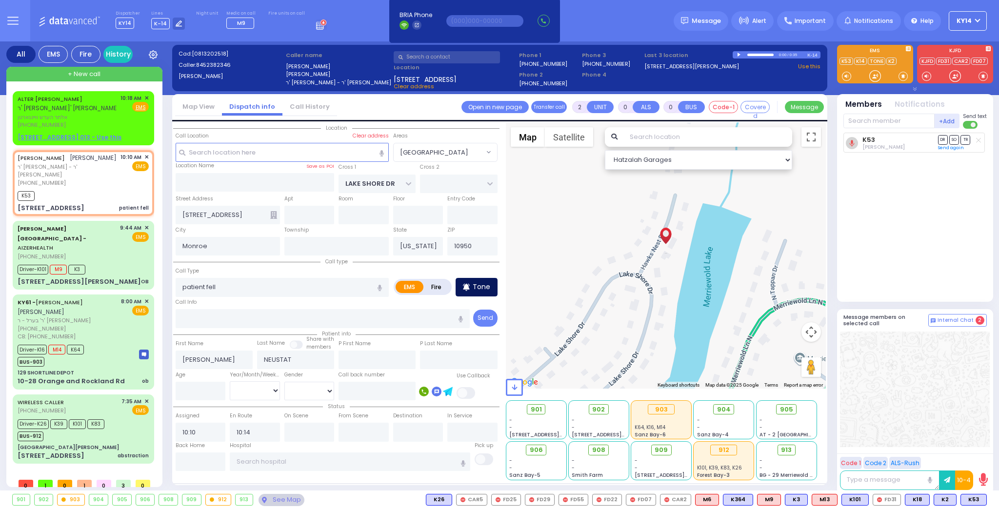
click at [484, 284] on p "Tone" at bounding box center [482, 287] width 18 height 10
click at [874, 78] on div at bounding box center [875, 76] width 10 height 10
click at [878, 75] on div at bounding box center [875, 76] width 10 height 10
click at [871, 78] on div at bounding box center [875, 76] width 10 height 10
click at [67, 123] on icon at bounding box center [71, 124] width 8 height 8
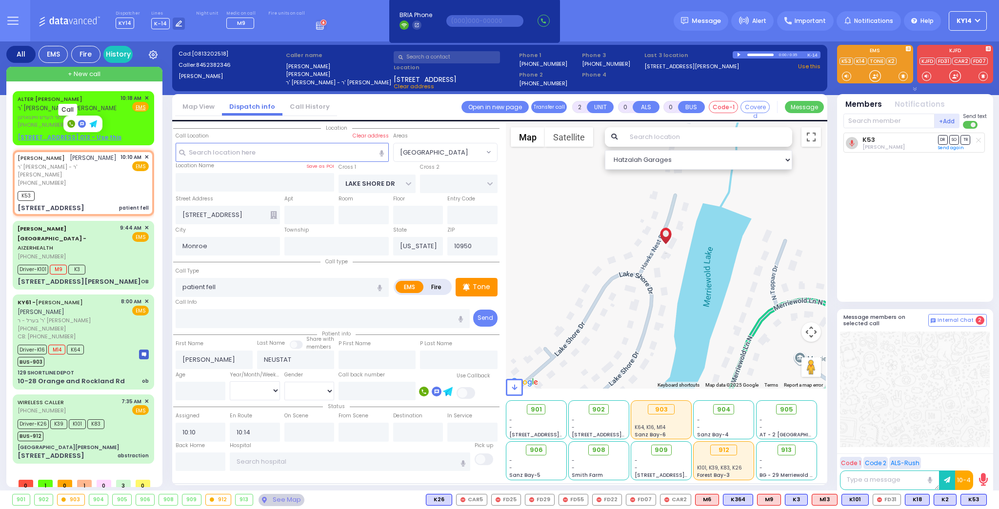
type input "8455457699"
click at [83, 108] on span "ר' [PERSON_NAME]' [PERSON_NAME]" at bounding box center [69, 108] width 102 height 8
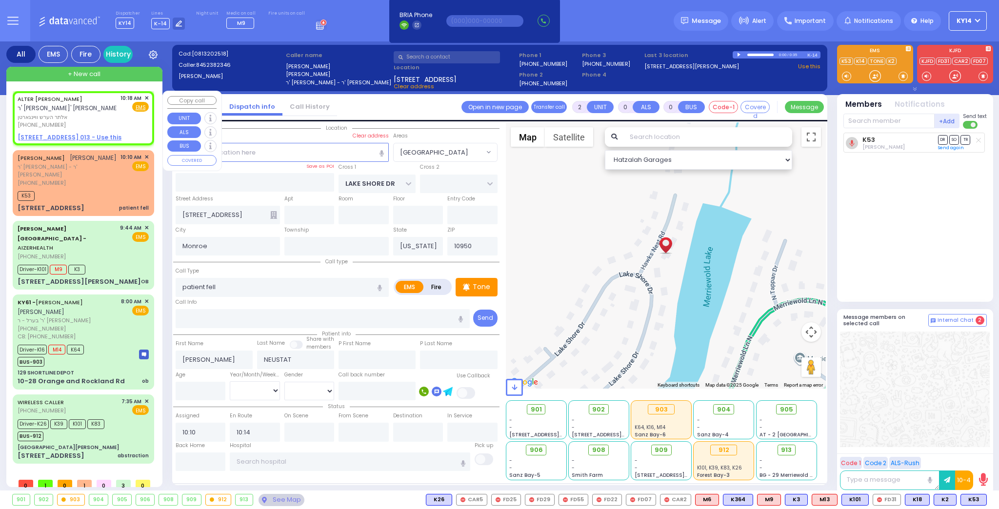
type input "1"
select select
radio input "true"
type input "ALTER HERSH"
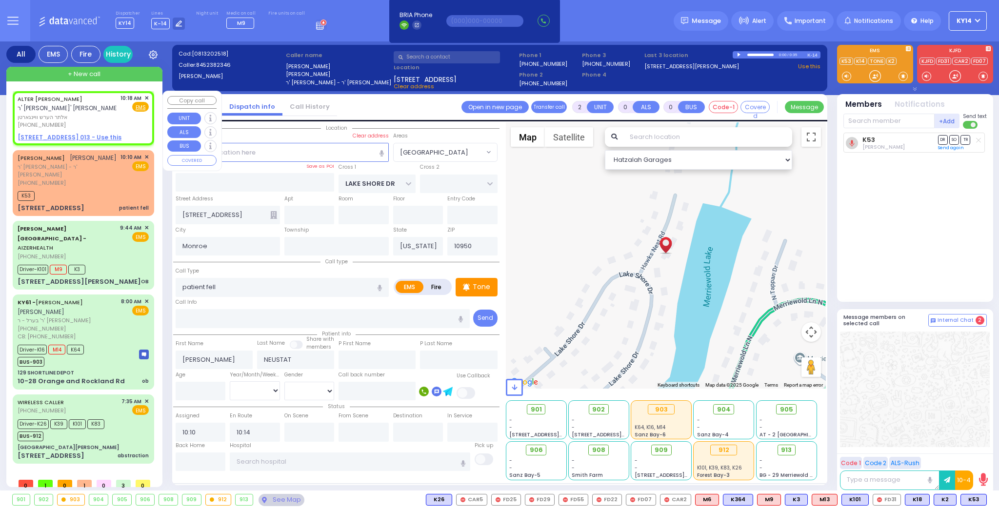
type input "WEINGARTEN"
select select
type input "10:18"
select select "Hatzalah Garages"
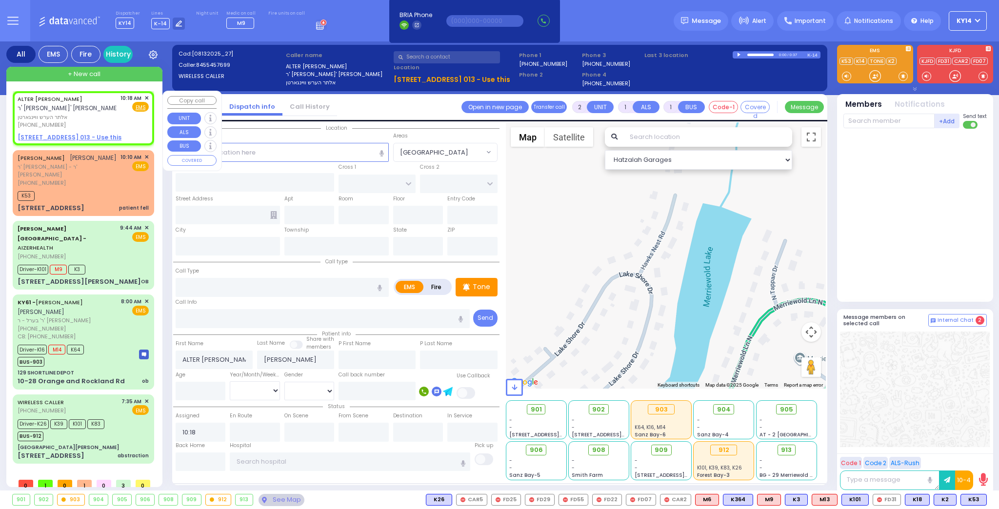
click at [147, 97] on span "✕" at bounding box center [146, 98] width 4 height 8
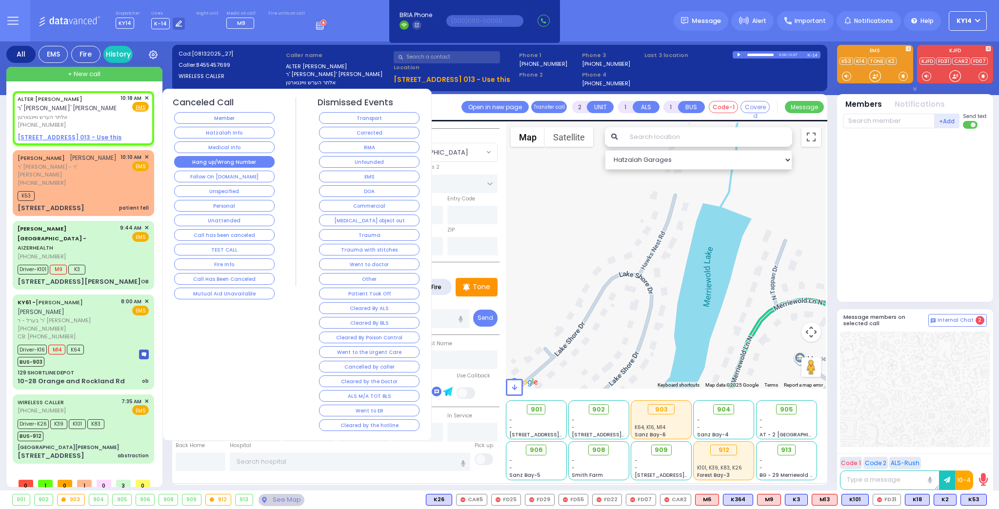
click at [225, 163] on button "Hang up/Wrong Number" at bounding box center [224, 162] width 100 height 12
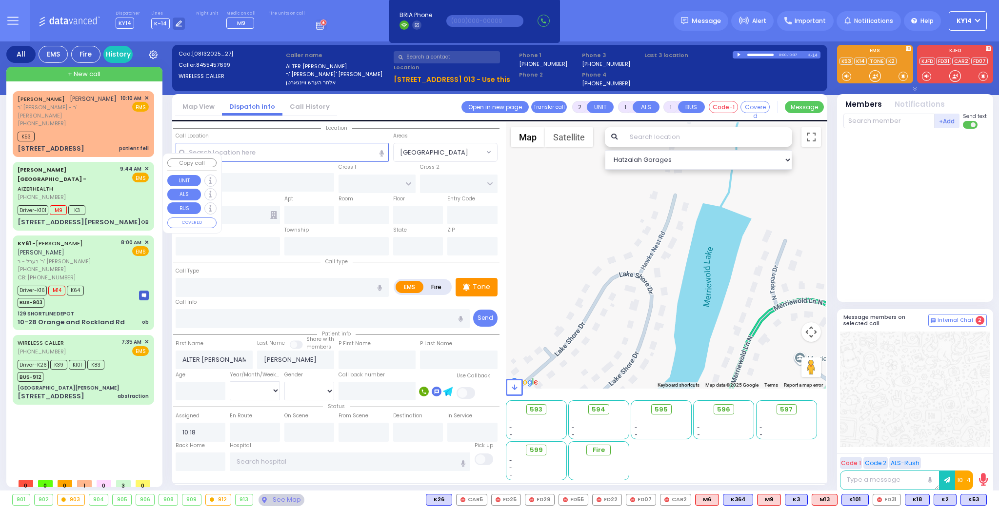
select select
radio input "true"
select select
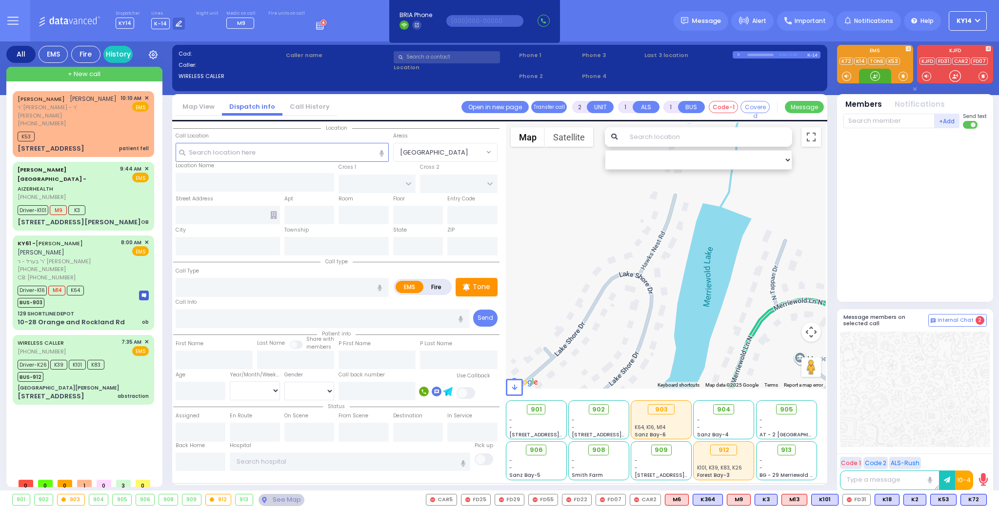
click at [871, 76] on div at bounding box center [875, 76] width 10 height 10
click at [874, 79] on div at bounding box center [875, 76] width 10 height 10
click at [96, 203] on div "Driver-K101 M9 K3" at bounding box center [83, 209] width 131 height 12
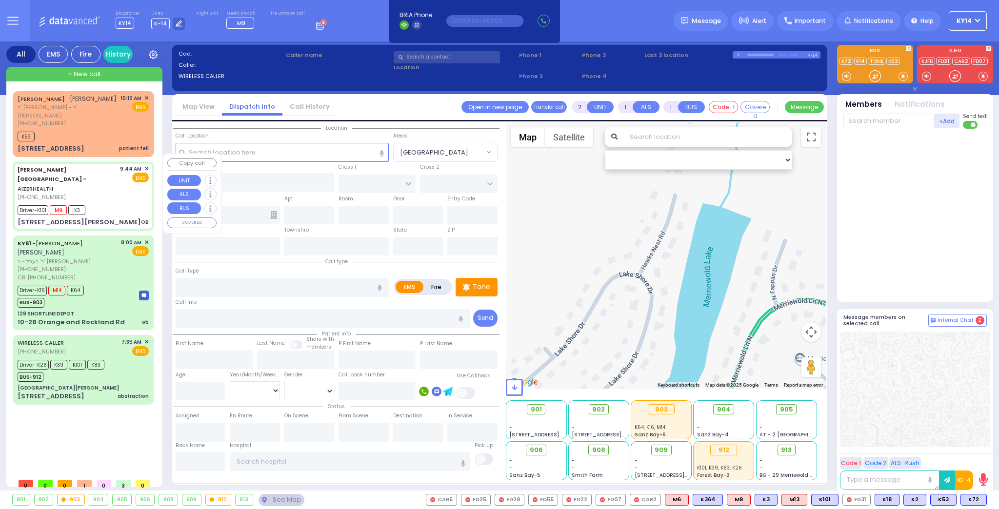
type input "6"
select select
type input "OB"
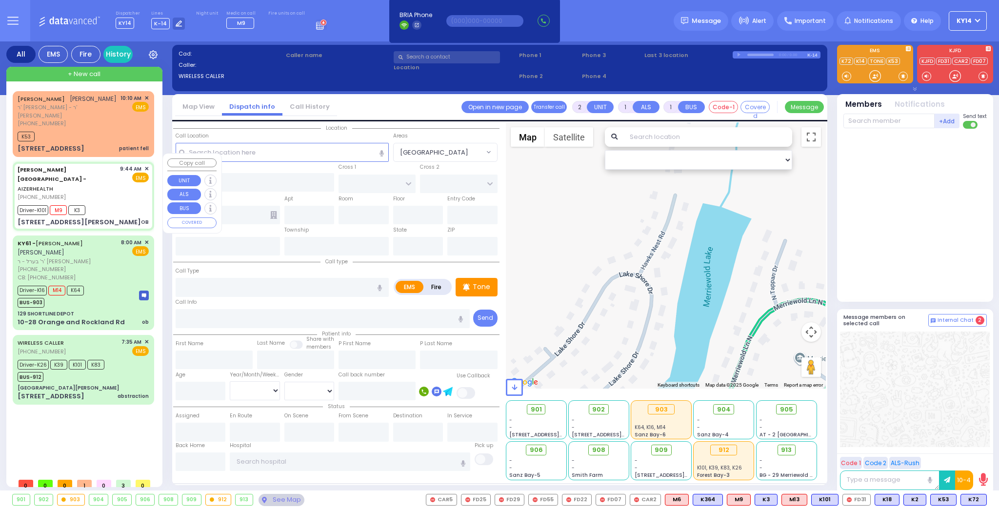
radio input "true"
type input "Baila"
type input "Stauber"
type input "22"
select select "Year"
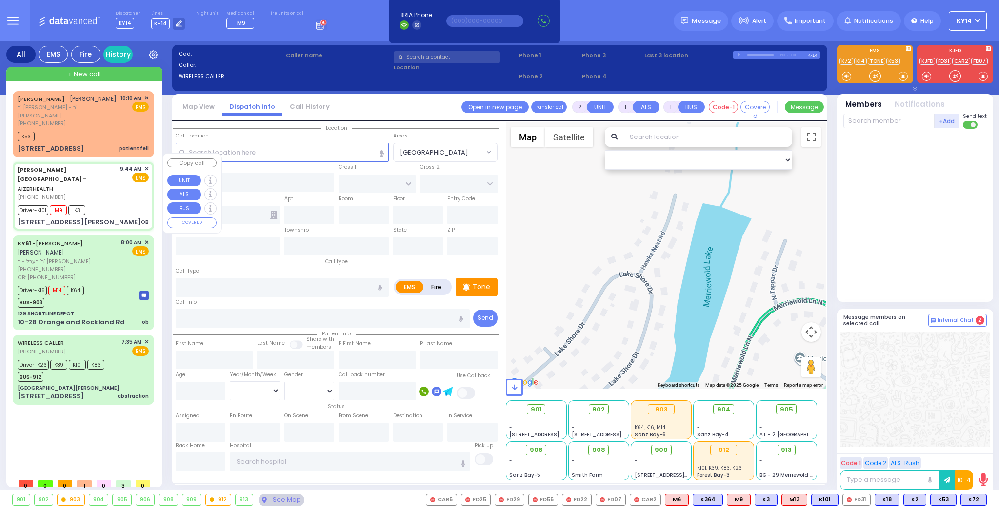
select select "[DEMOGRAPHIC_DATA]"
type input "09:44"
type input "09:46"
type input "10:00"
type input "Good Samaritan Hospital 257 Lafayette Avenue 8457909405 Suffern"
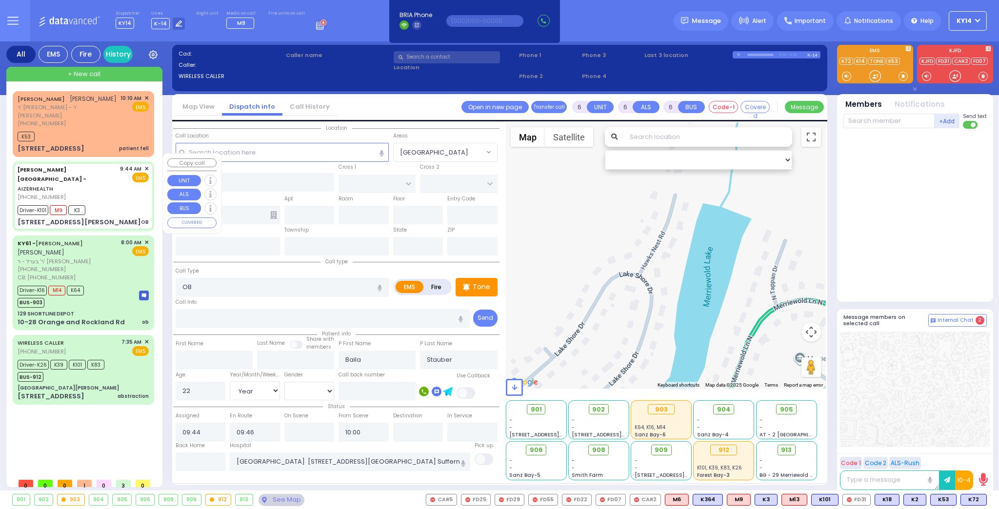
select select "Hatzalah Garages"
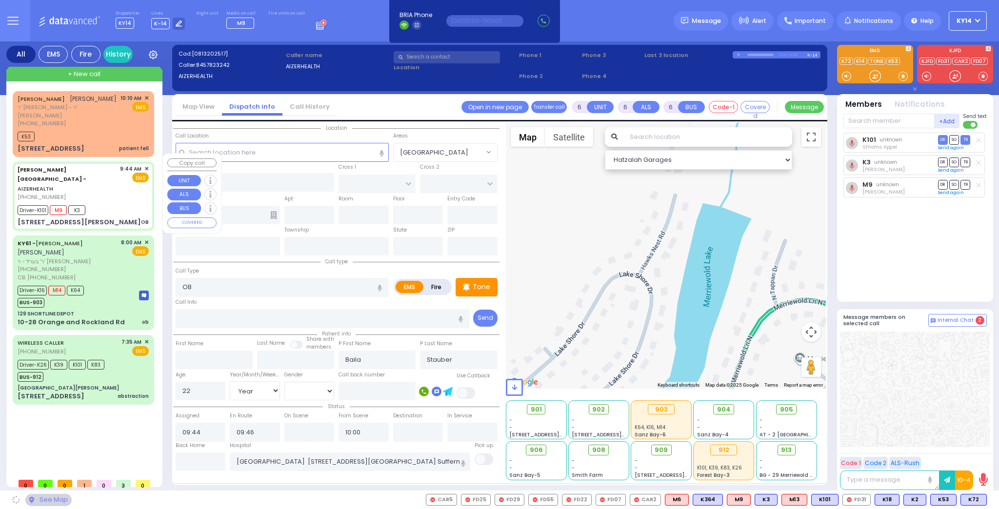
type input "[STREET_ADDRESS][PERSON_NAME]"
type input "[GEOGRAPHIC_DATA]"
type input "6112"
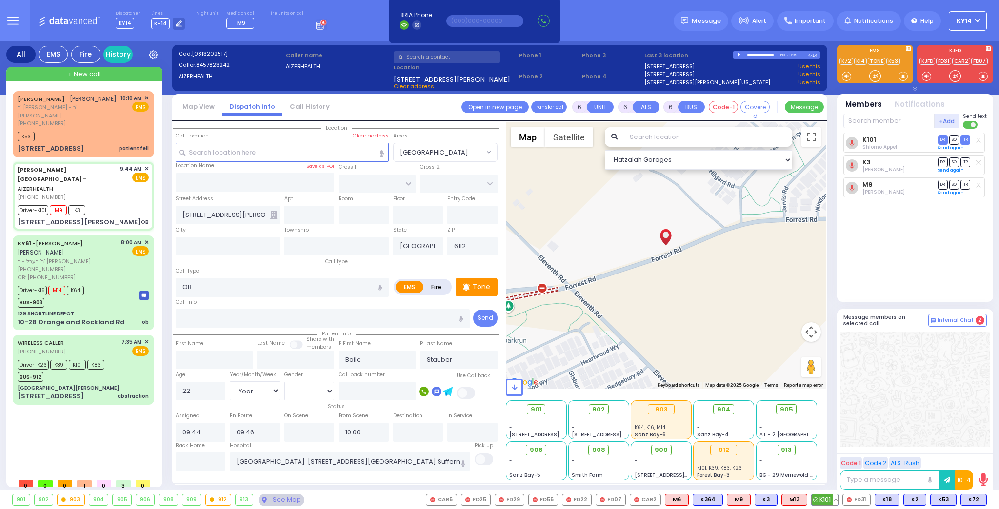
click at [838, 497] on button at bounding box center [835, 499] width 5 height 11
click at [833, 456] on icon at bounding box center [828, 457] width 10 height 10
click at [855, 125] on input "text" at bounding box center [888, 121] width 91 height 15
type input "906"
click at [880, 143] on div "906" at bounding box center [875, 141] width 49 height 10
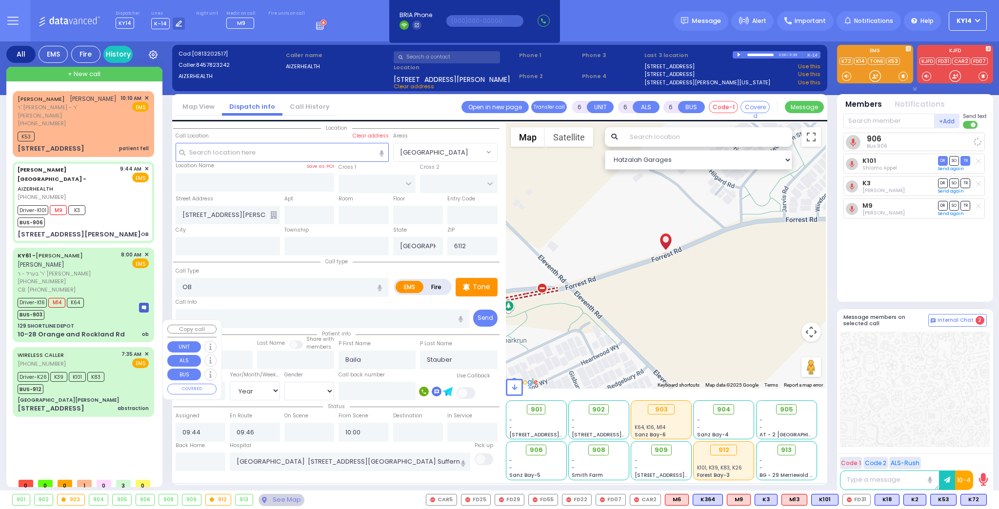
select select
radio input "true"
select select "Year"
select select "[DEMOGRAPHIC_DATA]"
select select "Hatzalah Garages"
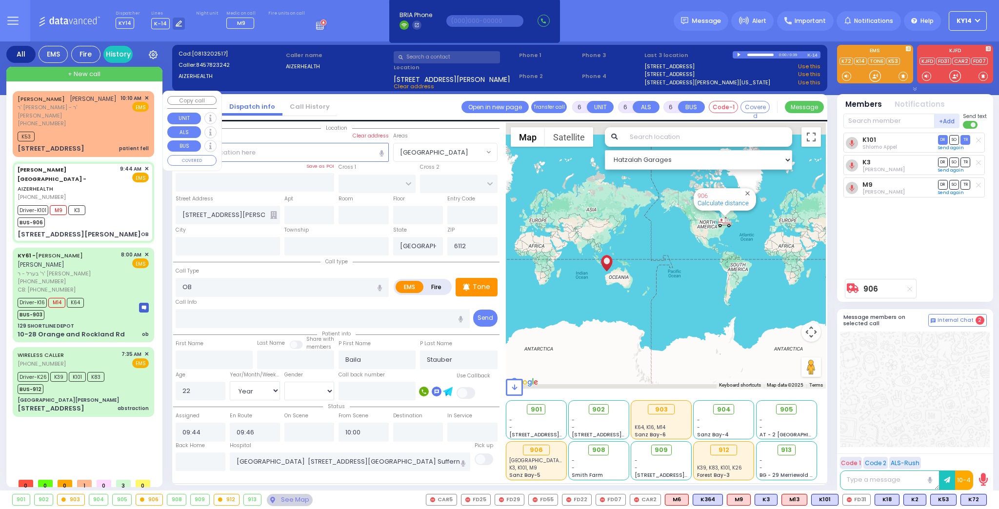
click at [80, 144] on div "4 HAWKS NEST RD patient fell" at bounding box center [83, 149] width 131 height 10
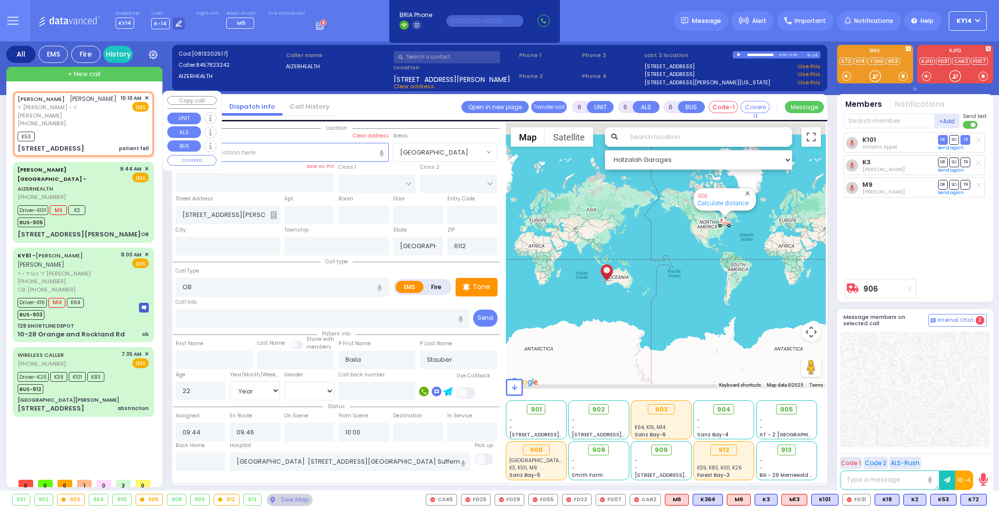
type input "2"
type input "0"
select select
type input "patient fell"
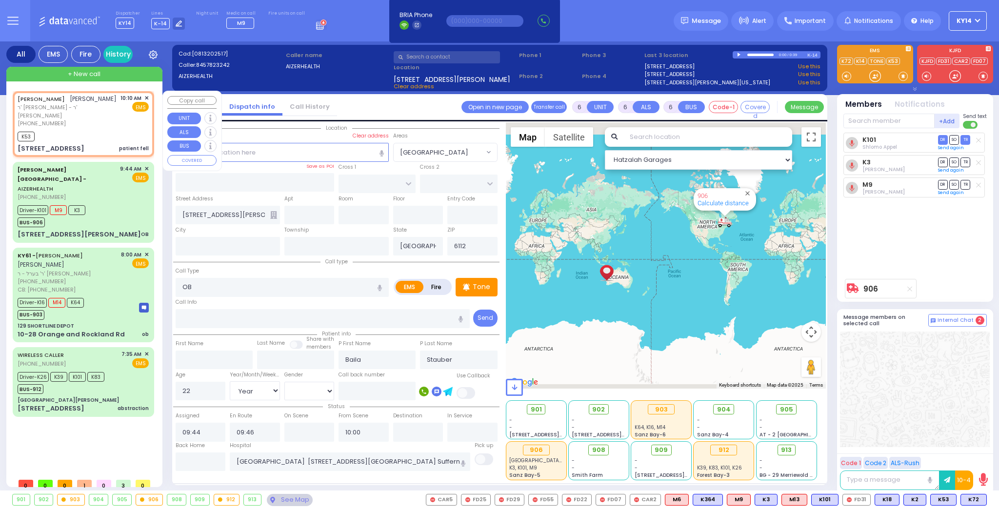
radio input "true"
type input "[PERSON_NAME]"
type input "NEUSTAT"
select select
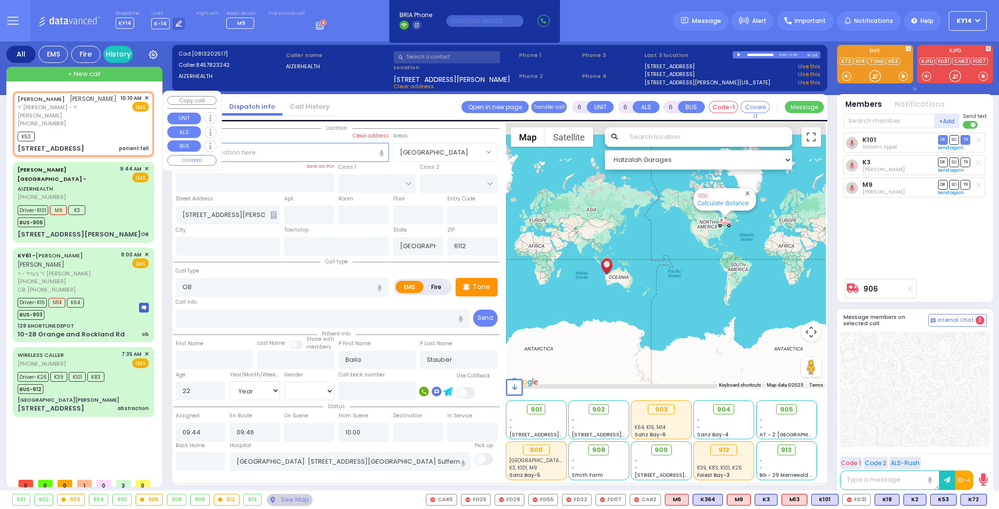
type input "10:10"
type input "10:14"
select select "Hatzalah Garages"
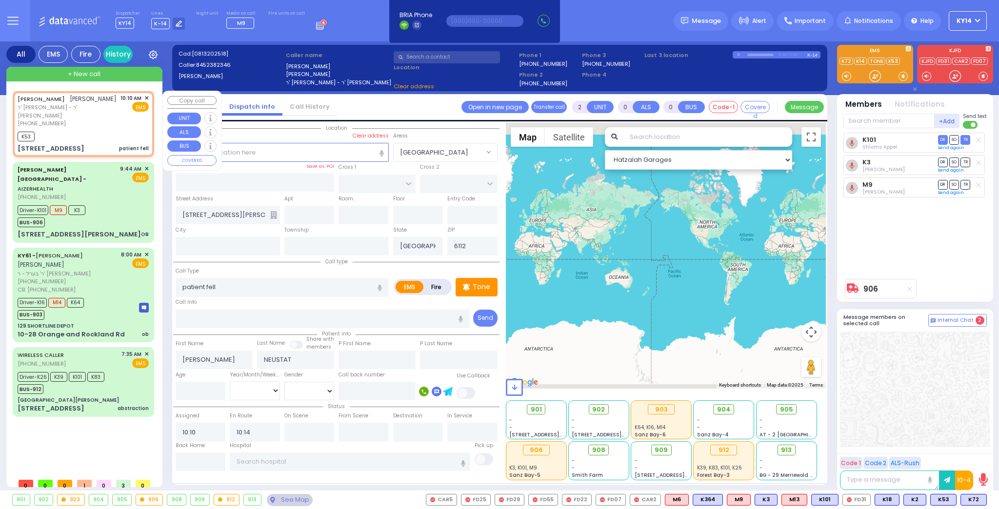
type input "LAKE SHORE DR"
type input "[STREET_ADDRESS]"
type input "Monroe"
type input "[US_STATE]"
type input "10950"
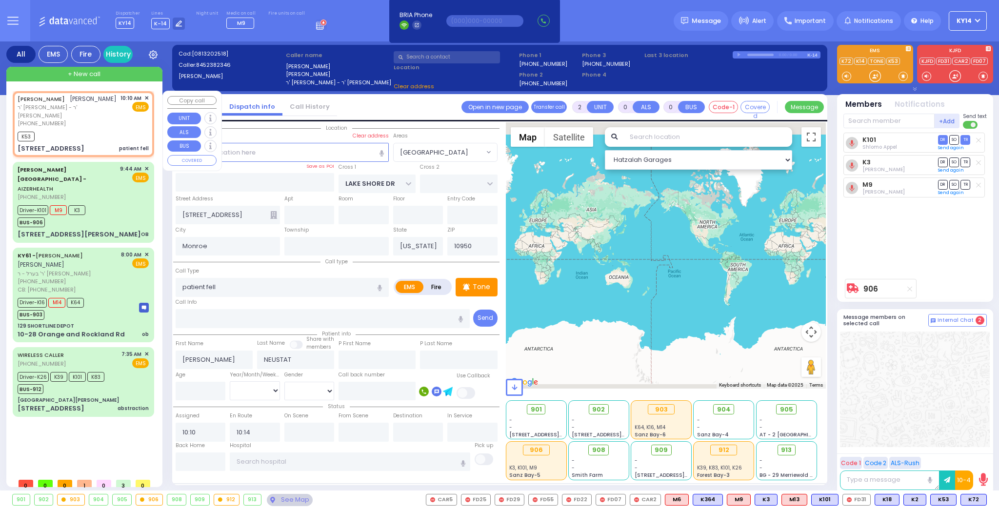
select select "[GEOGRAPHIC_DATA]"
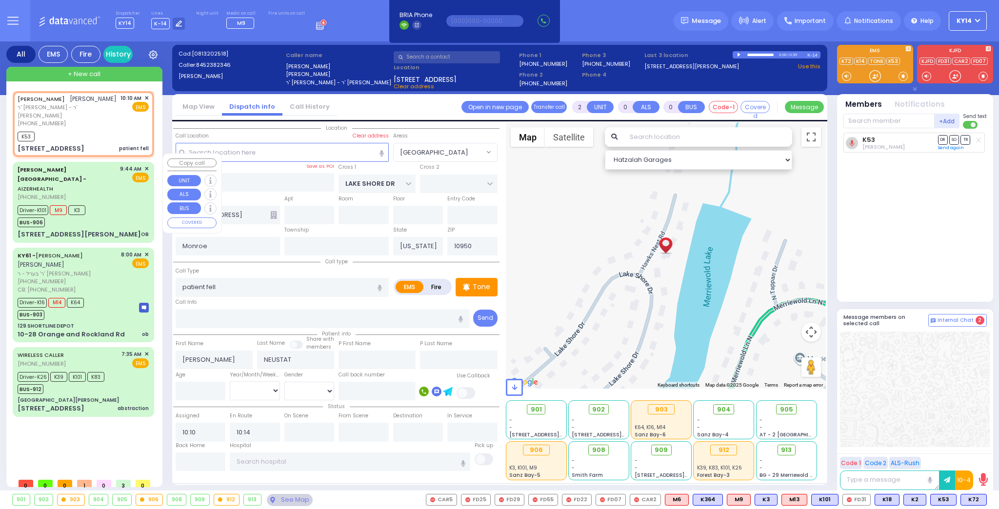
click at [127, 203] on div "Driver-K101 M9 K3 BUS-906" at bounding box center [83, 215] width 131 height 24
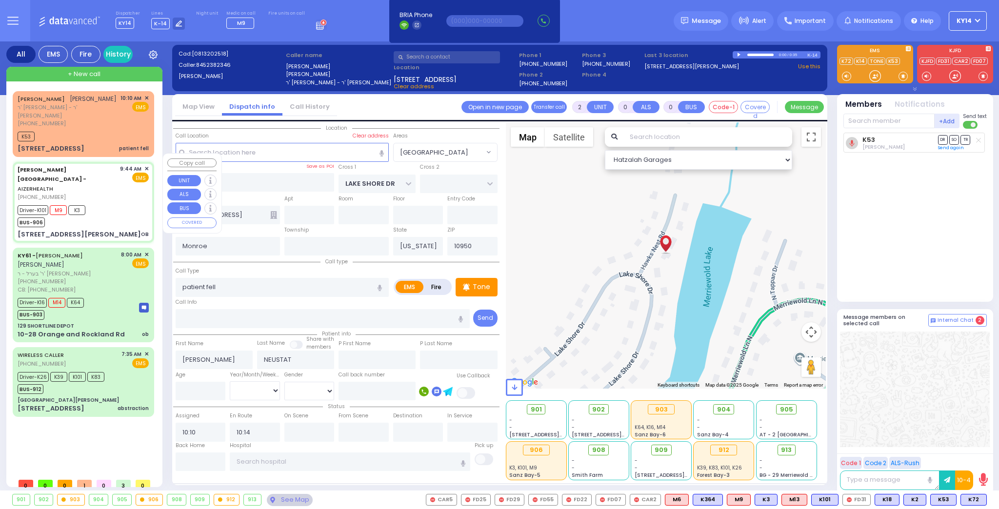
type input "6"
select select
type input "OB"
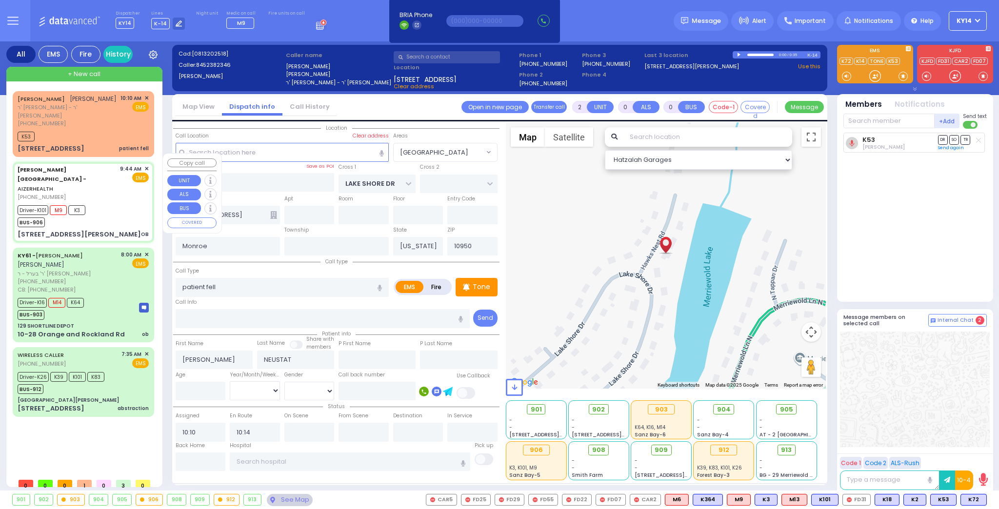
radio input "true"
type input "Baila"
type input "Stauber"
type input "22"
select select "Year"
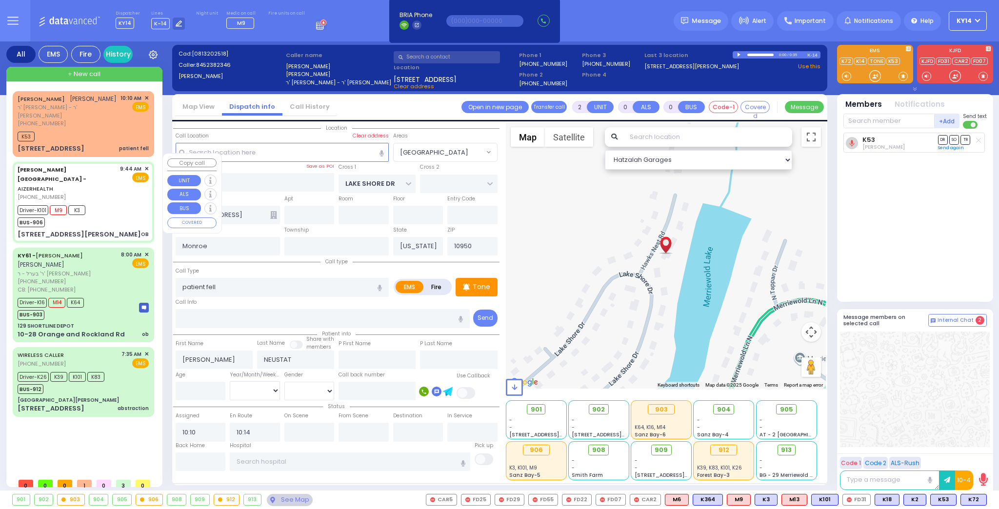
select select "[DEMOGRAPHIC_DATA]"
type input "09:44"
type input "09:46"
type input "10:00"
type input "Good Samaritan Hospital 257 Lafayette Avenue 8457909405 Suffern"
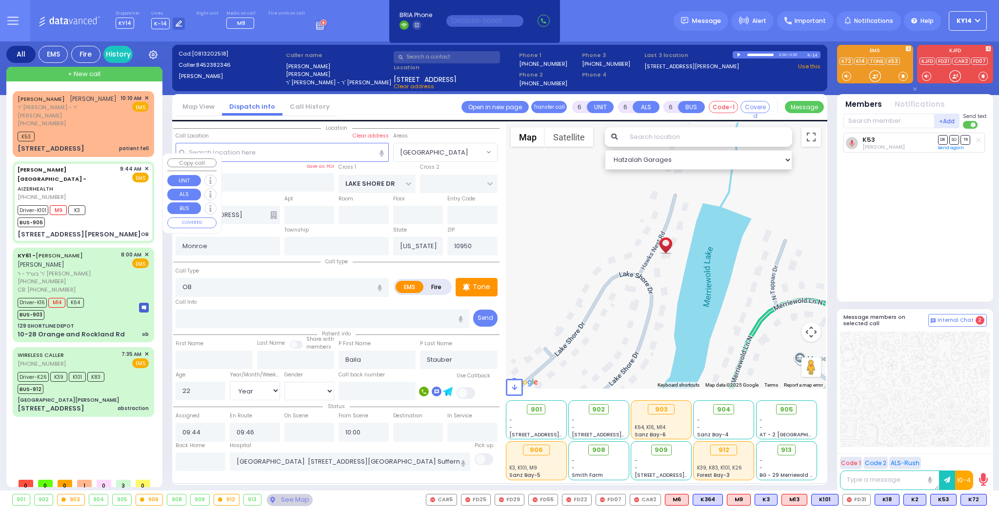
type input "[STREET_ADDRESS][PERSON_NAME]"
type input "[GEOGRAPHIC_DATA]"
type input "6112"
select select "Hatzalah Garages"
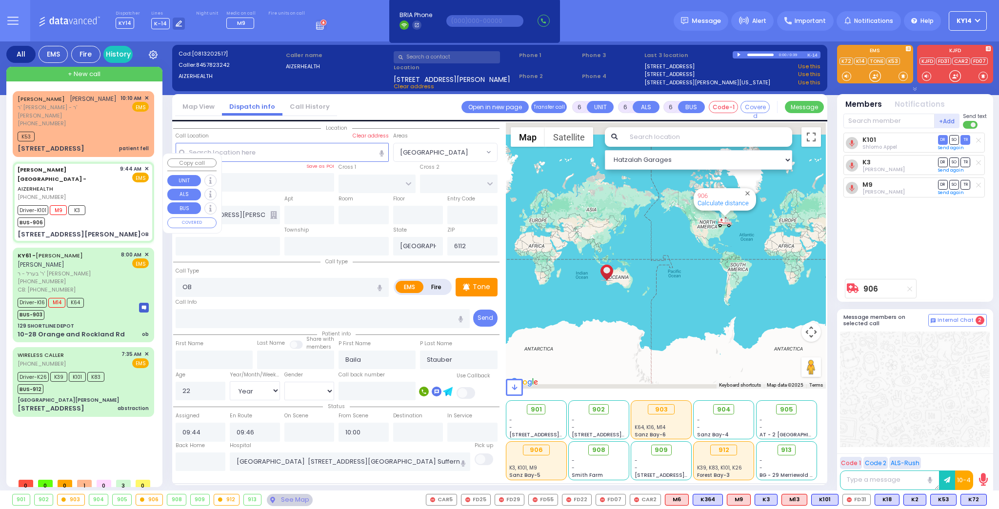
select select
radio input "true"
select select "Year"
select select "[DEMOGRAPHIC_DATA]"
select select "Hatzalah Garages"
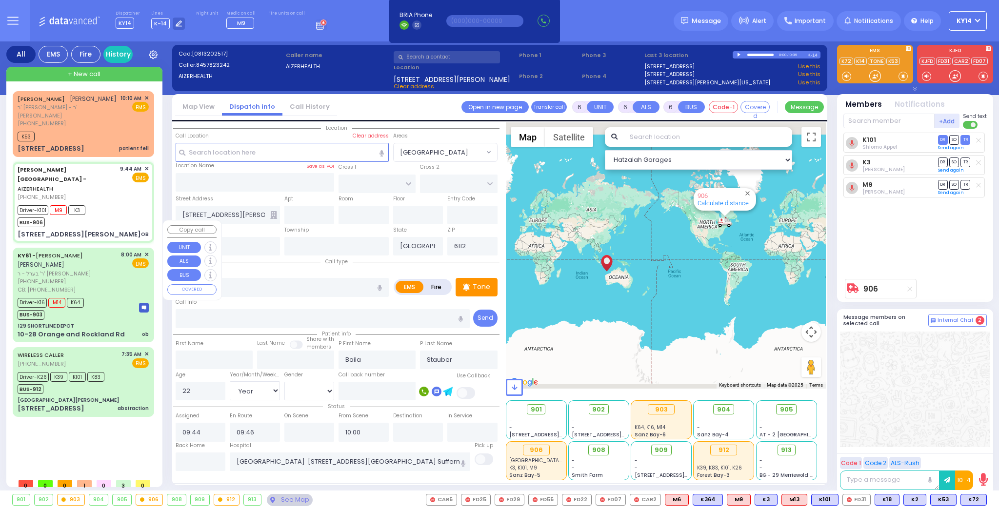
click at [94, 293] on div "KY61 - ARON ZEV POLACHECK אהרן זאב פאלאטשעק ר' בערל - ר' שמואל דוד מארקאוויטש (…" at bounding box center [84, 295] width 138 height 92
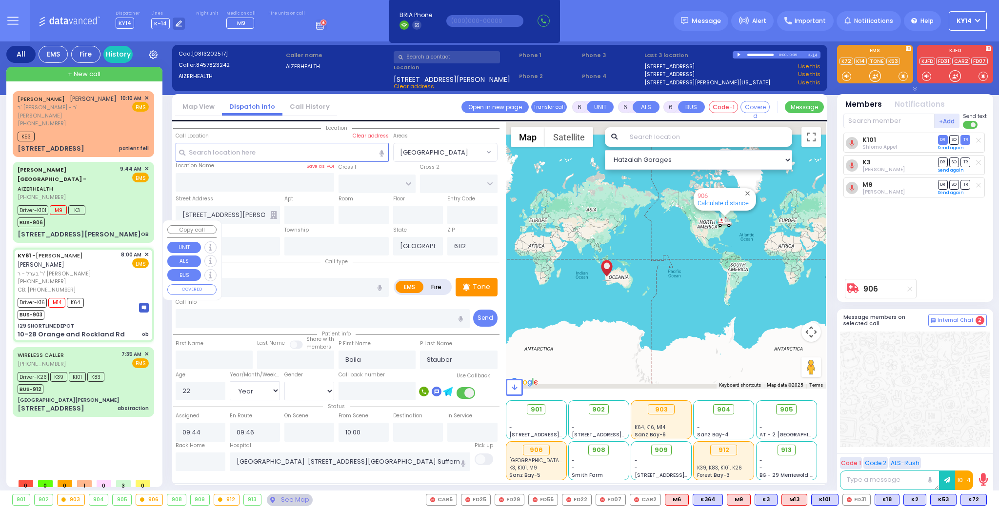
select select
type input "ob"
radio input "true"
type input "[PERSON_NAME]"
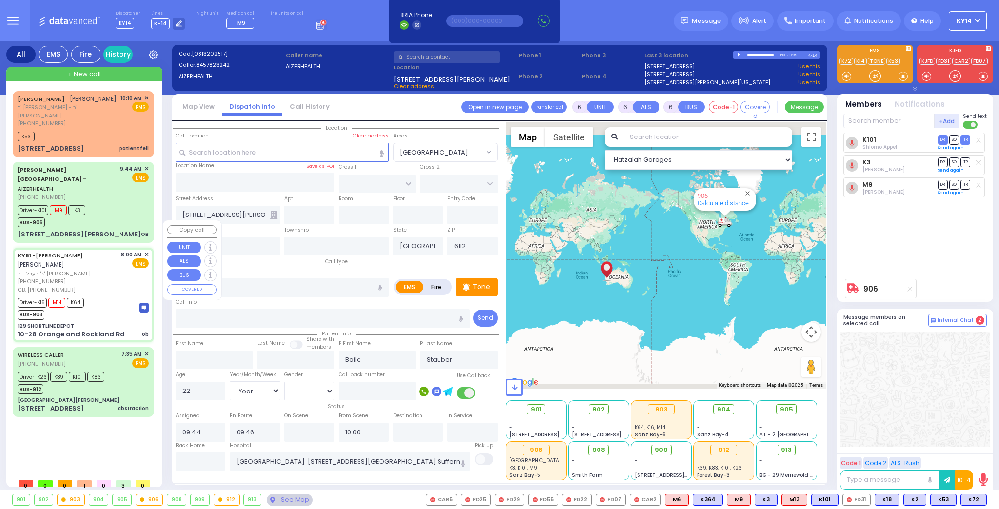
type input "[PERSON_NAME]"
type input "Pomrind"
type input "25"
select select "Year"
select select "[DEMOGRAPHIC_DATA]"
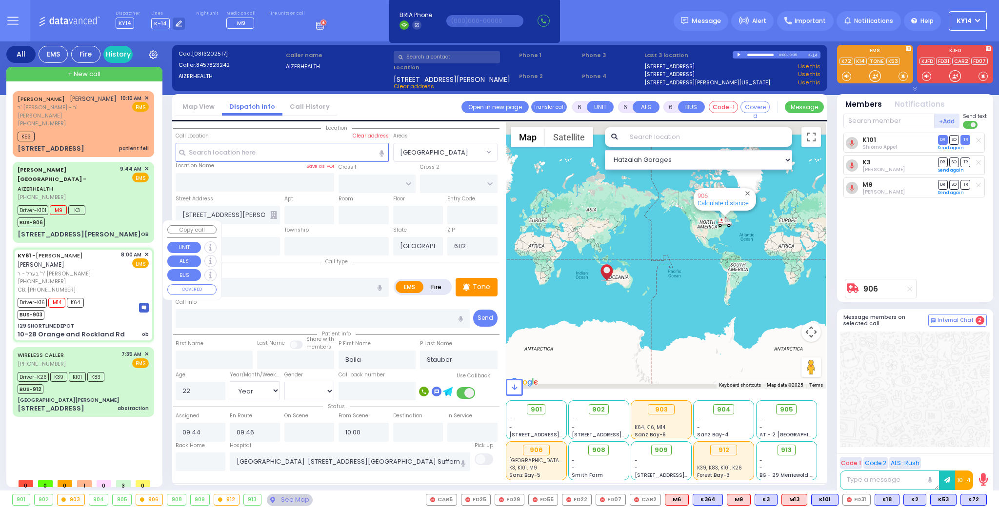
type input "9173379460"
type input "08:00"
type input "08:03"
type input "08:30"
type input "08:35"
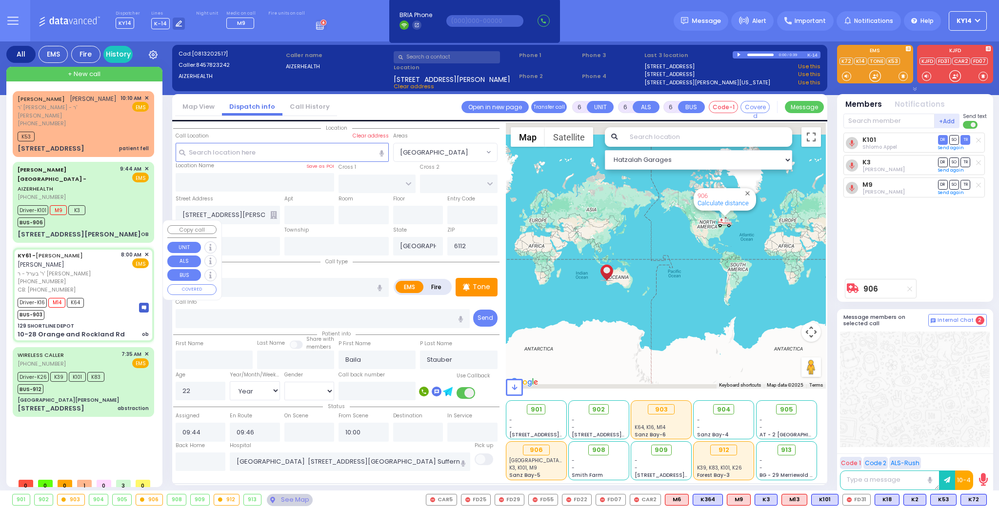
type input "09:30"
type input "09:45"
type input "[GEOGRAPHIC_DATA][PERSON_NAME] [STREET_ADDRESS] [US_STATE][GEOGRAPHIC_DATA]"
select select "Hatzalah Garages"
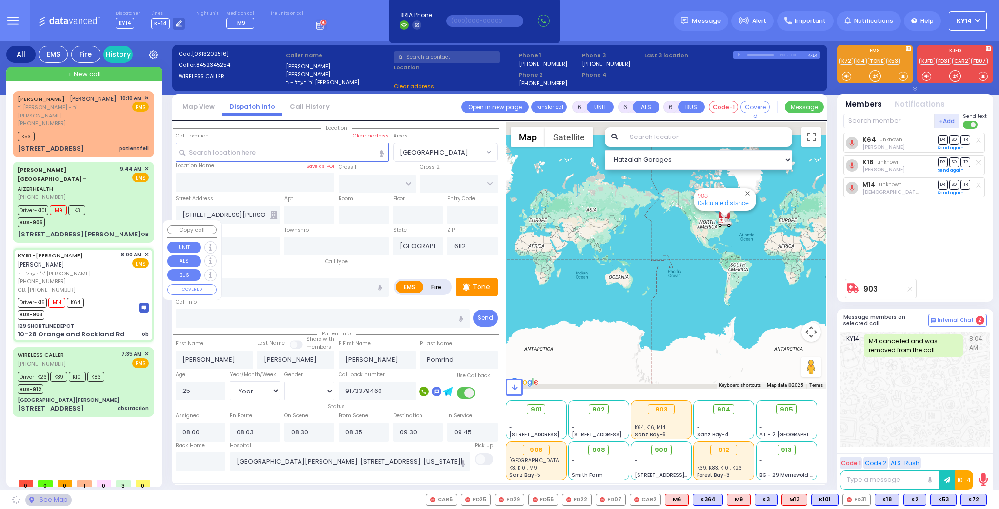
type input "129 SHORTLINE DEPOT"
type input "10-28 Orange and Rockland Rd"
type input "Monroe"
type input "[US_STATE]"
type input "10950"
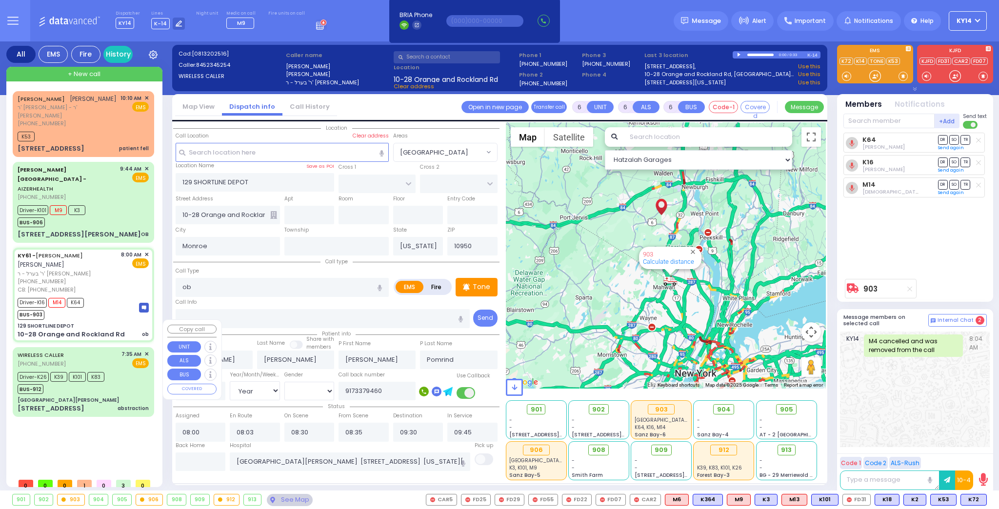
click at [130, 370] on div "Driver-K26 K39 K101 K83 BUS-912" at bounding box center [83, 382] width 131 height 24
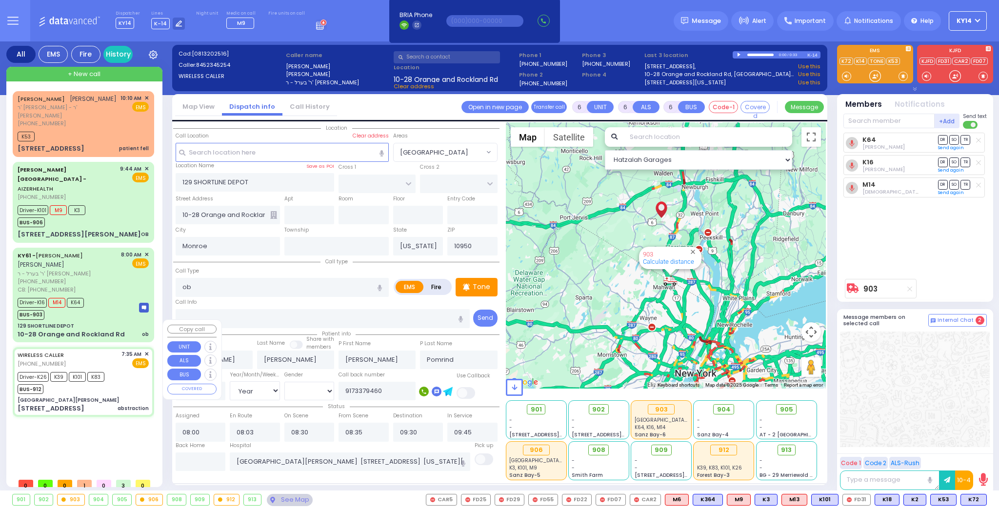
select select
type input "abstraction"
radio input "true"
type input "[PERSON_NAME]"
type input "Yakov"
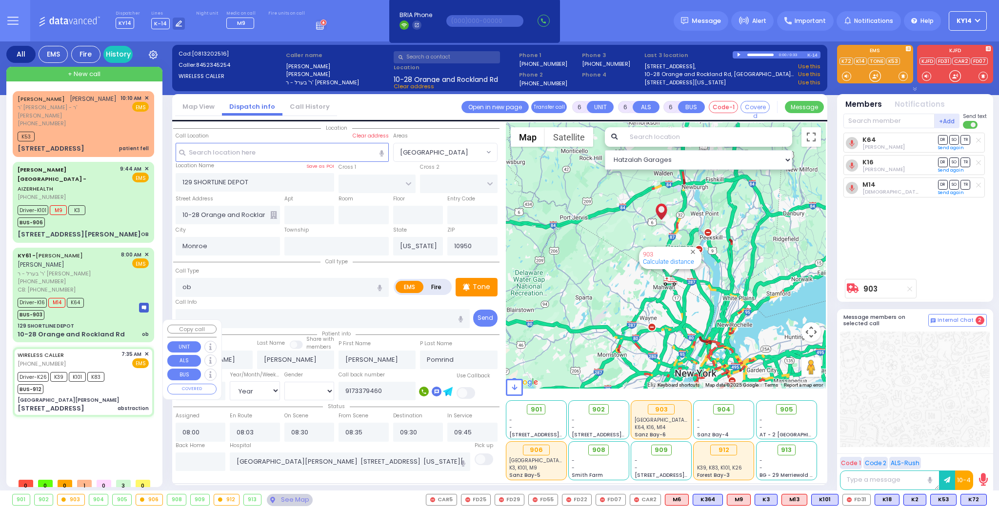
type input "47"
select select "Year"
select select "[DEMOGRAPHIC_DATA]"
type input "07:35"
type input "07:54"
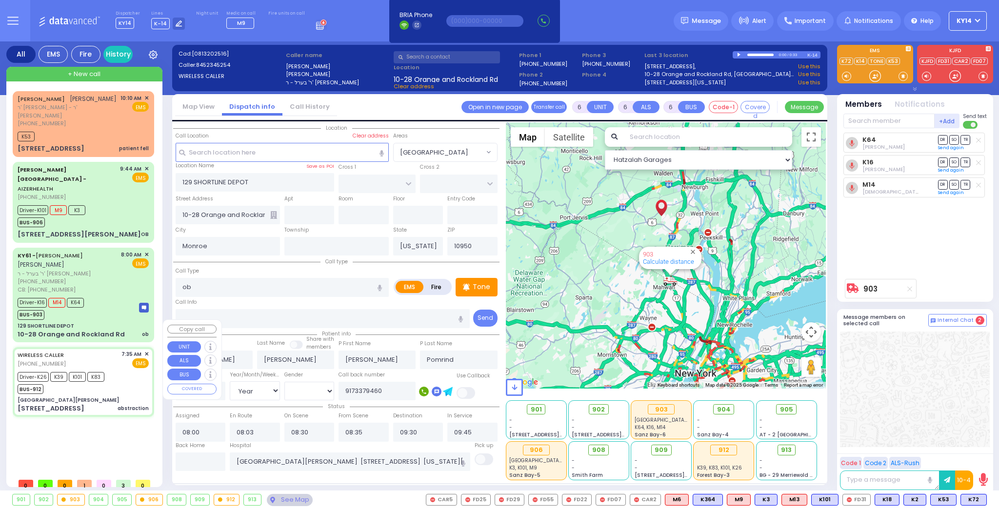
type input "08:35"
type input "08:42"
type input "[GEOGRAPHIC_DATA] ([GEOGRAPHIC_DATA]) [STREET_ADDRESS][US_STATE]"
type input "[GEOGRAPHIC_DATA][PERSON_NAME]"
type input "GRAND ST"
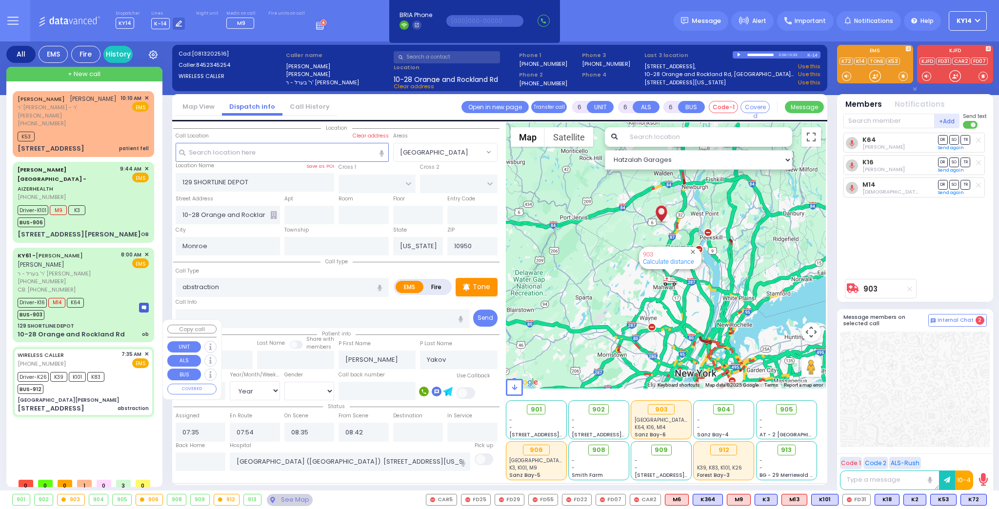
type input "VAN DUZER PL"
type input "[STREET_ADDRESS]"
type input "Warwick"
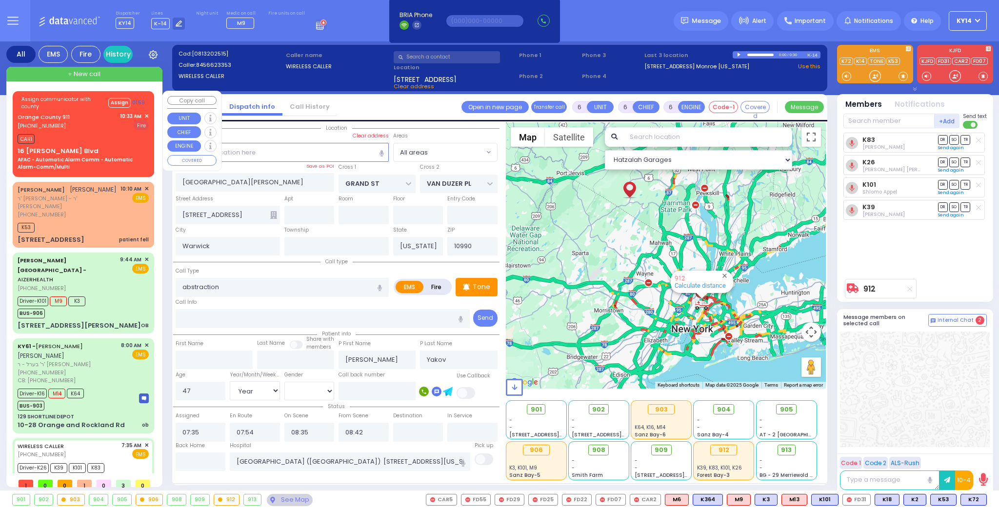
click at [100, 150] on div "16 Getzil Berger Blvd AFAC - Automatic Alarm Comm - Automatic Alarm-Comm/Multi" at bounding box center [83, 158] width 131 height 24
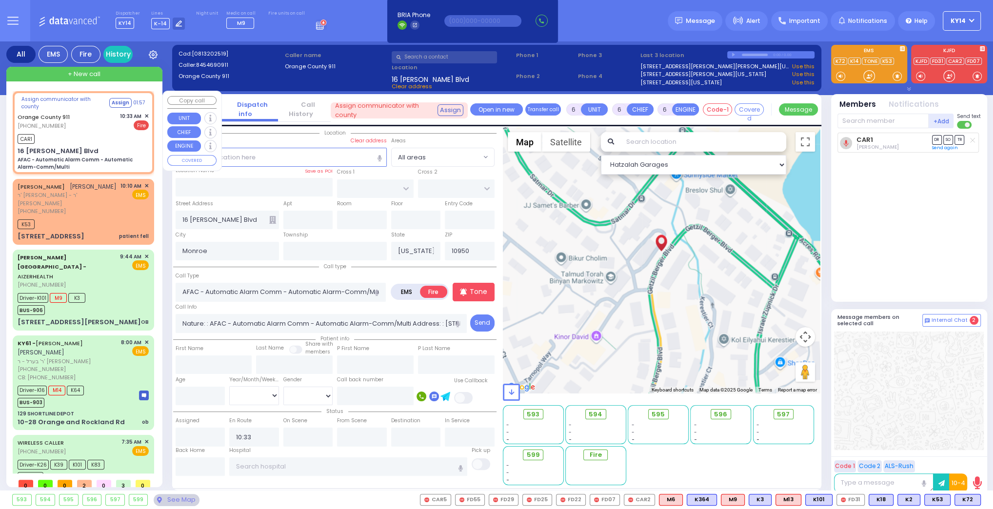
click at [79, 163] on div "AFAC - Automatic Alarm Comm - Automatic Alarm-Comm/Multi" at bounding box center [83, 163] width 131 height 15
click at [852, 121] on input "text" at bounding box center [882, 121] width 91 height 15
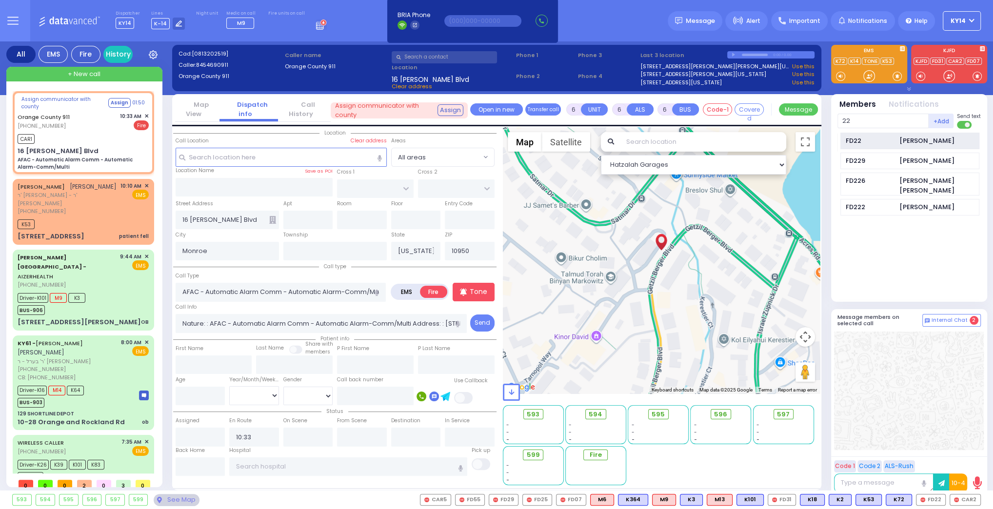
click at [908, 144] on div "Chaim Stern" at bounding box center [926, 141] width 55 height 10
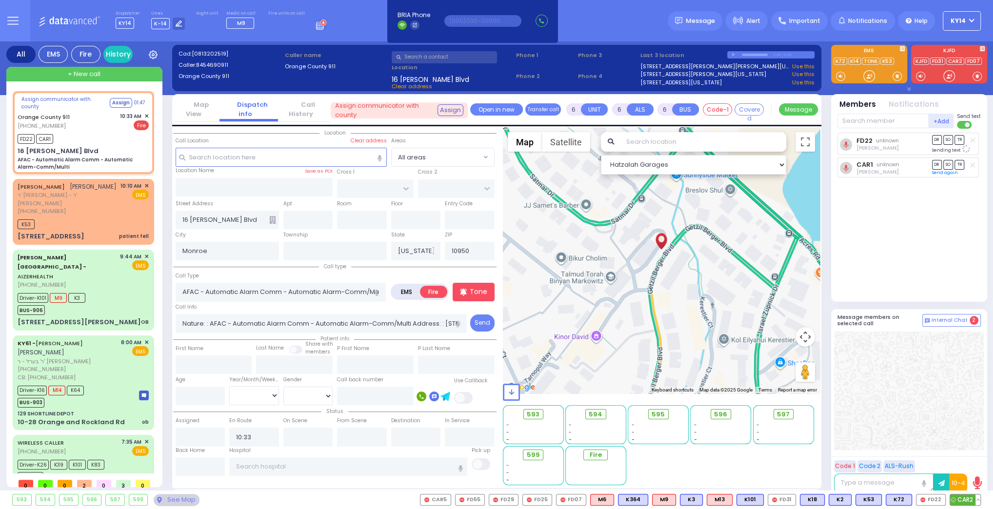
click at [971, 494] on span "CAR2" at bounding box center [965, 499] width 30 height 11
click at [869, 123] on input "text" at bounding box center [882, 121] width 91 height 15
click at [866, 144] on div "FD328" at bounding box center [870, 141] width 49 height 10
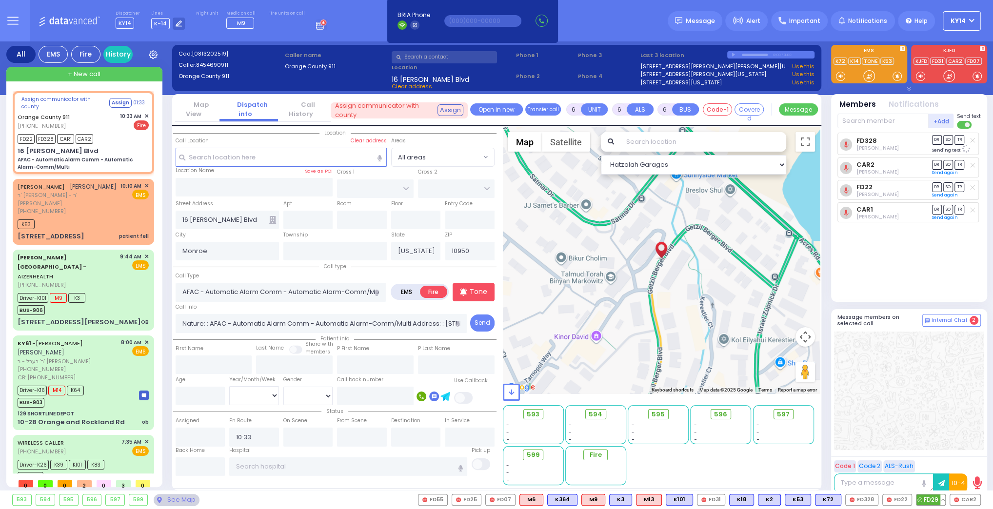
click at [929, 498] on span "FD29" at bounding box center [930, 499] width 29 height 11
